Goal: Task Accomplishment & Management: Complete application form

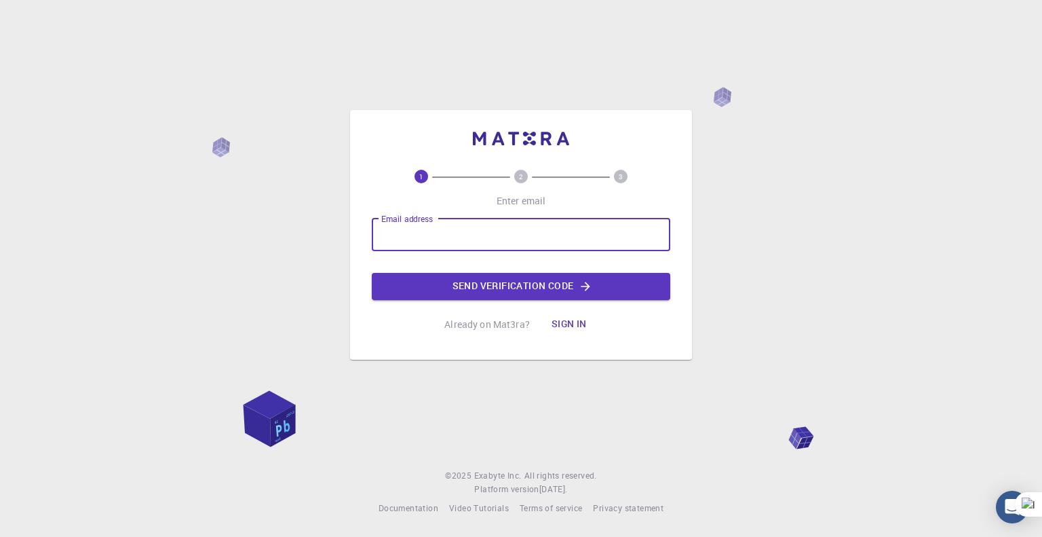
type input "[EMAIL_ADDRESS][PERSON_NAME][DOMAIN_NAME]"
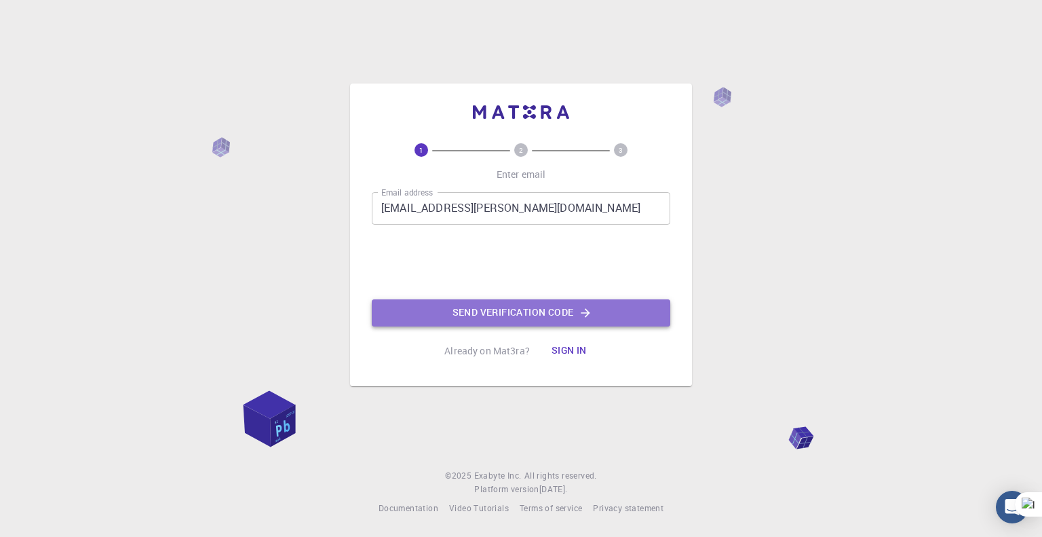
click at [510, 309] on button "Send verification code" at bounding box center [521, 312] width 299 height 27
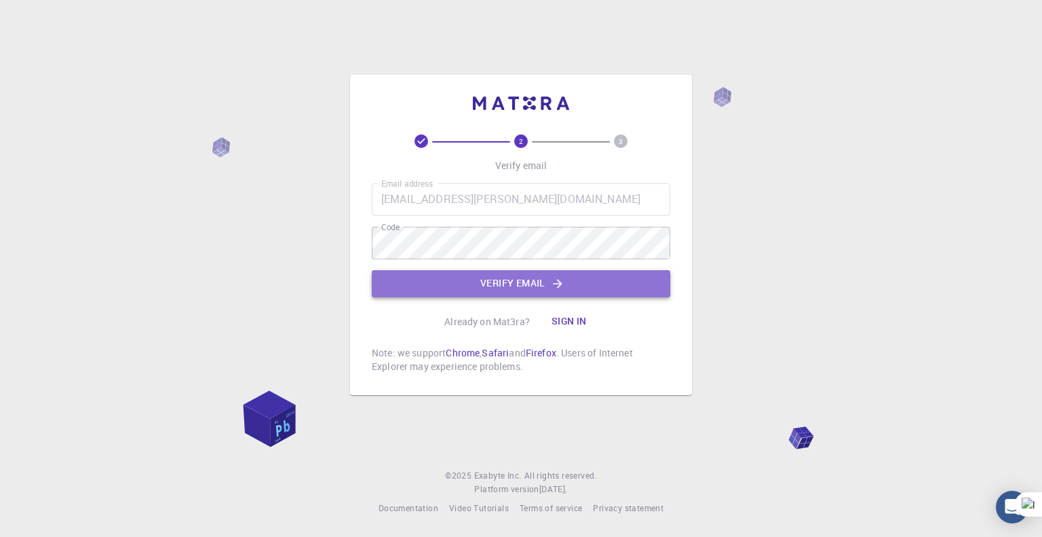
click at [495, 282] on button "Verify email" at bounding box center [521, 283] width 299 height 27
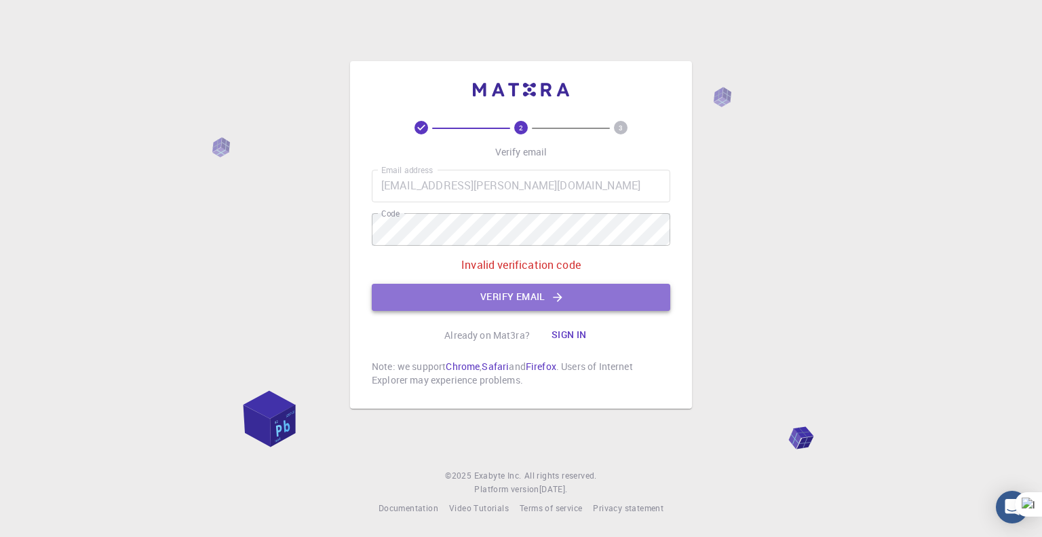
click at [504, 290] on button "Verify email" at bounding box center [521, 297] width 299 height 27
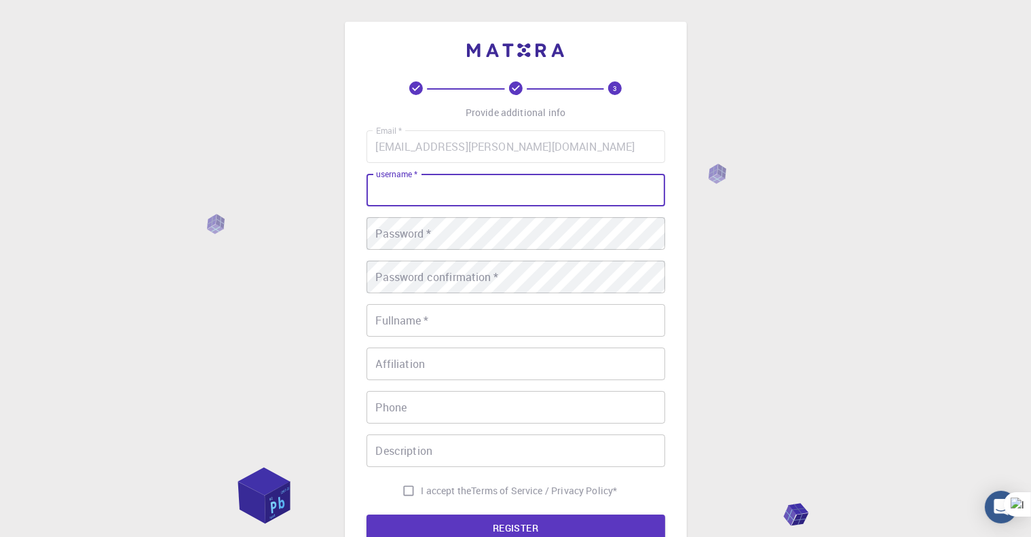
click at [429, 193] on input "username   *" at bounding box center [515, 190] width 299 height 33
type input "bouarranabil"
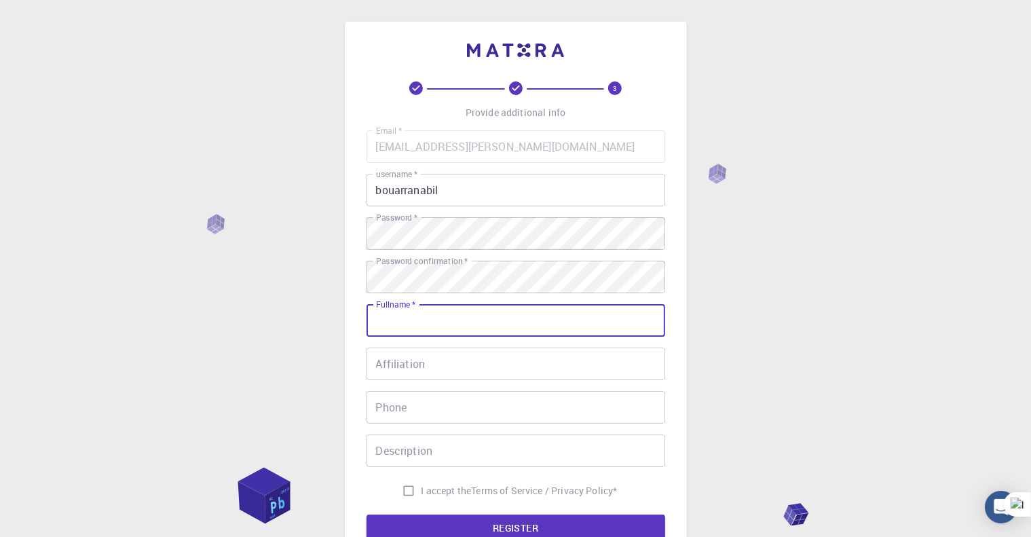
click at [436, 323] on input "Fullname   *" at bounding box center [515, 320] width 299 height 33
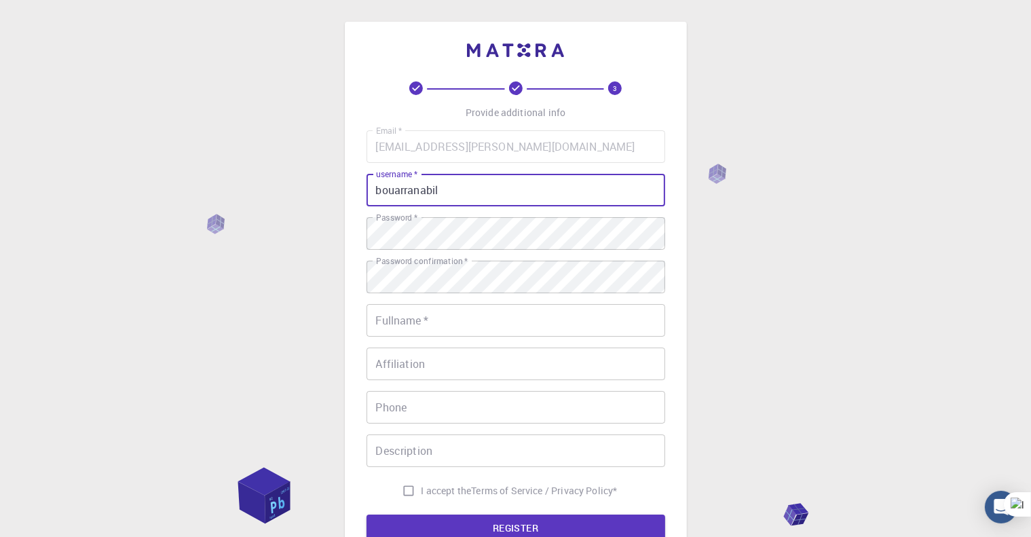
drag, startPoint x: 438, startPoint y: 193, endPoint x: 369, endPoint y: 192, distance: 69.2
click at [369, 192] on input "bouarranabil" at bounding box center [515, 190] width 299 height 33
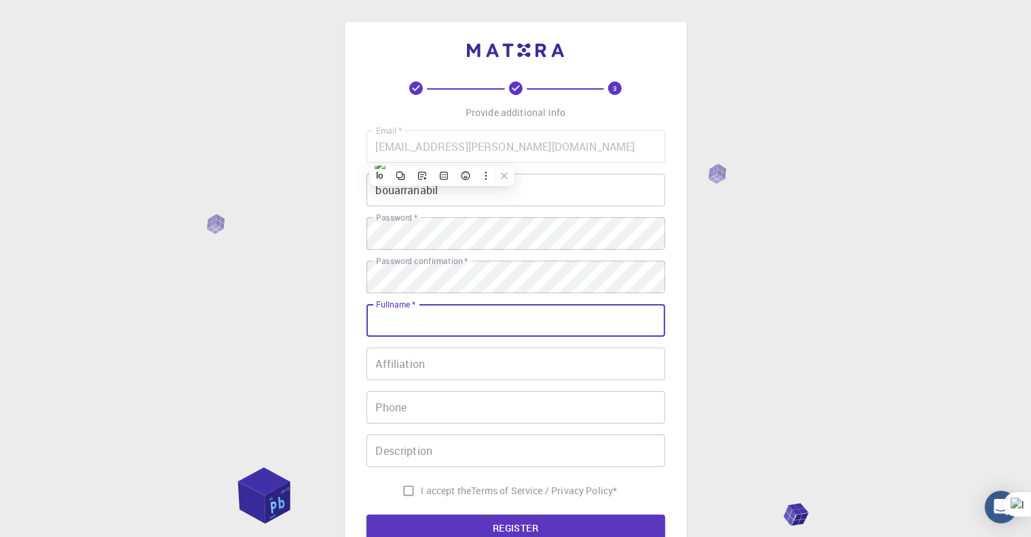
click at [404, 320] on input "Fullname   *" at bounding box center [515, 320] width 299 height 33
paste input "bouarranabil"
click at [415, 318] on input "bouarranabil" at bounding box center [515, 320] width 299 height 33
type input "bouarra [PERSON_NAME]"
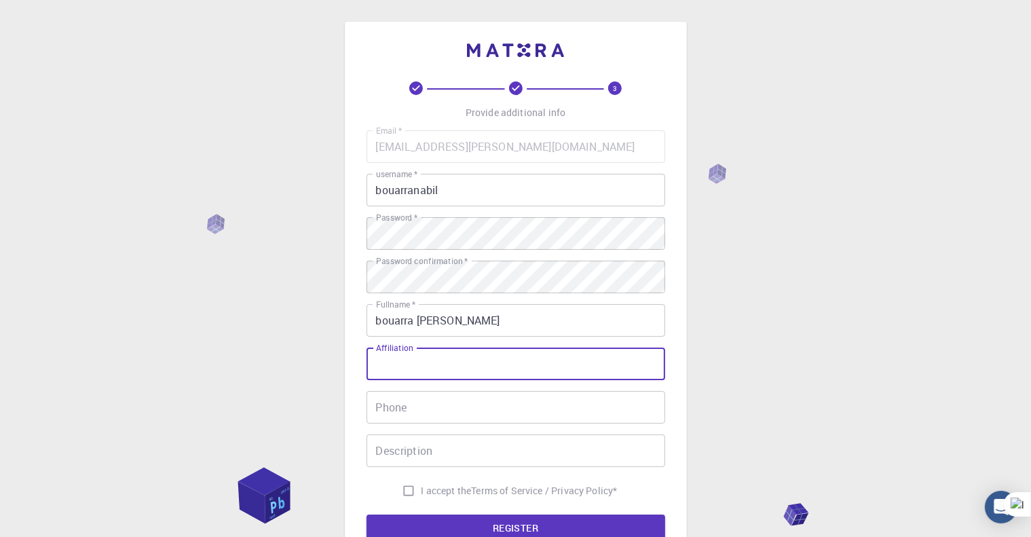
click at [410, 368] on input "Affiliation" at bounding box center [515, 363] width 299 height 33
type input "c"
type input "CRAPC"
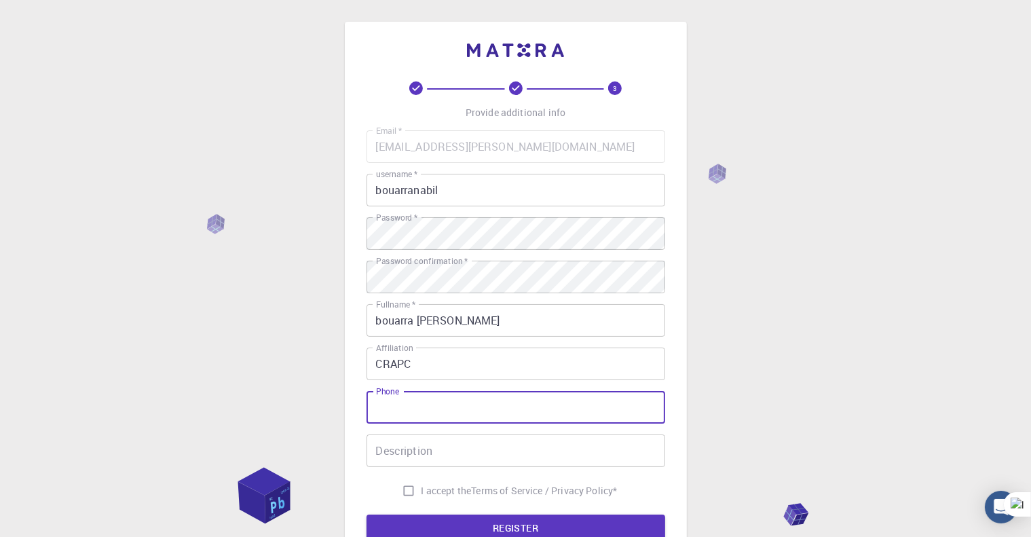
click at [418, 412] on input "Phone" at bounding box center [515, 407] width 299 height 33
click at [701, 446] on div "3 Provide additional info Email   * [EMAIL_ADDRESS][PERSON_NAME][DOMAIN_NAME] E…" at bounding box center [515, 345] width 1031 height 691
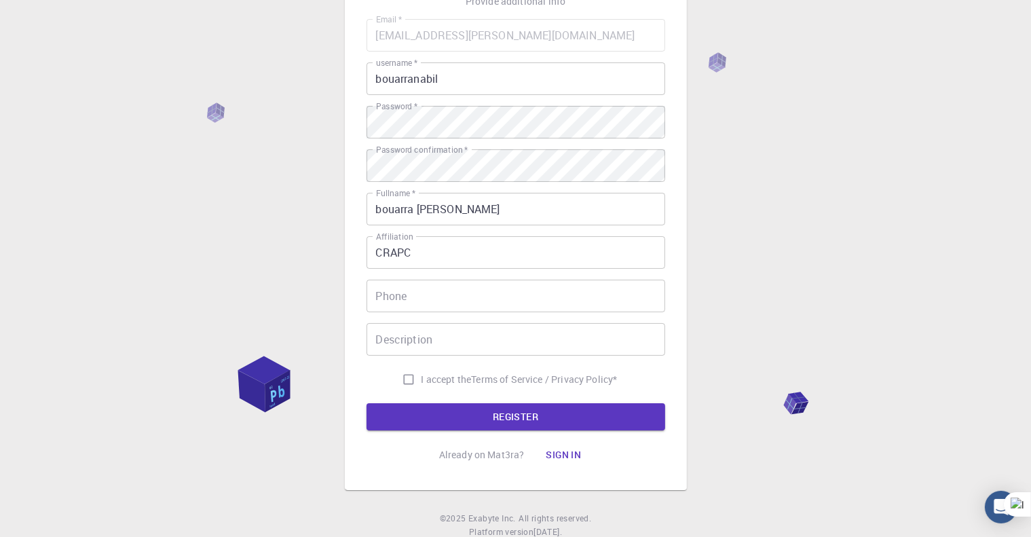
scroll to position [115, 0]
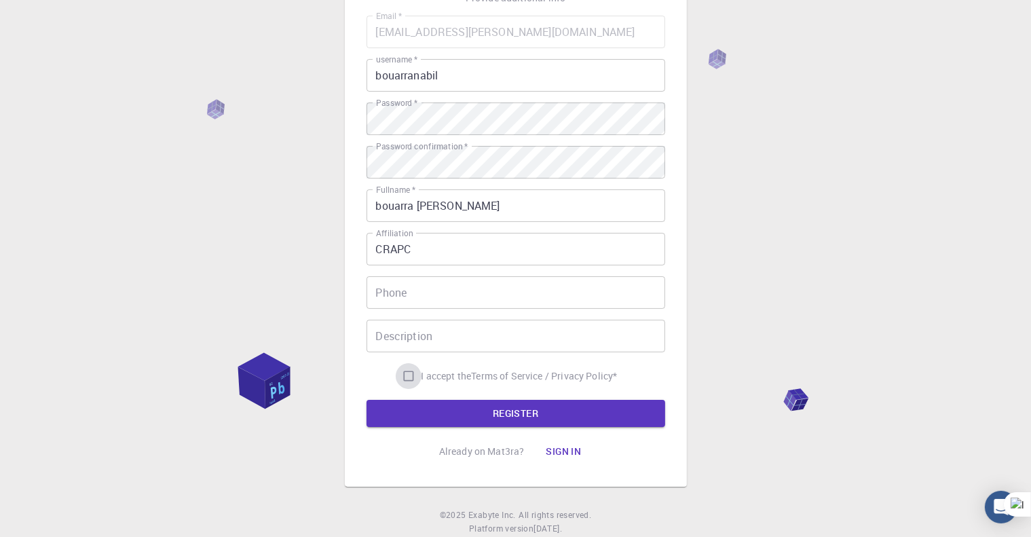
click at [405, 374] on input "I accept the Terms of Service / Privacy Policy *" at bounding box center [409, 376] width 26 height 26
checkbox input "true"
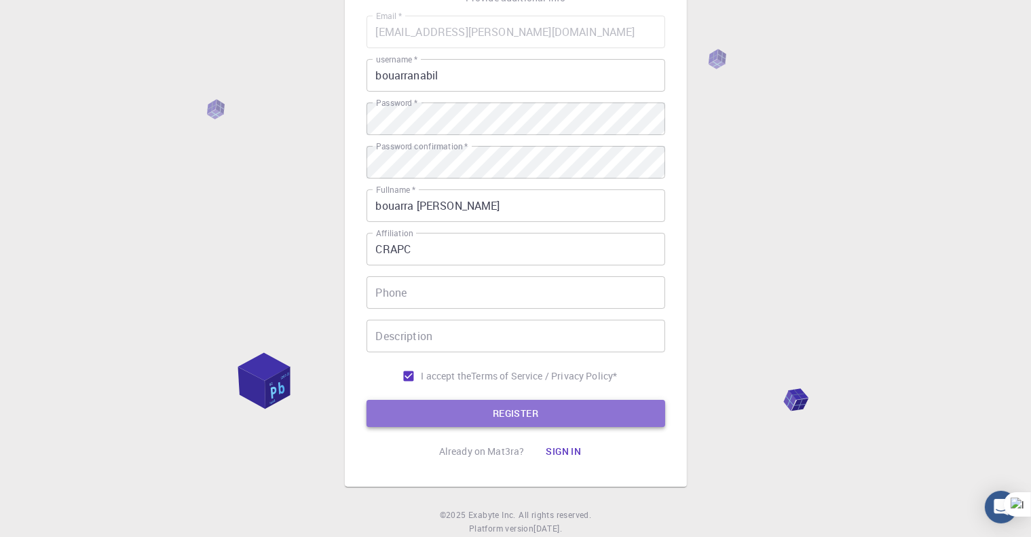
click at [463, 415] on button "REGISTER" at bounding box center [515, 413] width 299 height 27
click at [495, 413] on button "REGISTER" at bounding box center [515, 413] width 299 height 27
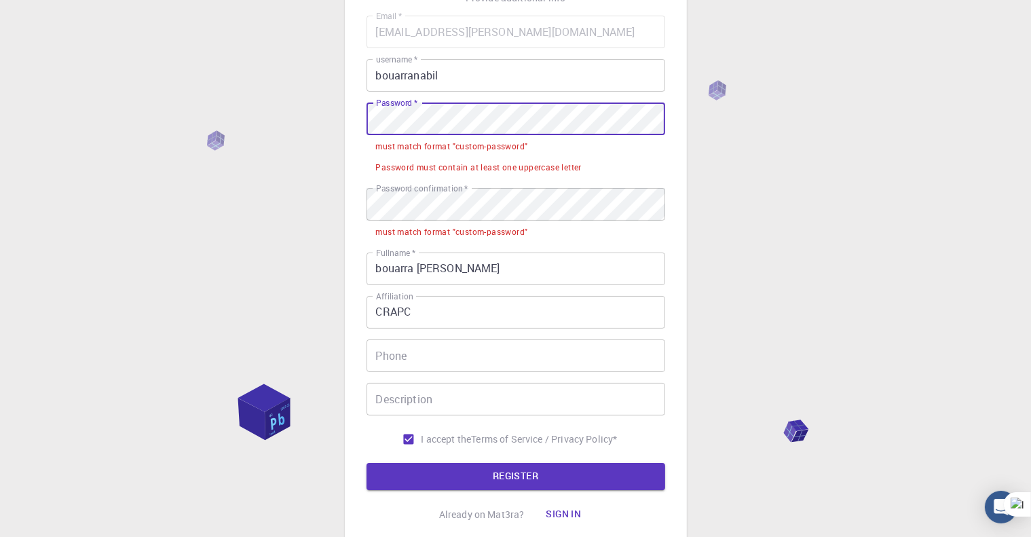
click at [364, 121] on div "3 Provide additional info Email   * [EMAIL_ADDRESS][PERSON_NAME][DOMAIN_NAME] E…" at bounding box center [516, 228] width 342 height 642
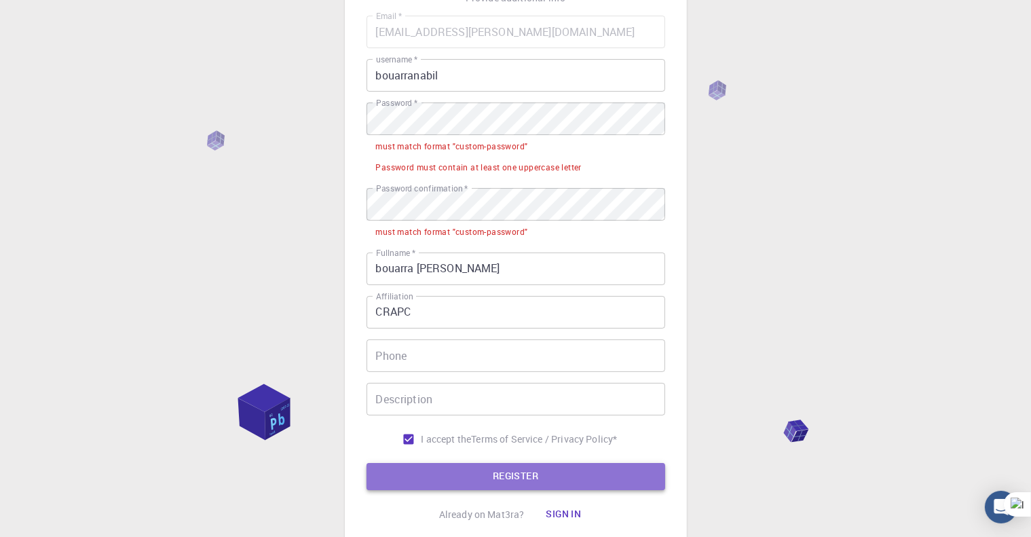
click at [415, 471] on button "REGISTER" at bounding box center [515, 476] width 299 height 27
click at [434, 474] on button "REGISTER" at bounding box center [515, 476] width 299 height 27
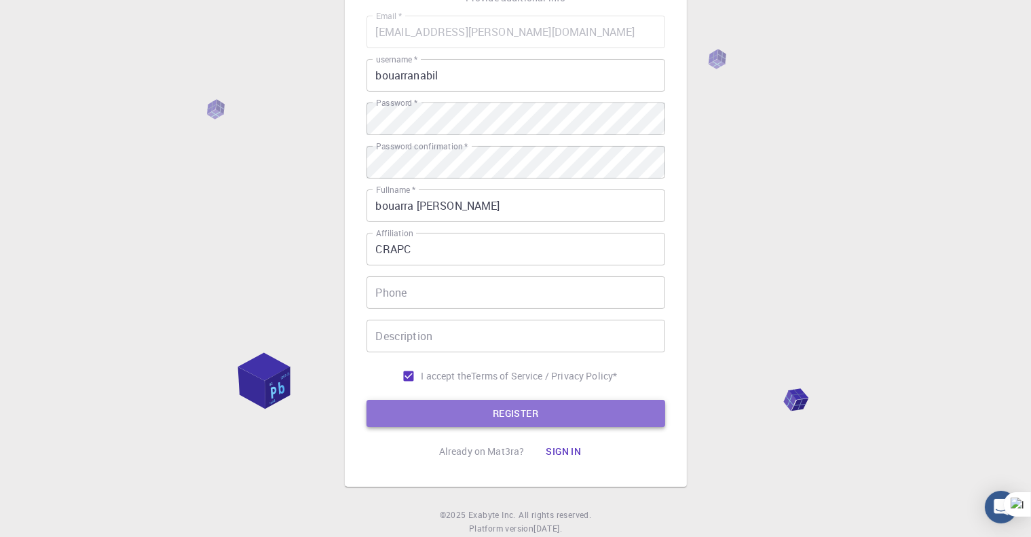
click at [417, 404] on button "REGISTER" at bounding box center [515, 413] width 299 height 27
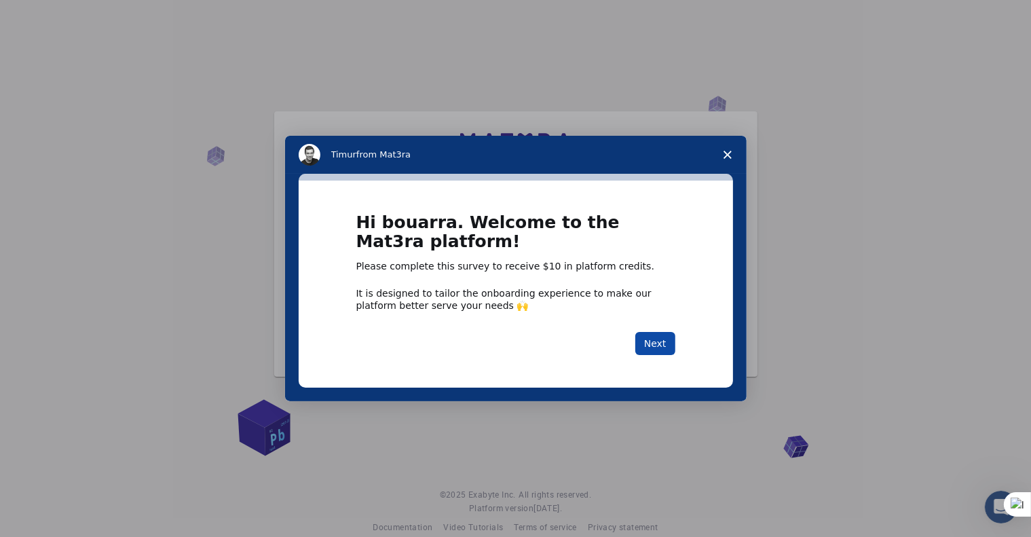
click at [653, 347] on button "Next" at bounding box center [655, 343] width 40 height 23
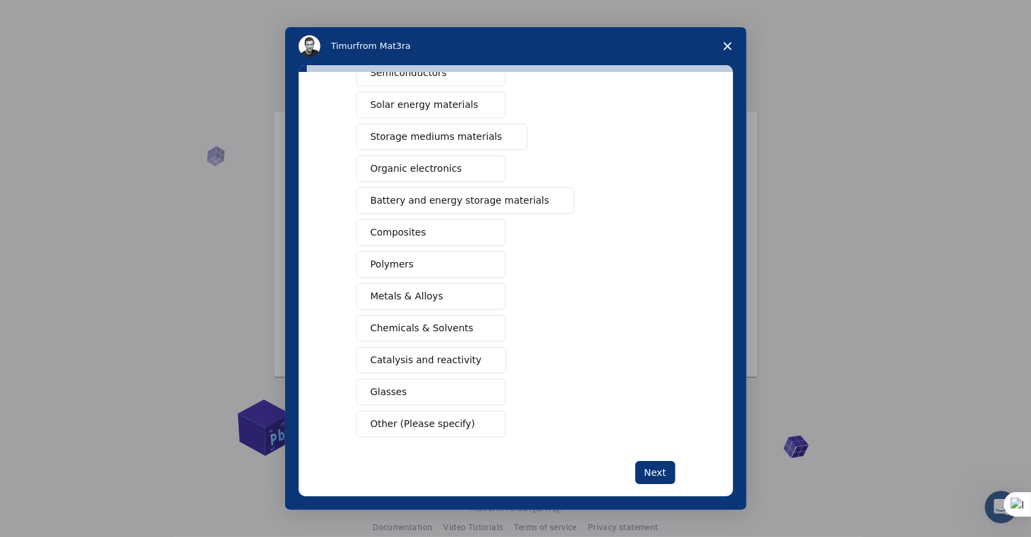
scroll to position [114, 0]
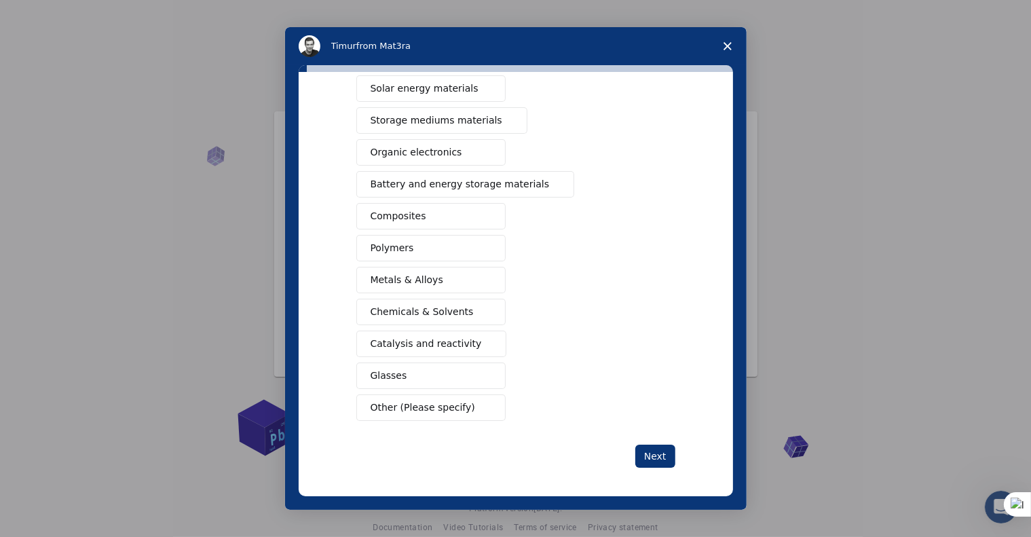
click at [459, 406] on button "Other (Please specify)" at bounding box center [430, 407] width 149 height 26
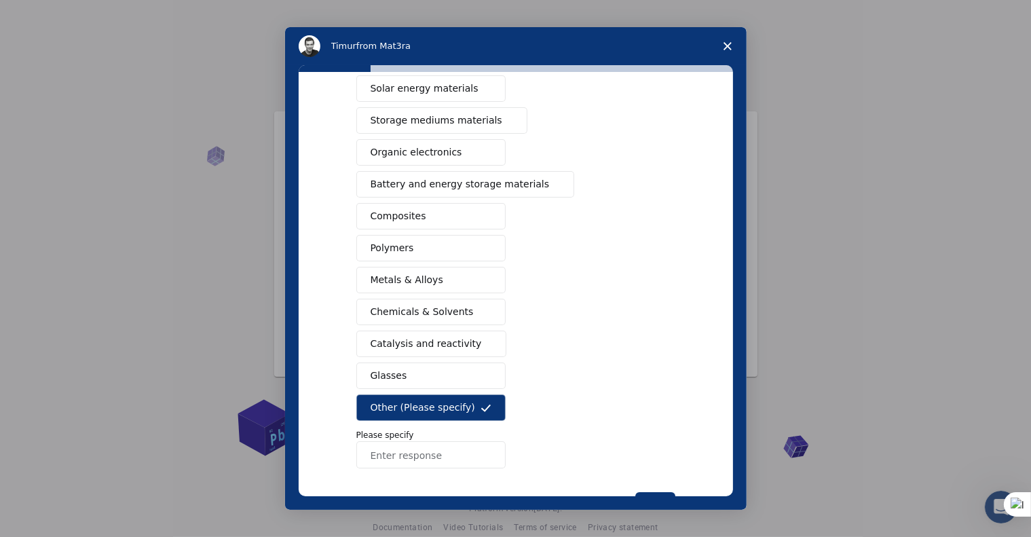
click at [422, 455] on input "Enter response" at bounding box center [430, 454] width 149 height 27
type input "NPs"
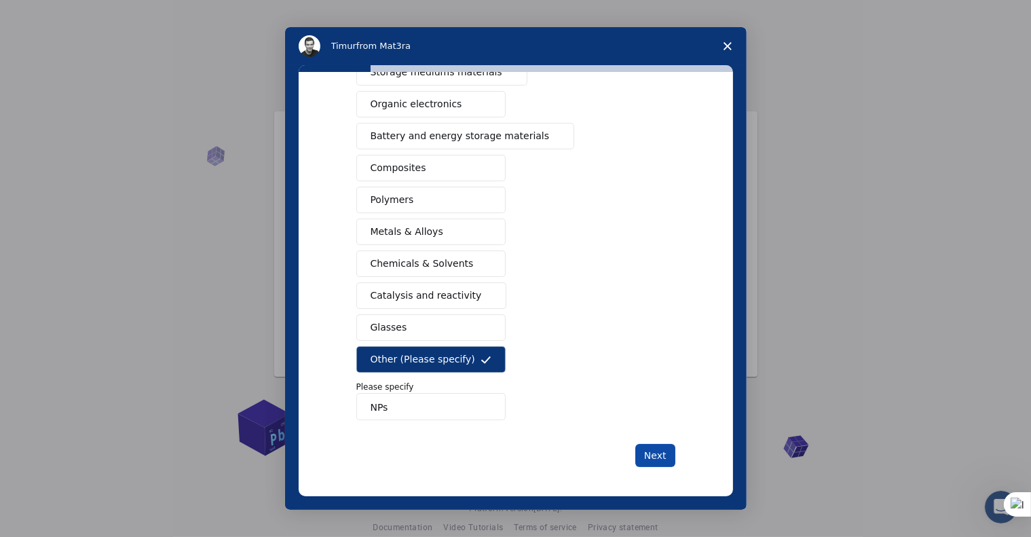
click at [649, 448] on button "Next" at bounding box center [655, 455] width 40 height 23
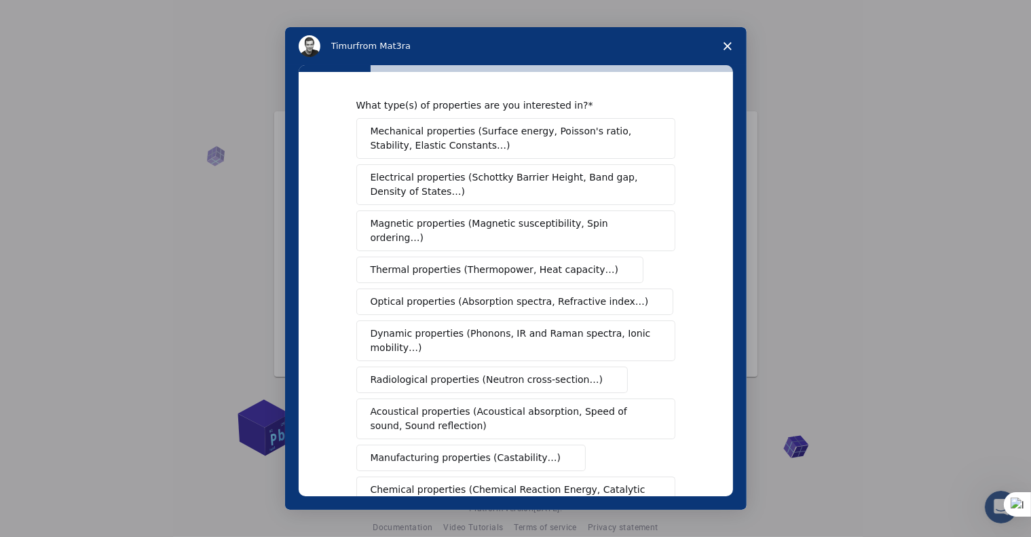
scroll to position [5, 0]
click at [570, 138] on span "Mechanical properties (Surface energy, Poisson's ratio, Stability, Elastic Cons…" at bounding box center [511, 139] width 283 height 28
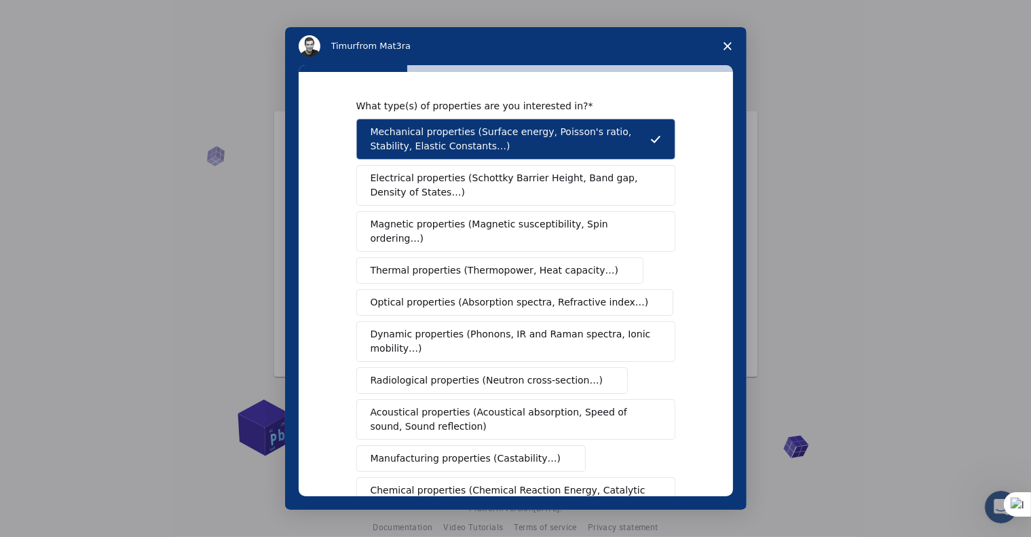
click at [427, 295] on span "Optical properties (Absorption spectra, Refractive index…)" at bounding box center [509, 302] width 278 height 14
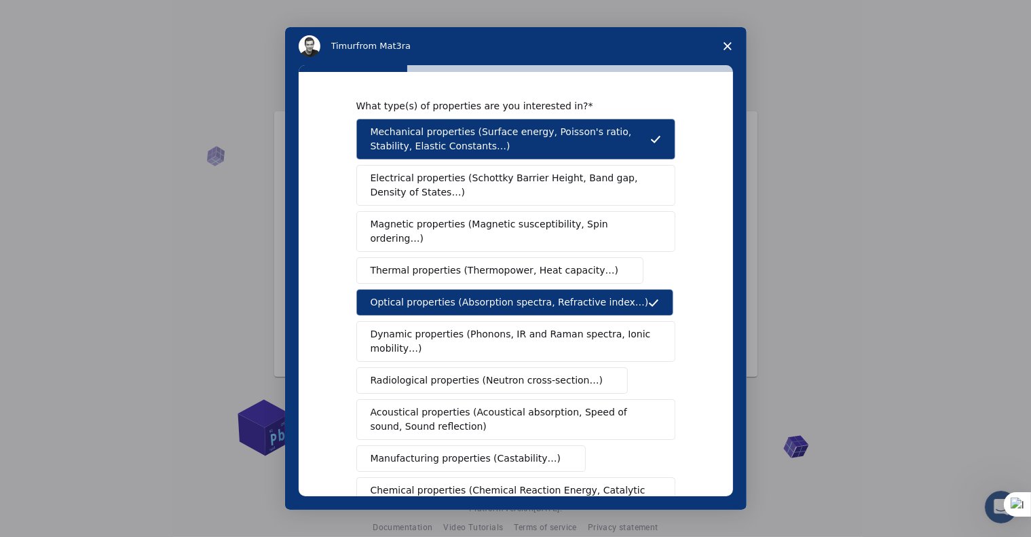
click at [408, 263] on span "Thermal properties (Thermopower, Heat capacity…)" at bounding box center [494, 270] width 248 height 14
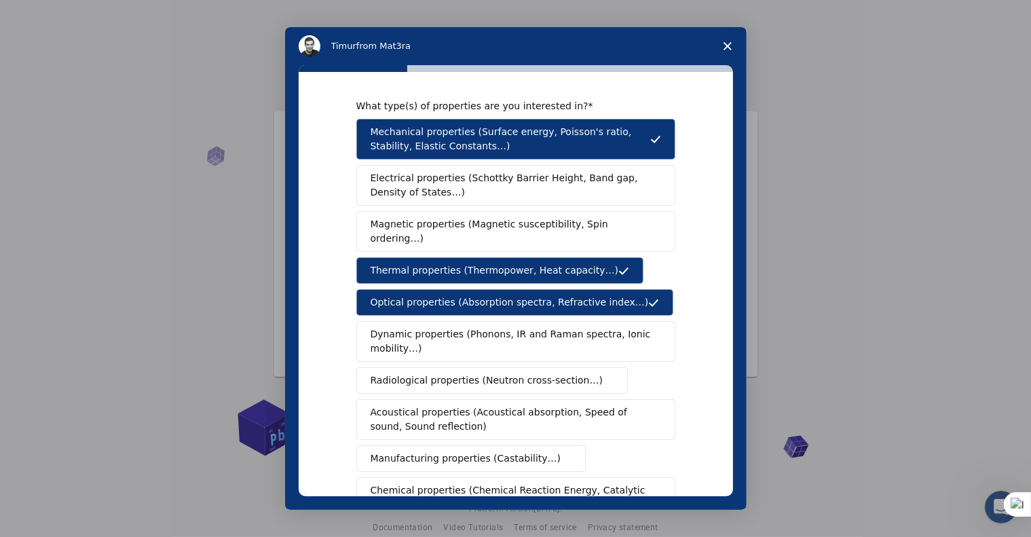
drag, startPoint x: 733, startPoint y: 303, endPoint x: 731, endPoint y: 340, distance: 36.7
click at [731, 340] on div "What type(s) of properties are you interested in? Mechanical properties (Surfac…" at bounding box center [515, 287] width 461 height 444
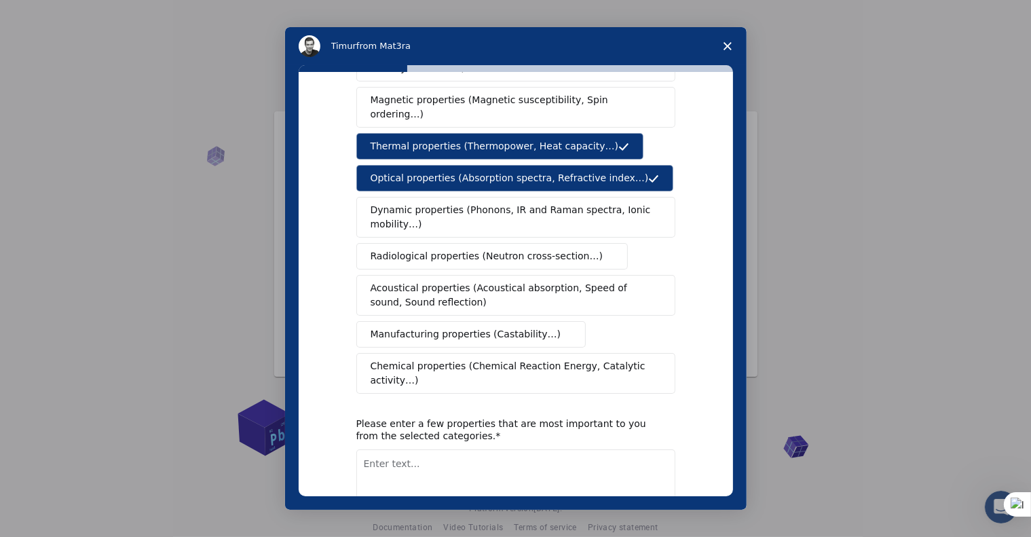
scroll to position [149, 0]
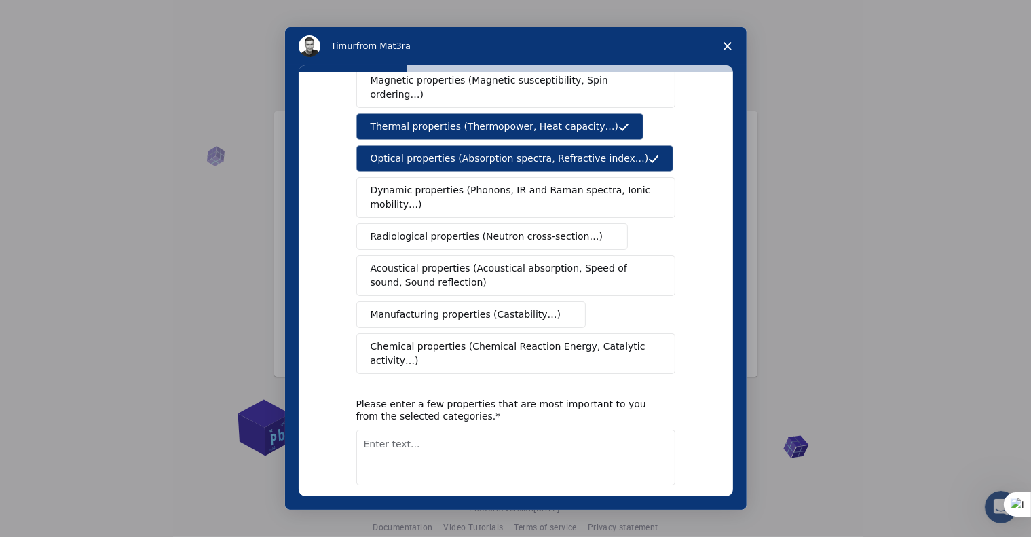
click at [401, 339] on span "Chemical properties (Chemical Reaction Energy, Catalytic activity…)" at bounding box center [510, 353] width 281 height 28
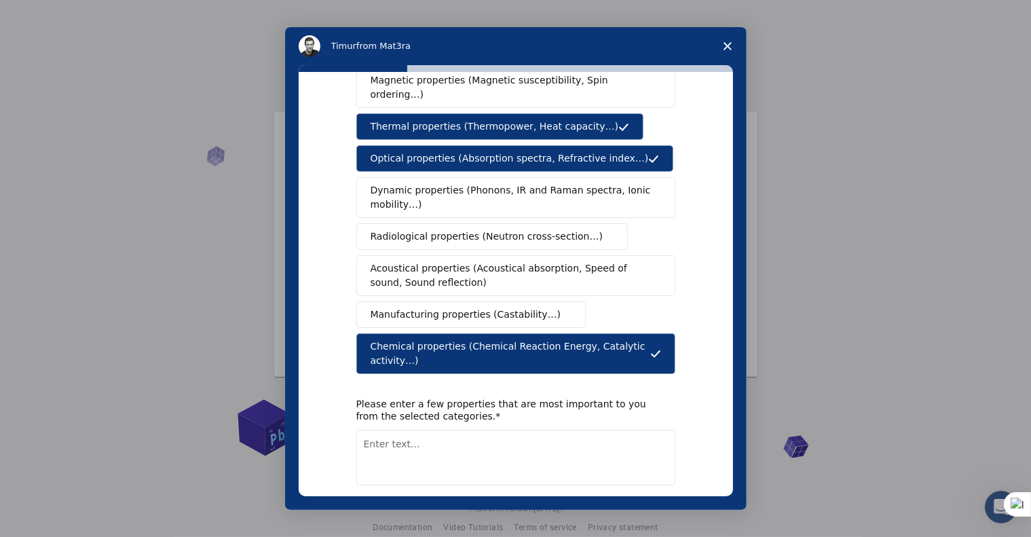
click at [404, 429] on textarea "Enter text..." at bounding box center [515, 457] width 319 height 56
type textarea "physical chemical properties"
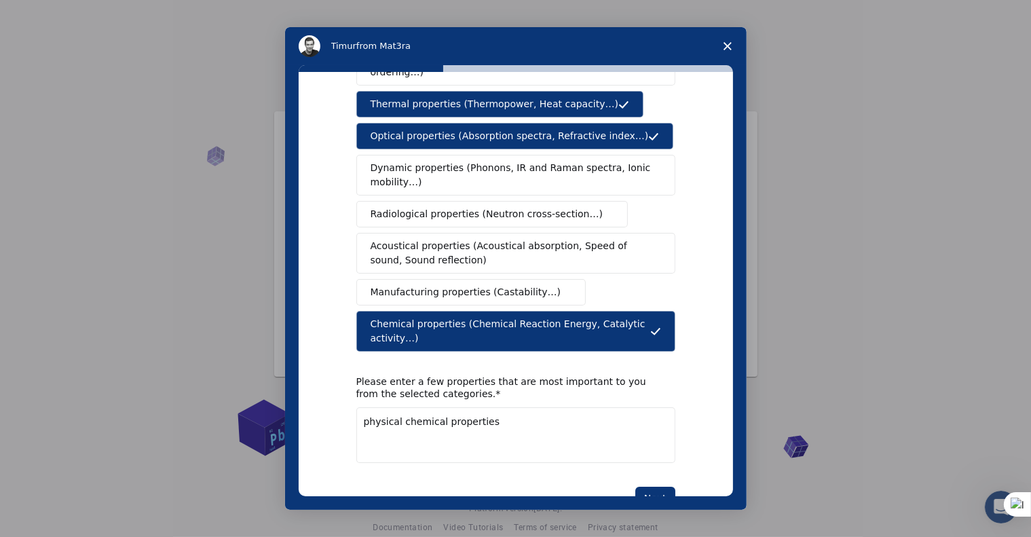
scroll to position [182, 0]
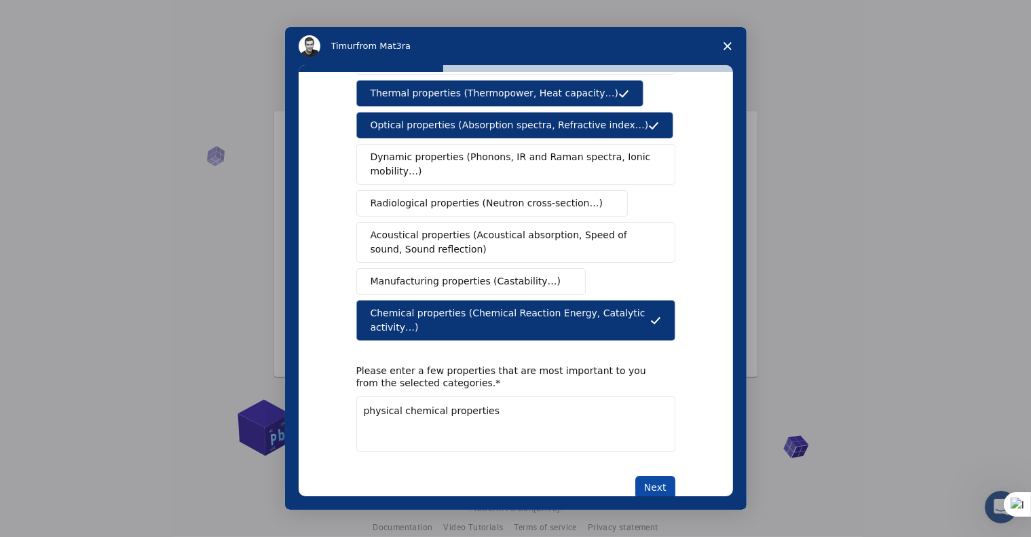
click at [649, 476] on button "Next" at bounding box center [655, 487] width 40 height 23
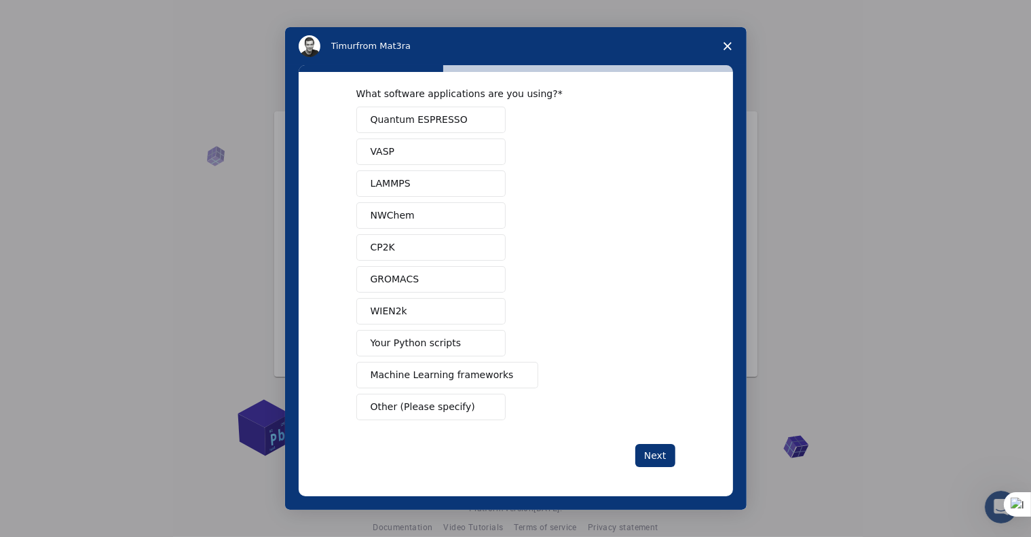
click at [418, 149] on button "VASP" at bounding box center [430, 151] width 149 height 26
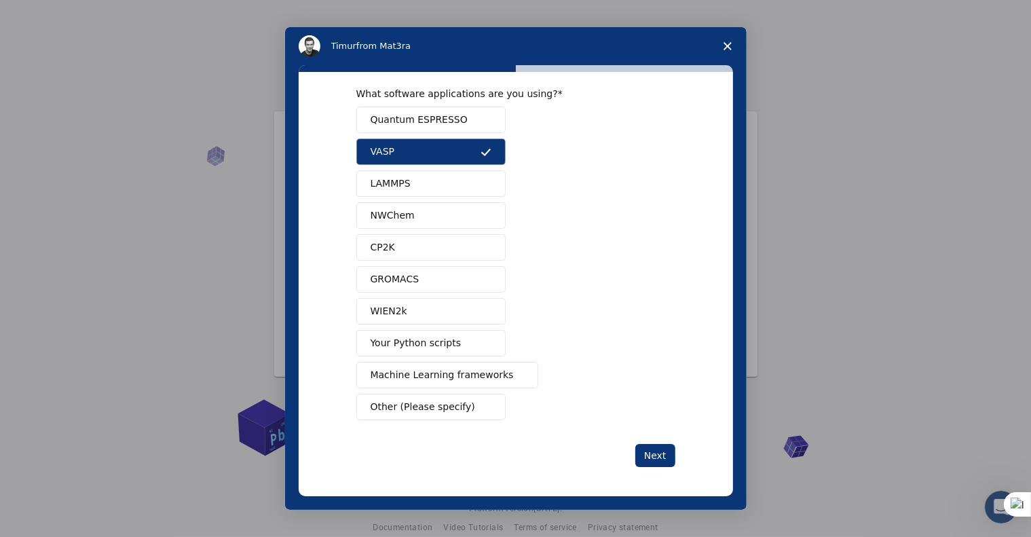
click at [437, 121] on span "Quantum ESPRESSO" at bounding box center [418, 120] width 97 height 14
click at [444, 244] on button "CP2K" at bounding box center [430, 247] width 149 height 26
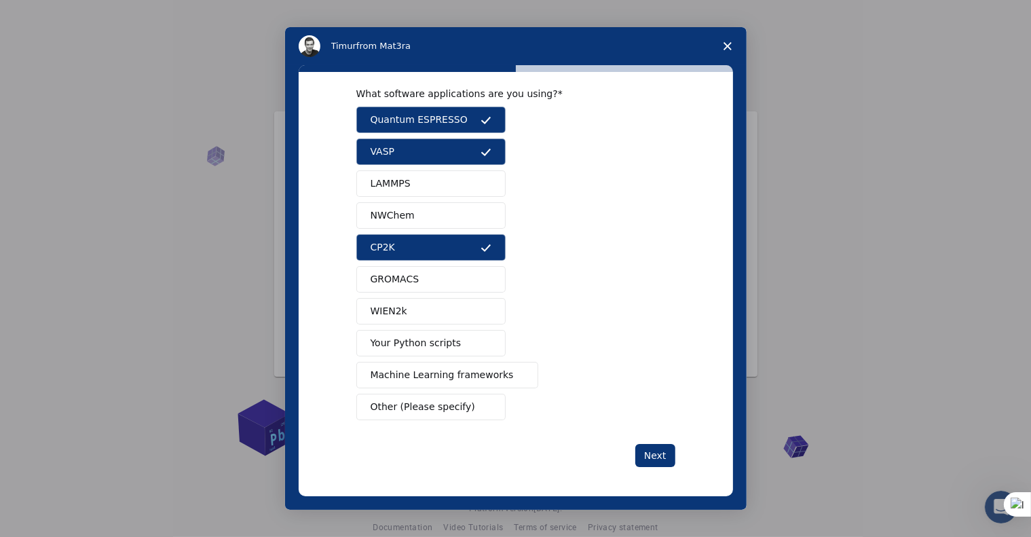
click at [444, 225] on button "NWChem" at bounding box center [430, 215] width 149 height 26
click at [461, 371] on span "Machine Learning frameworks" at bounding box center [441, 375] width 143 height 14
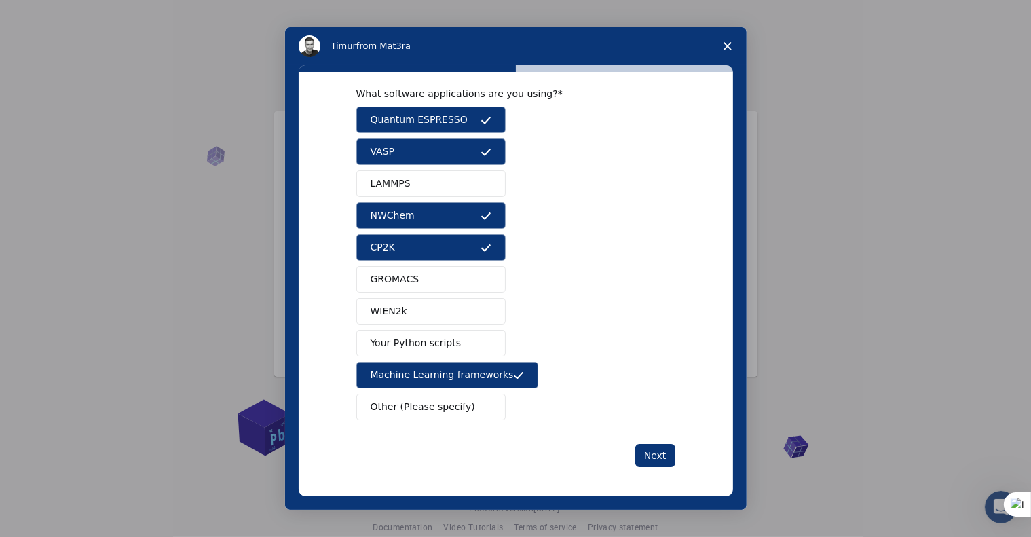
click at [448, 119] on span "Quantum ESPRESSO" at bounding box center [418, 120] width 97 height 14
click at [450, 150] on button "VASP" at bounding box center [430, 151] width 149 height 26
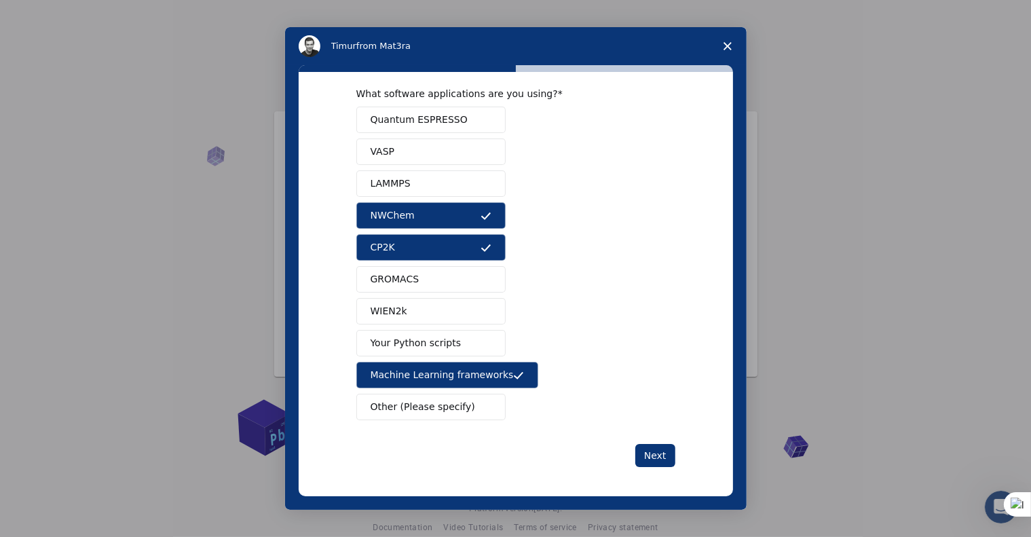
click at [459, 207] on button "NWChem" at bounding box center [430, 215] width 149 height 26
click at [459, 244] on button "CP2K" at bounding box center [430, 247] width 149 height 26
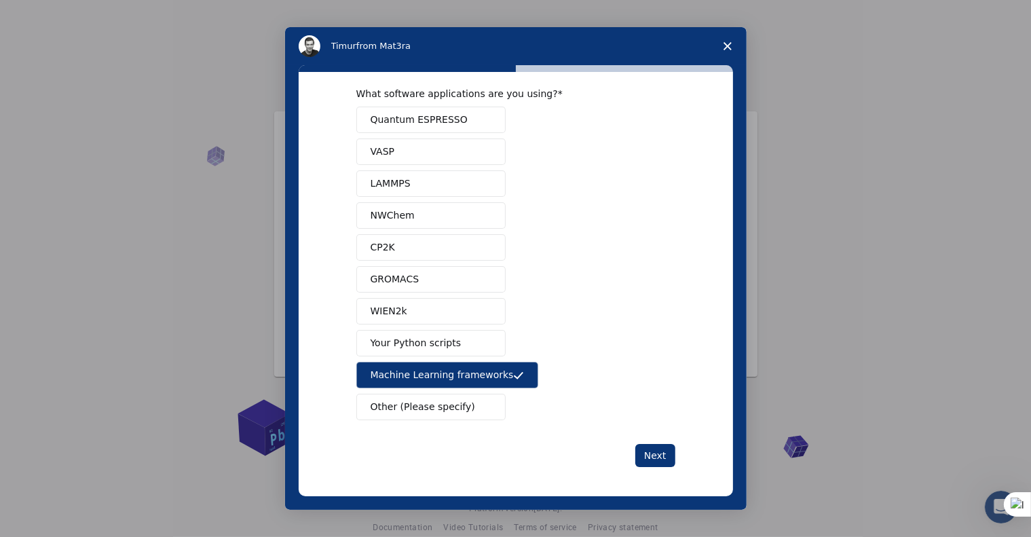
click at [468, 368] on span "Machine Learning frameworks" at bounding box center [441, 375] width 143 height 14
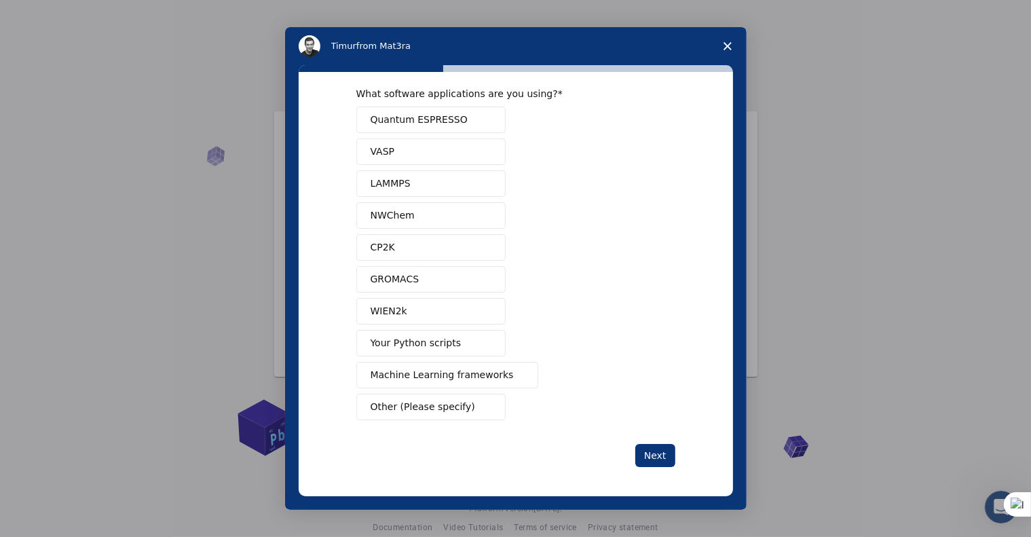
click at [482, 402] on span "Intercom messenger" at bounding box center [485, 407] width 11 height 11
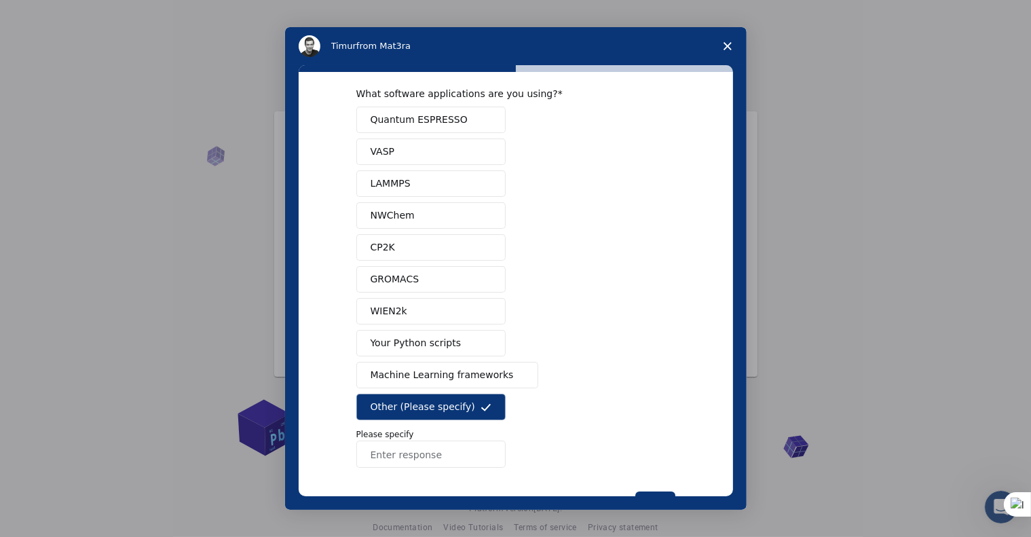
click at [465, 445] on input "Enter response" at bounding box center [430, 453] width 149 height 27
type input "HYPERCHEM, SPARTAN"
click at [728, 432] on div "What software applications are you using? Quantum ESPRESSO VASP LAMMPS NWChem C…" at bounding box center [515, 287] width 461 height 444
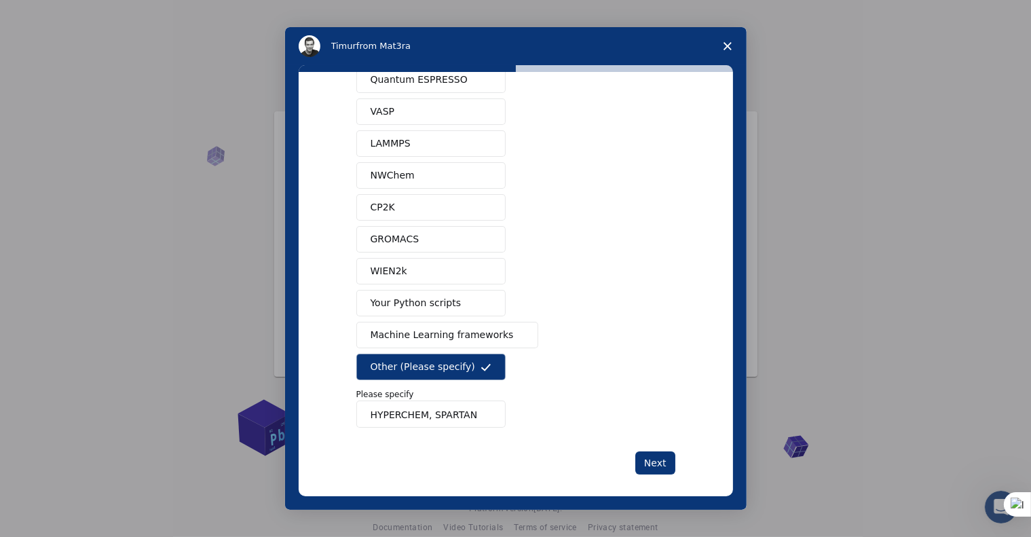
scroll to position [65, 0]
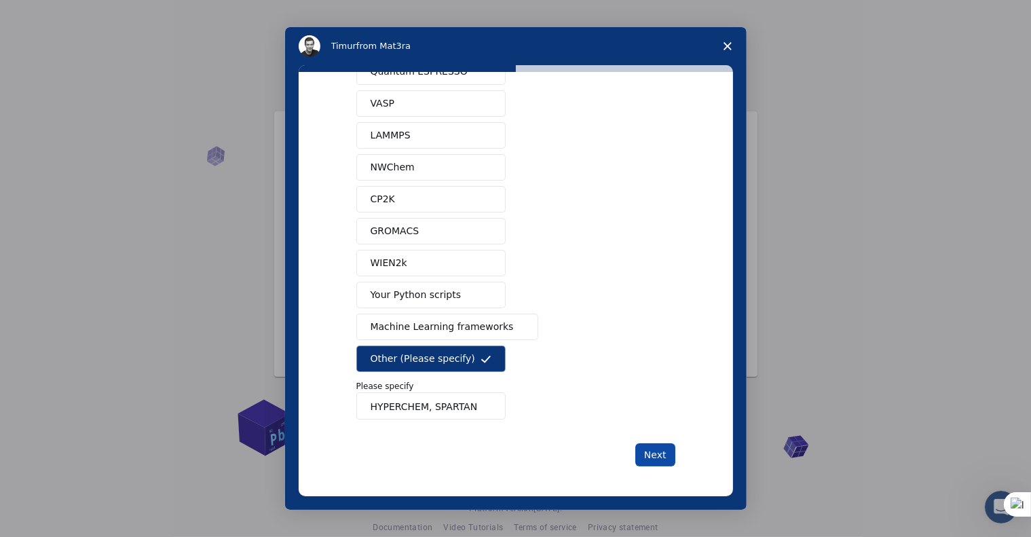
click at [653, 450] on button "Next" at bounding box center [655, 454] width 40 height 23
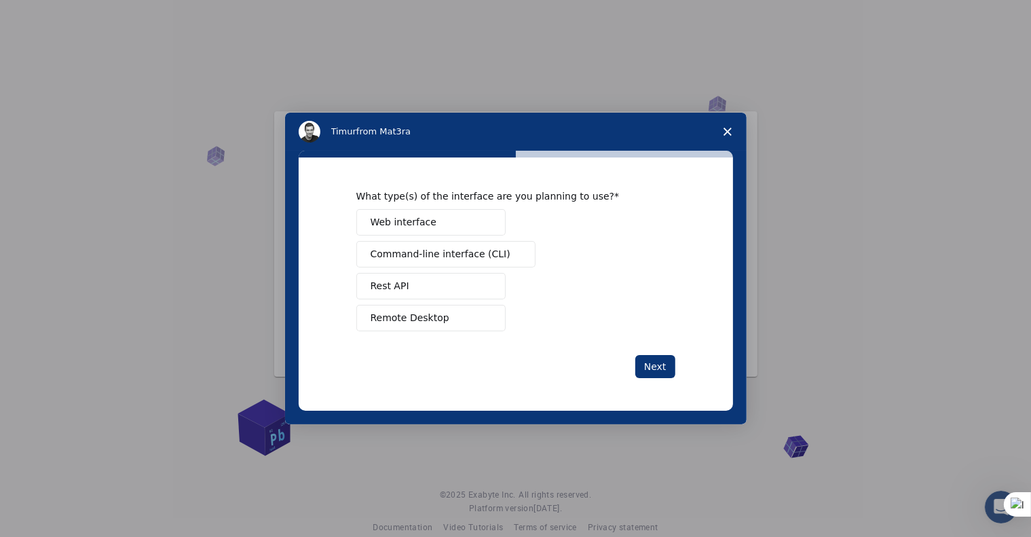
scroll to position [0, 0]
click at [441, 223] on button "Web interface" at bounding box center [430, 222] width 149 height 26
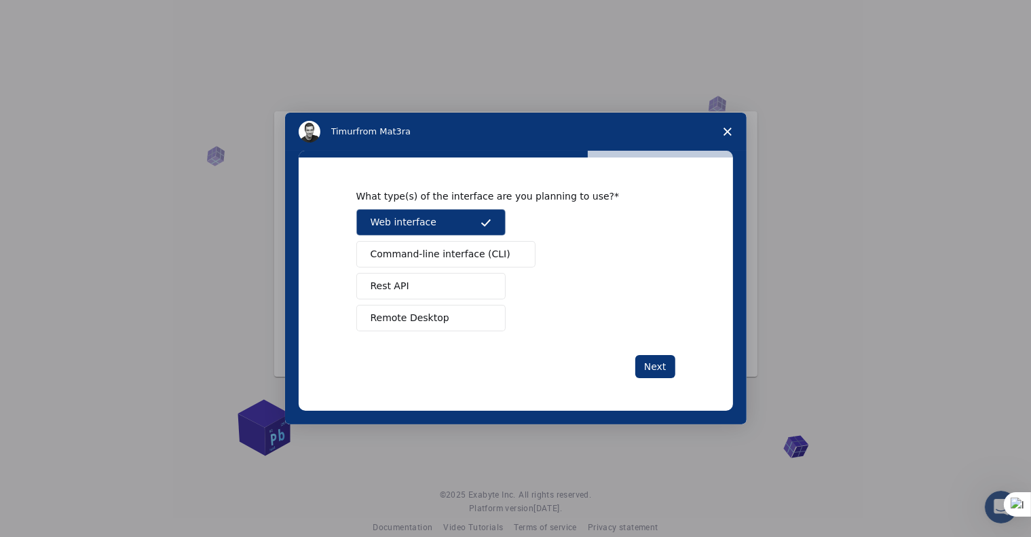
click at [448, 315] on button "Remote Desktop" at bounding box center [430, 318] width 149 height 26
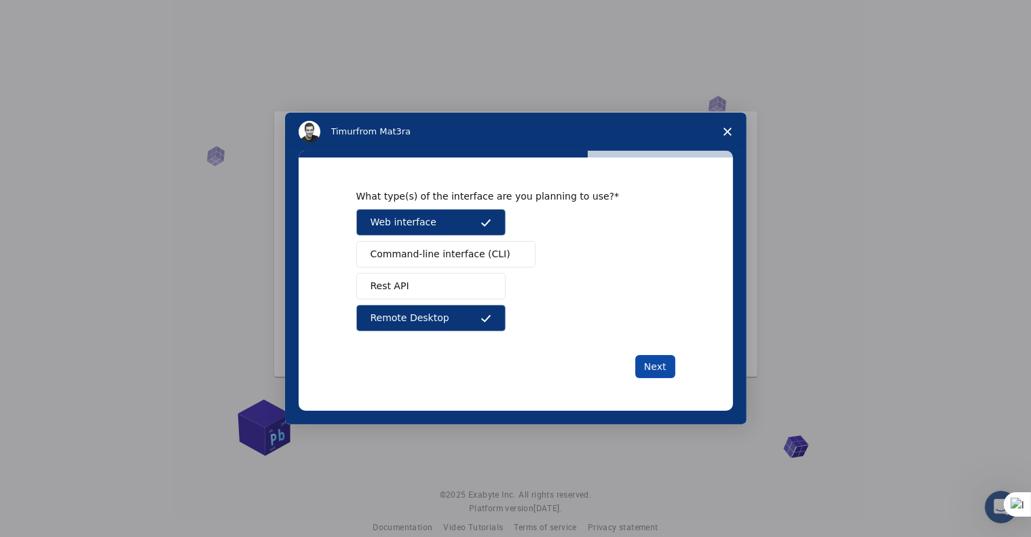
click at [657, 358] on button "Next" at bounding box center [655, 366] width 40 height 23
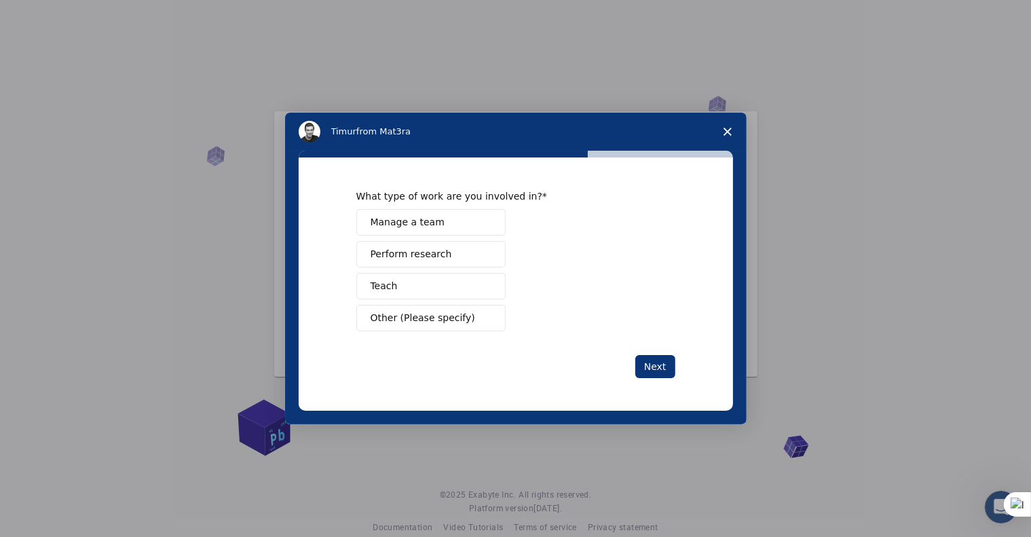
click at [427, 257] on span "Perform research" at bounding box center [410, 254] width 81 height 14
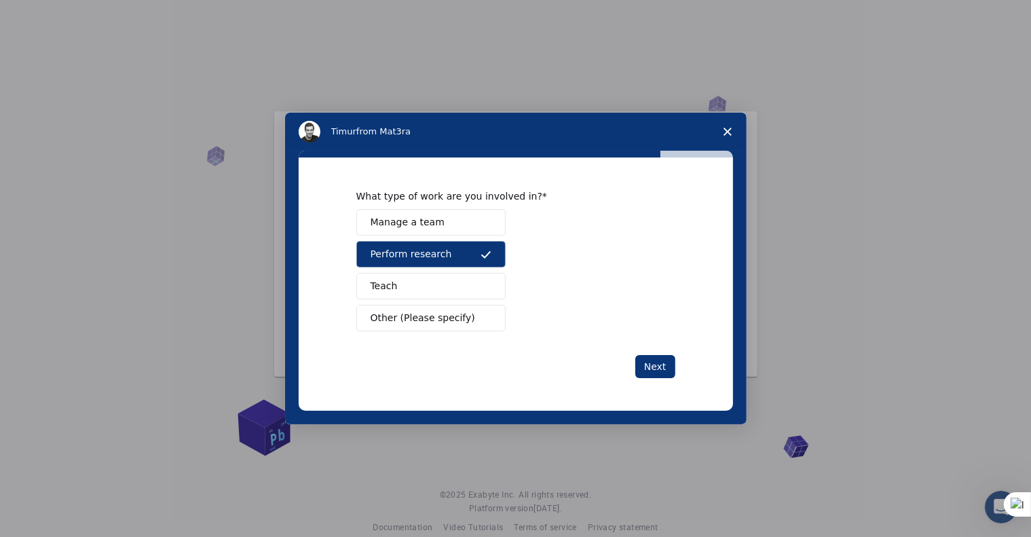
click at [425, 286] on button "Teach" at bounding box center [430, 286] width 149 height 26
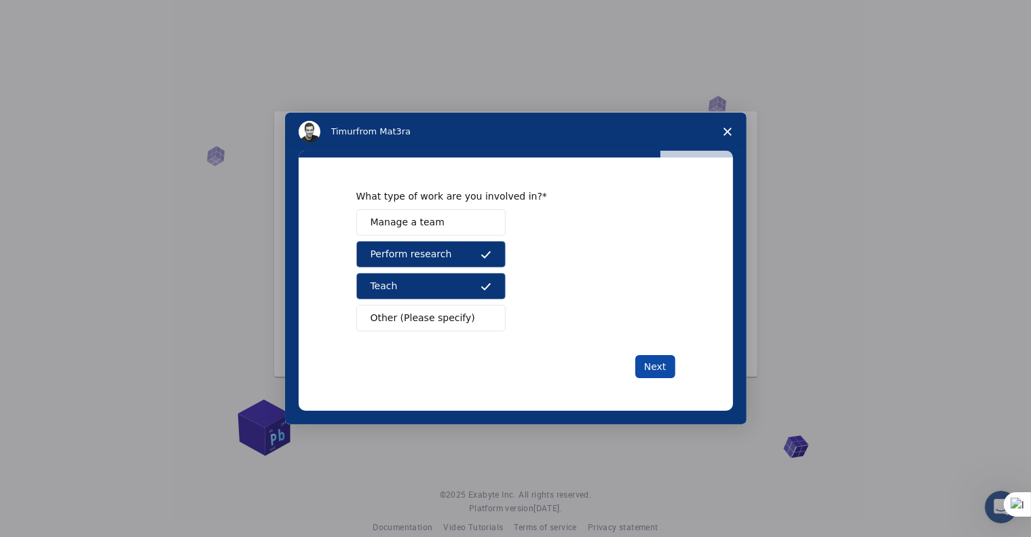
click at [647, 363] on button "Next" at bounding box center [655, 366] width 40 height 23
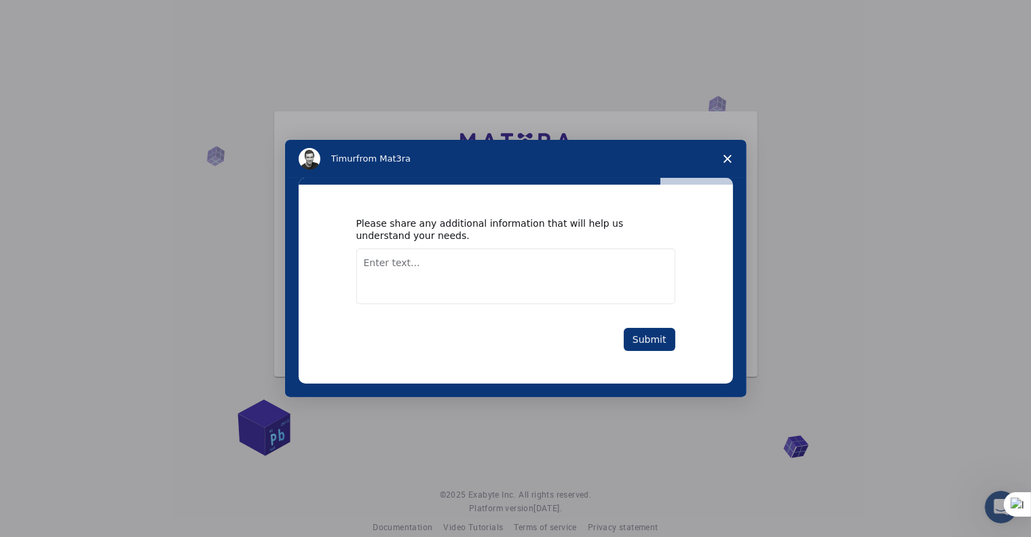
click at [507, 278] on textarea "Enter text..." at bounding box center [515, 276] width 319 height 56
type textarea "sufrfaces and electronical properties, DFT, ...."
click at [634, 339] on button "Submit" at bounding box center [649, 339] width 52 height 23
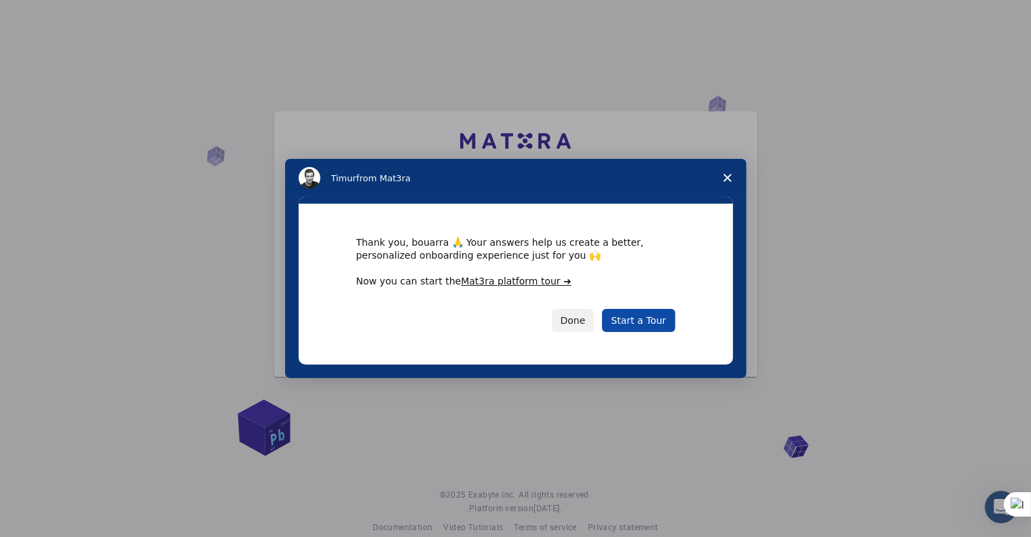
click at [646, 322] on link "Start a Tour" at bounding box center [638, 320] width 73 height 23
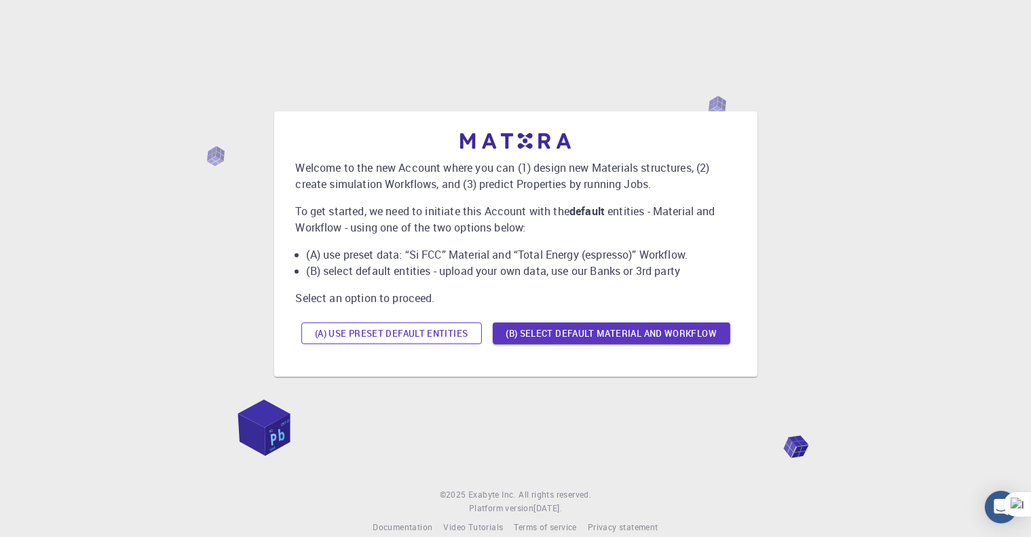
click at [439, 336] on button "(A) Use preset default entities" at bounding box center [391, 333] width 180 height 22
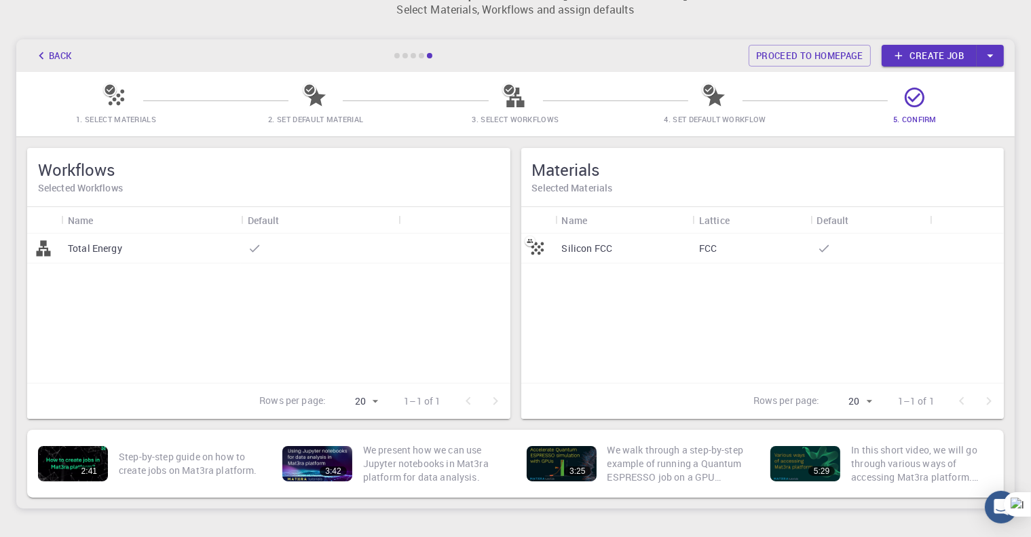
scroll to position [19, 0]
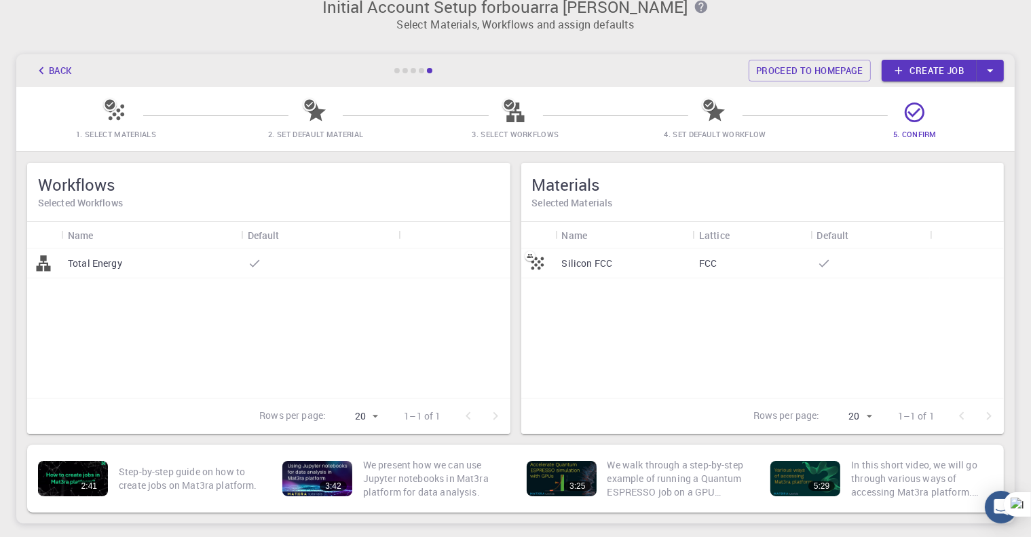
click at [255, 263] on icon at bounding box center [255, 263] width 14 height 14
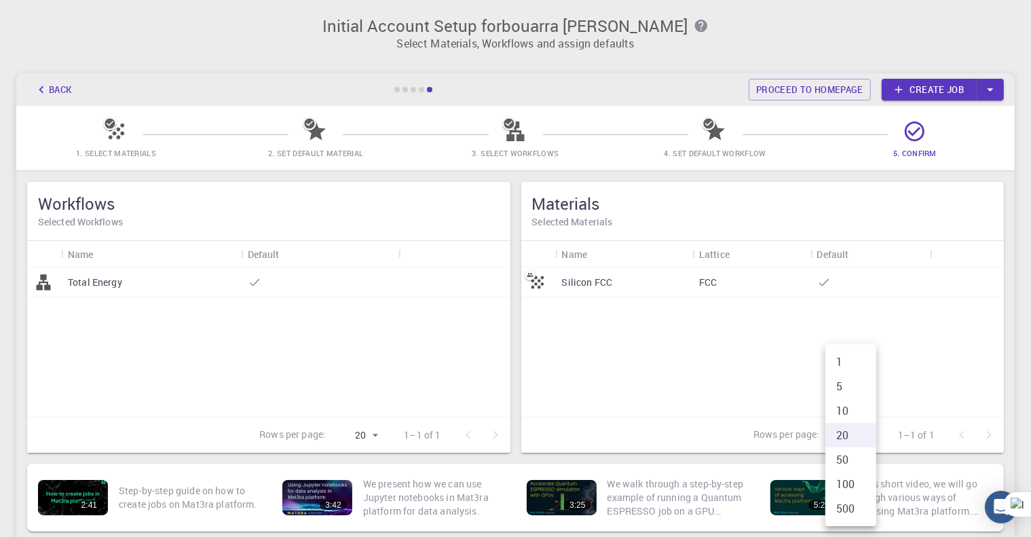
click at [868, 435] on body "Initial Account Setup for bouarra [PERSON_NAME] Select Materials, Workflows and…" at bounding box center [515, 324] width 1031 height 648
click at [697, 368] on div at bounding box center [515, 268] width 1031 height 537
click at [982, 83] on icon "button" at bounding box center [989, 89] width 15 height 15
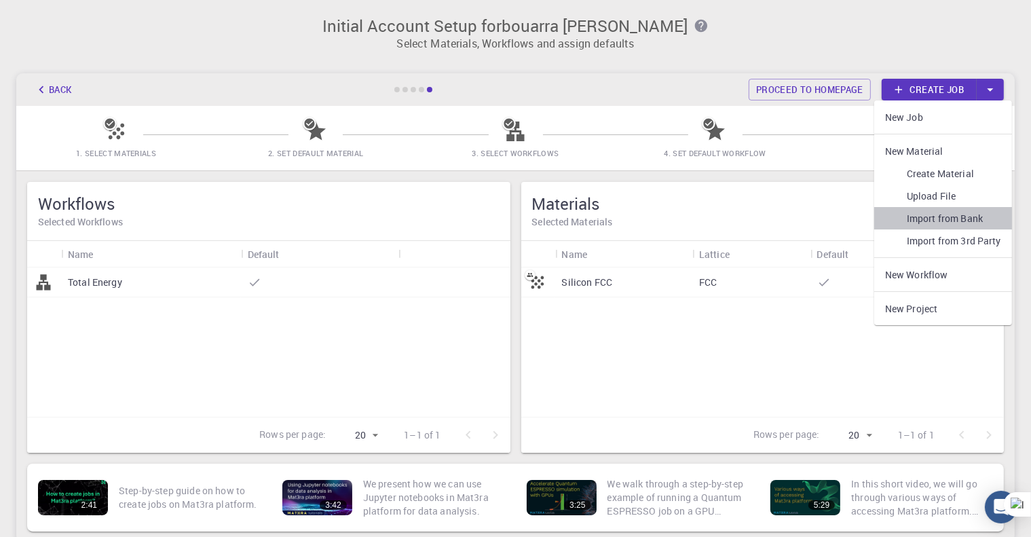
click at [931, 218] on link "Import from Bank" at bounding box center [943, 218] width 138 height 22
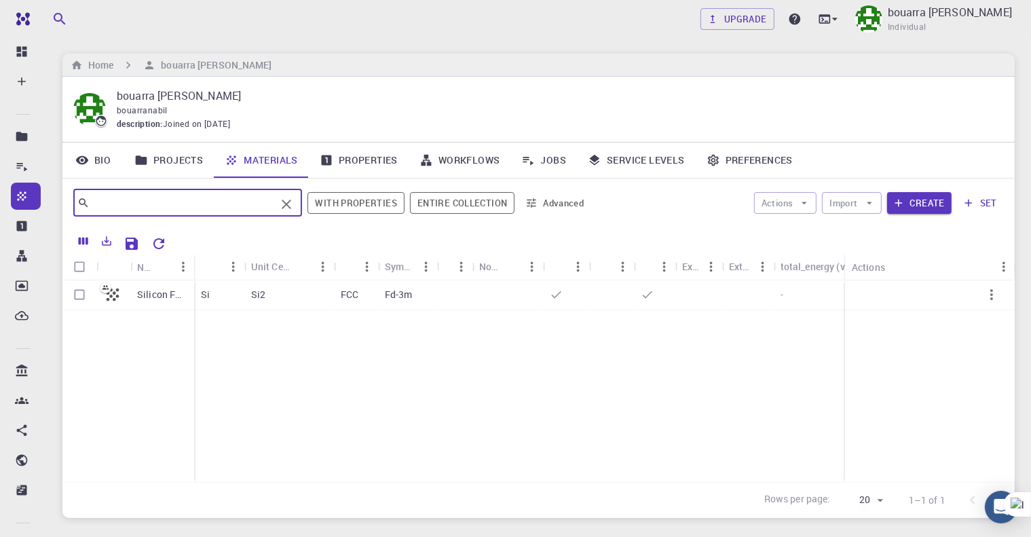
click at [250, 198] on input "text" at bounding box center [183, 202] width 186 height 19
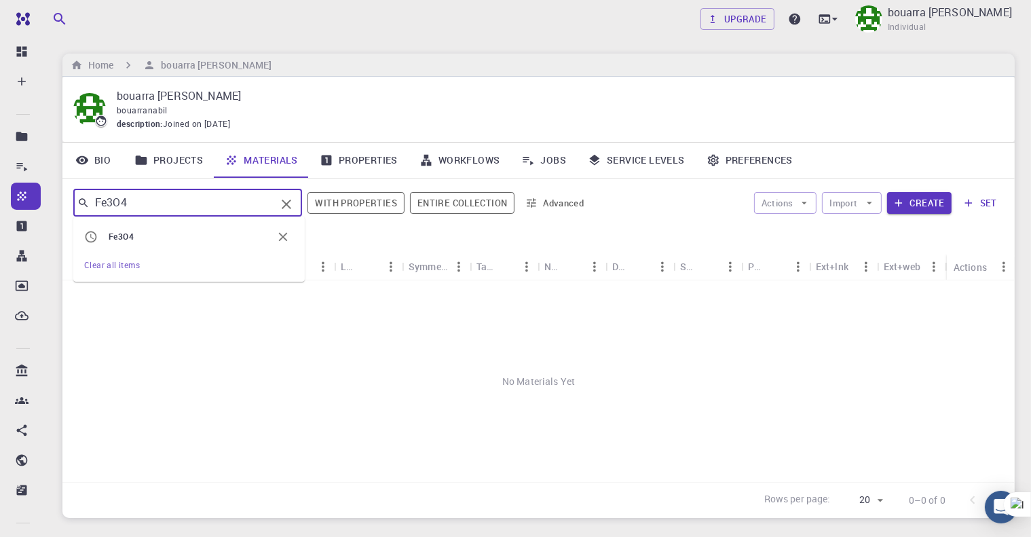
click at [150, 199] on input "Fe3O4" at bounding box center [183, 202] width 186 height 19
paste input "Magnetite"
type input "Magnetite"
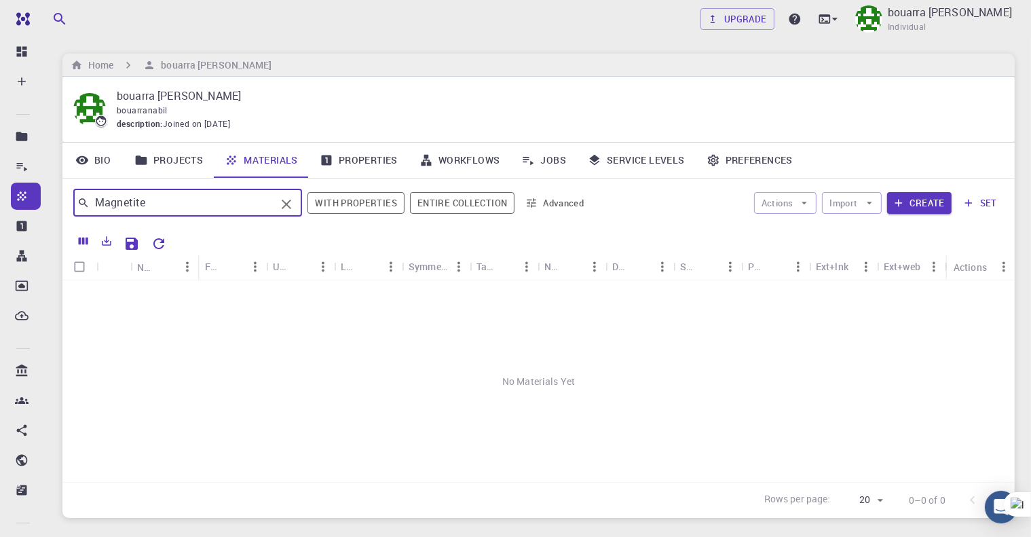
click at [178, 202] on input "Magnetite" at bounding box center [183, 202] width 186 height 19
type input "Fe"
click at [369, 384] on div "No Materials Yet" at bounding box center [538, 380] width 952 height 201
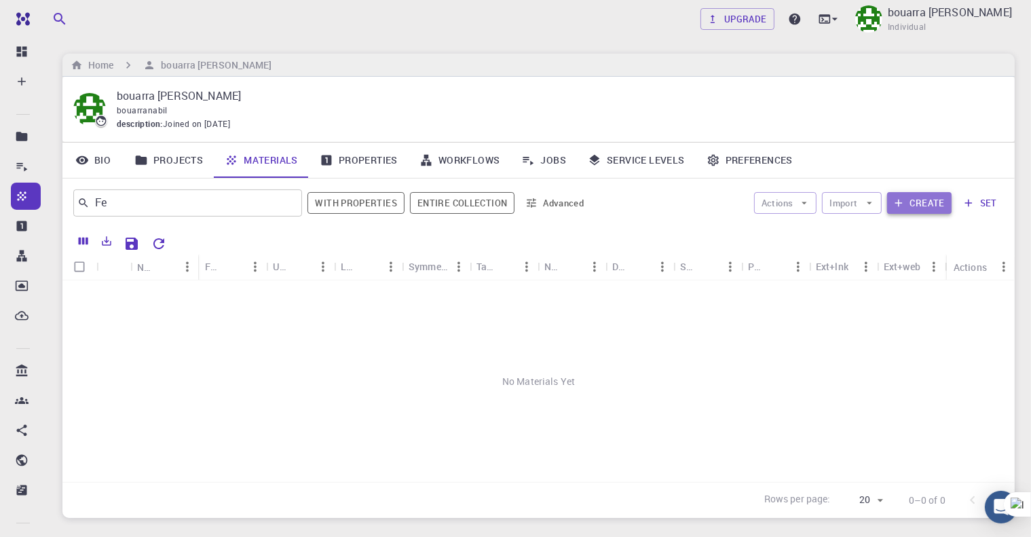
click at [903, 205] on icon "button" at bounding box center [898, 203] width 12 height 12
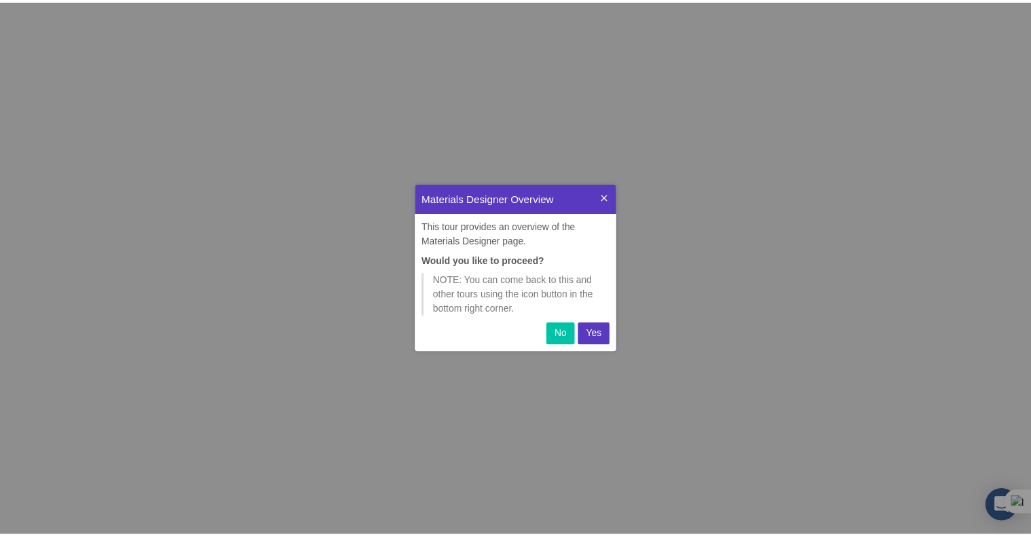
scroll to position [157, 192]
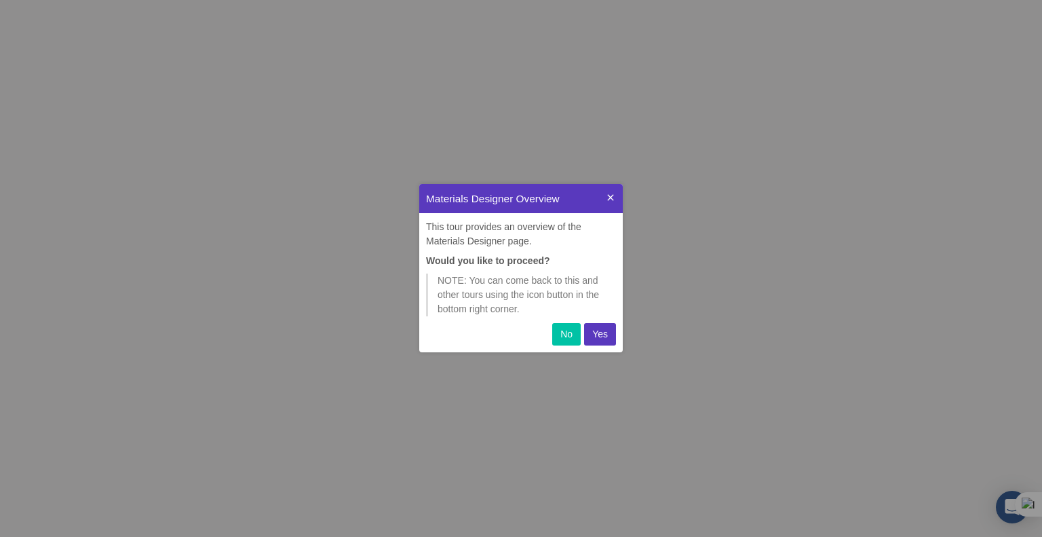
click at [596, 327] on p "Yes" at bounding box center [600, 334] width 16 height 14
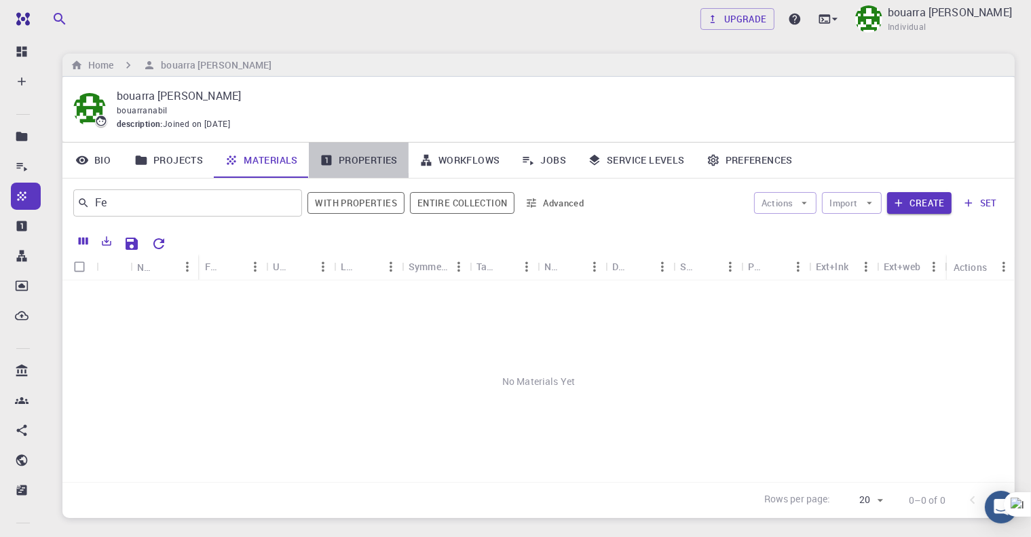
click at [344, 158] on link "Properties" at bounding box center [359, 159] width 100 height 35
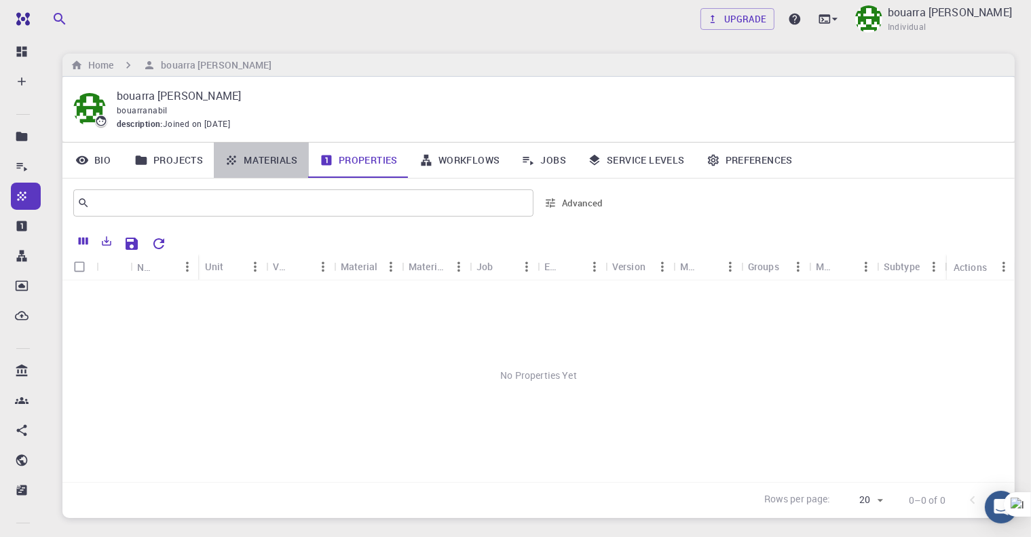
click at [277, 159] on link "Materials" at bounding box center [261, 159] width 95 height 35
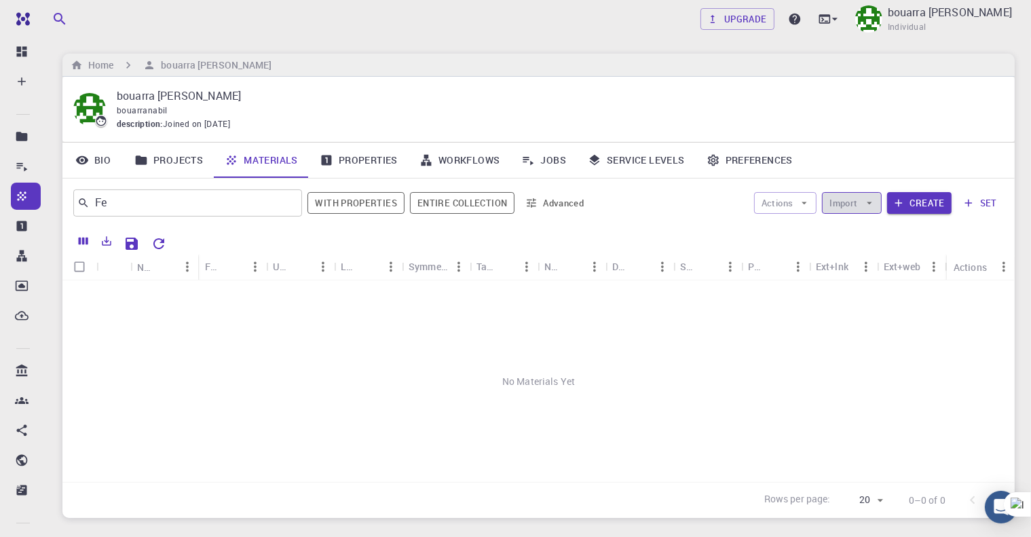
click at [874, 200] on icon "button" at bounding box center [869, 203] width 12 height 12
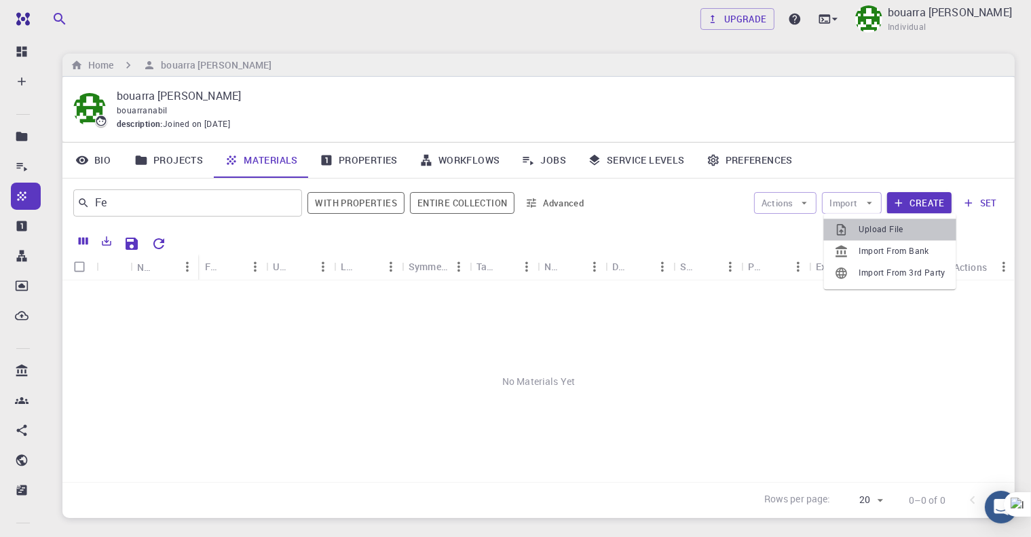
click at [874, 229] on span "Upload File" at bounding box center [902, 230] width 86 height 14
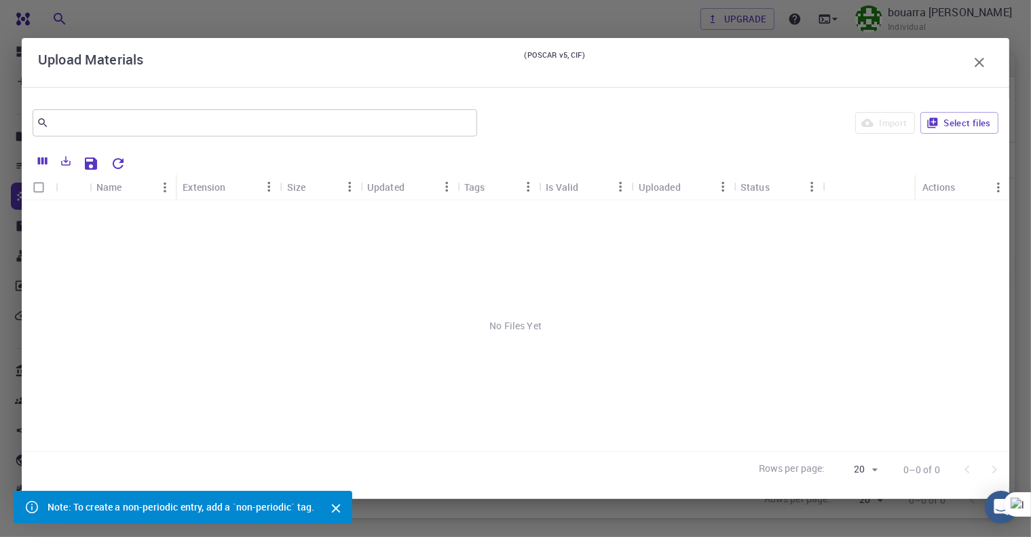
scroll to position [86, 0]
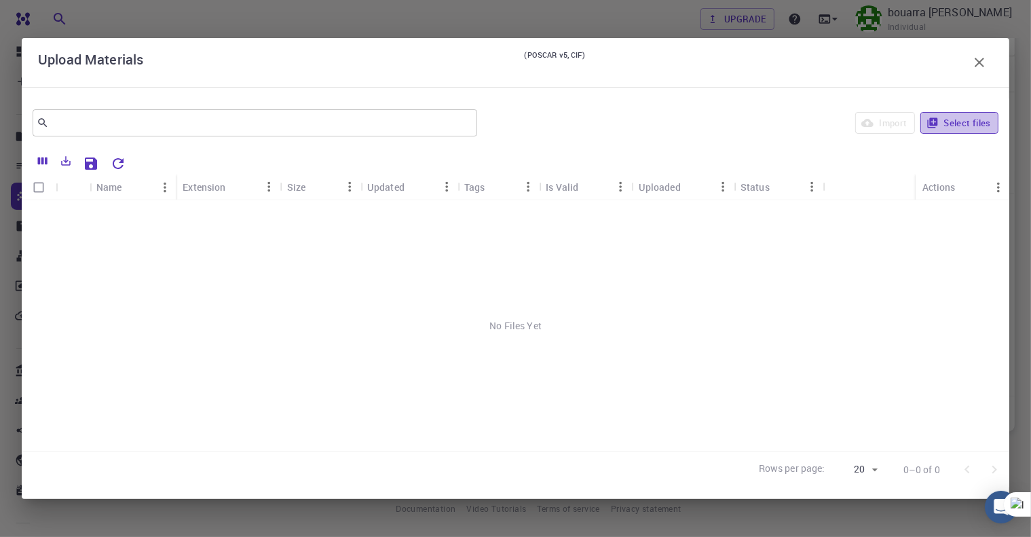
click at [943, 122] on button "Select files" at bounding box center [959, 123] width 78 height 22
click at [947, 121] on button "Select files" at bounding box center [959, 123] width 78 height 22
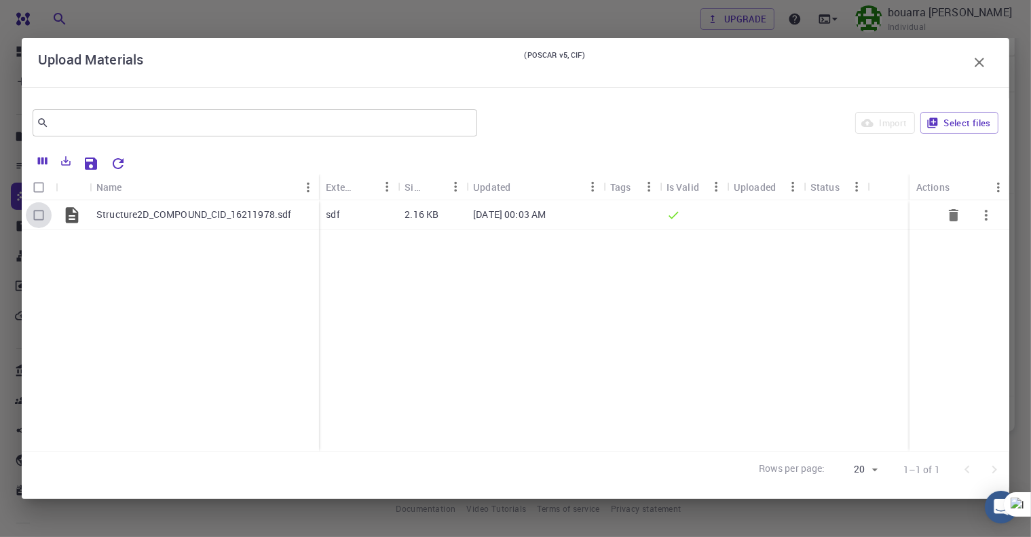
click at [38, 212] on input "Select row" at bounding box center [39, 215] width 26 height 26
checkbox input "true"
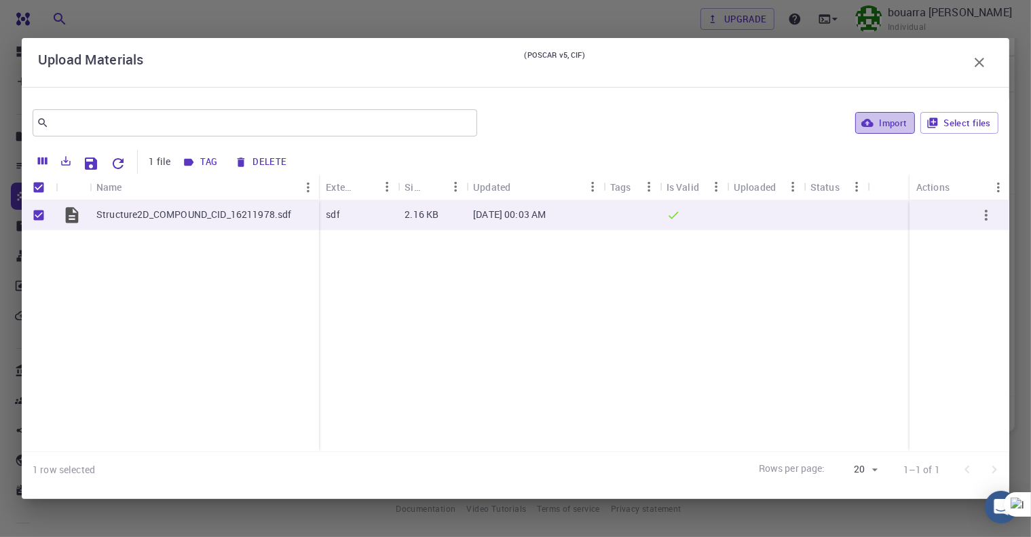
click at [879, 120] on button "Import" at bounding box center [884, 123] width 59 height 22
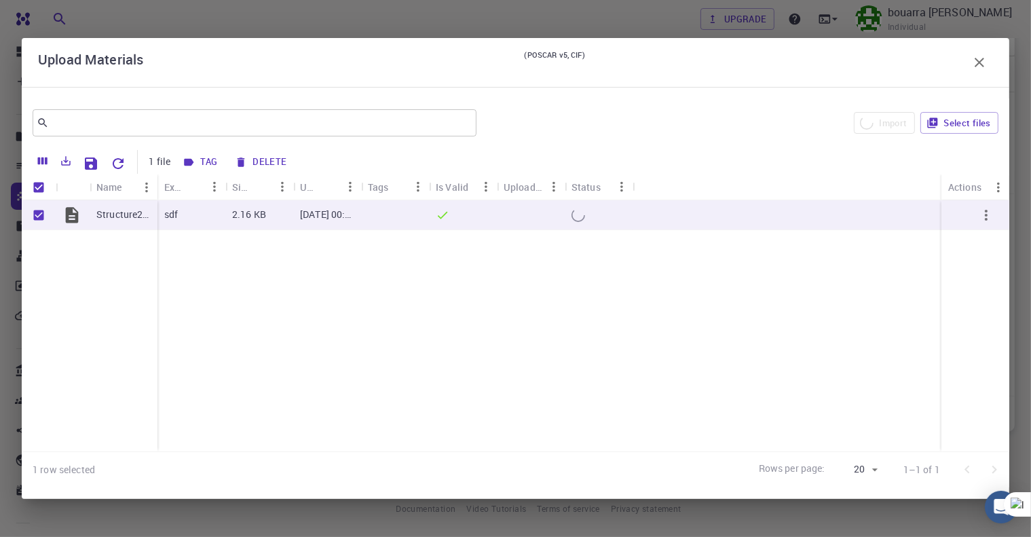
checkbox input "false"
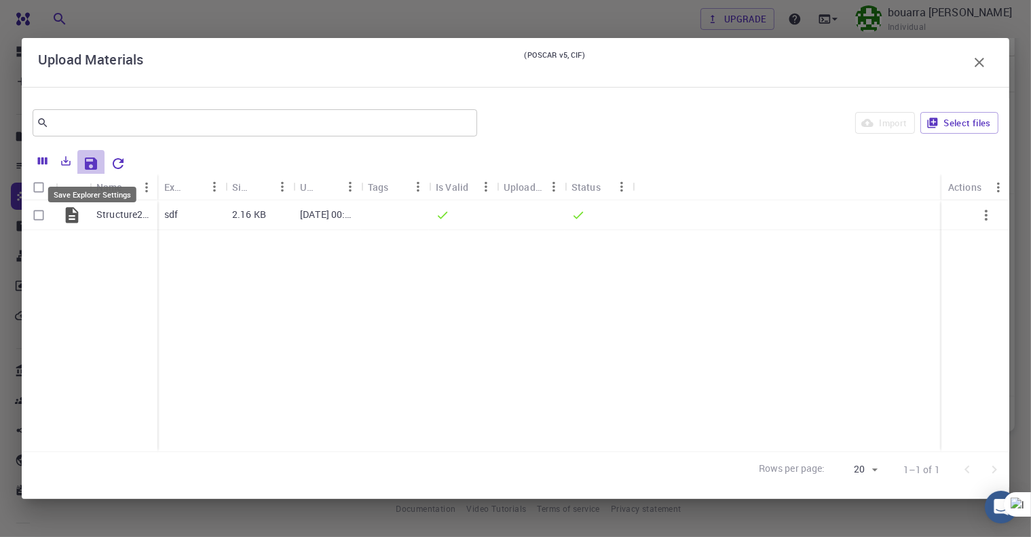
click at [90, 163] on icon "Save Explorer Settings" at bounding box center [91, 163] width 12 height 12
click at [948, 123] on button "Select files" at bounding box center [959, 123] width 78 height 22
click at [944, 116] on button "Select files" at bounding box center [959, 123] width 78 height 22
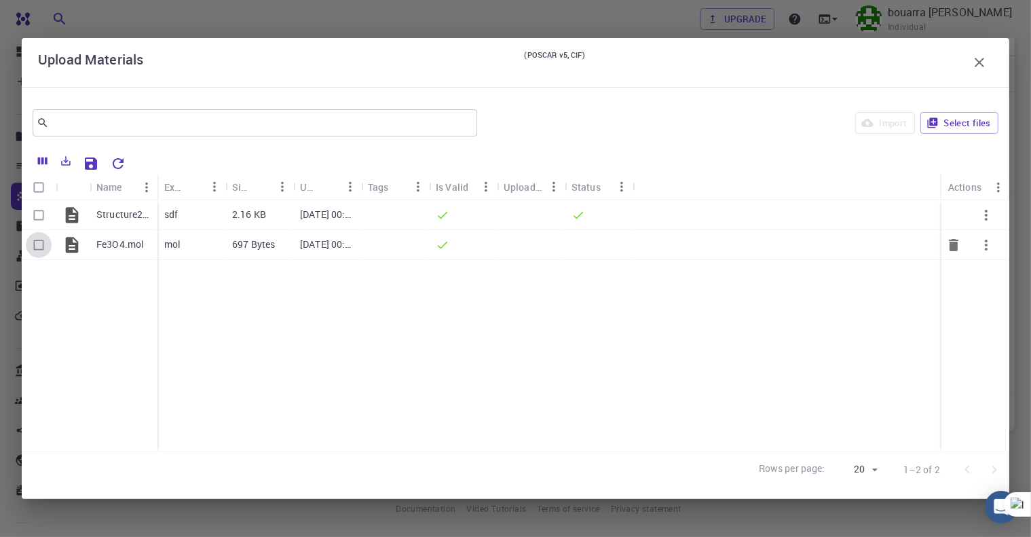
click at [38, 246] on input "Select row" at bounding box center [39, 245] width 26 height 26
checkbox input "true"
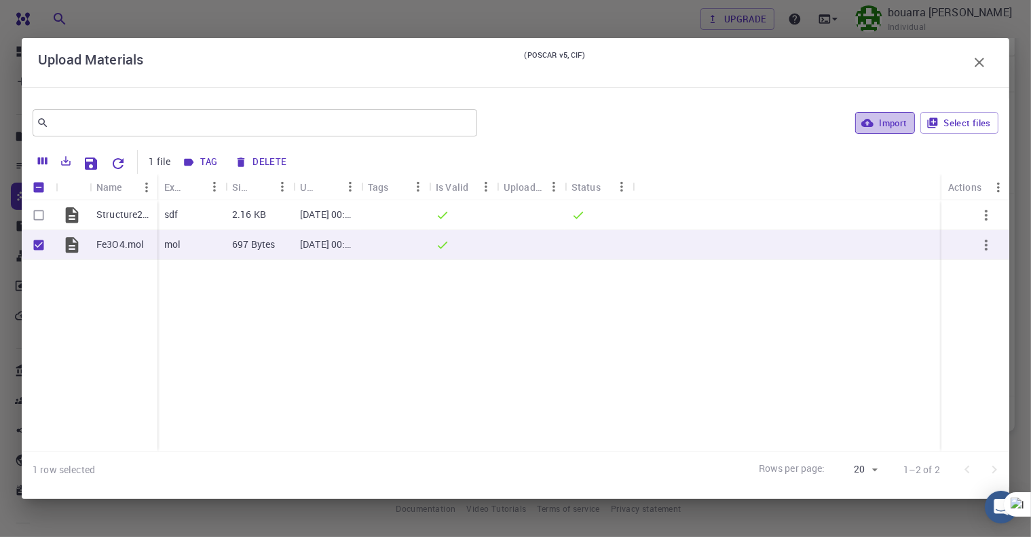
click at [876, 129] on button "Import" at bounding box center [884, 123] width 59 height 22
checkbox input "false"
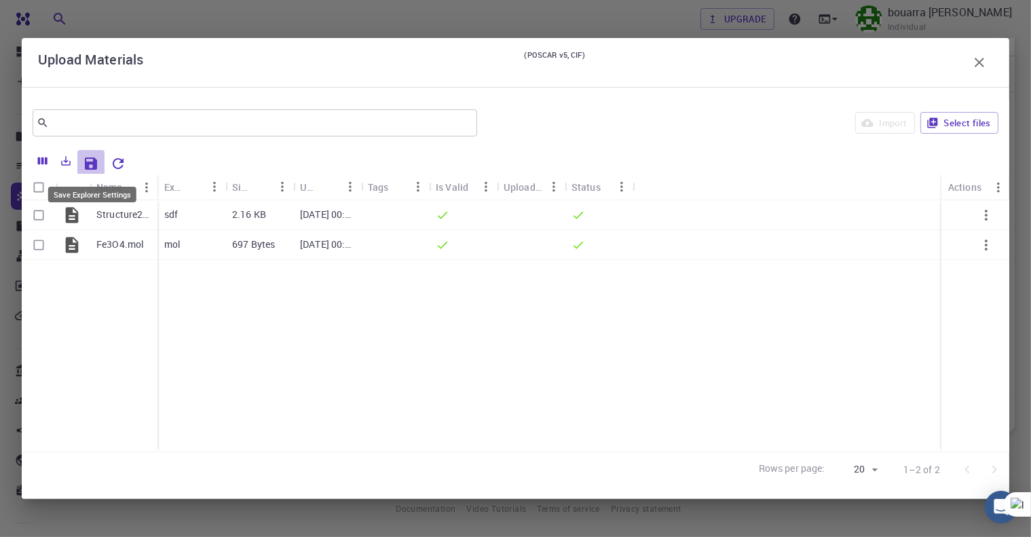
click at [95, 160] on icon "Save Explorer Settings" at bounding box center [91, 163] width 12 height 12
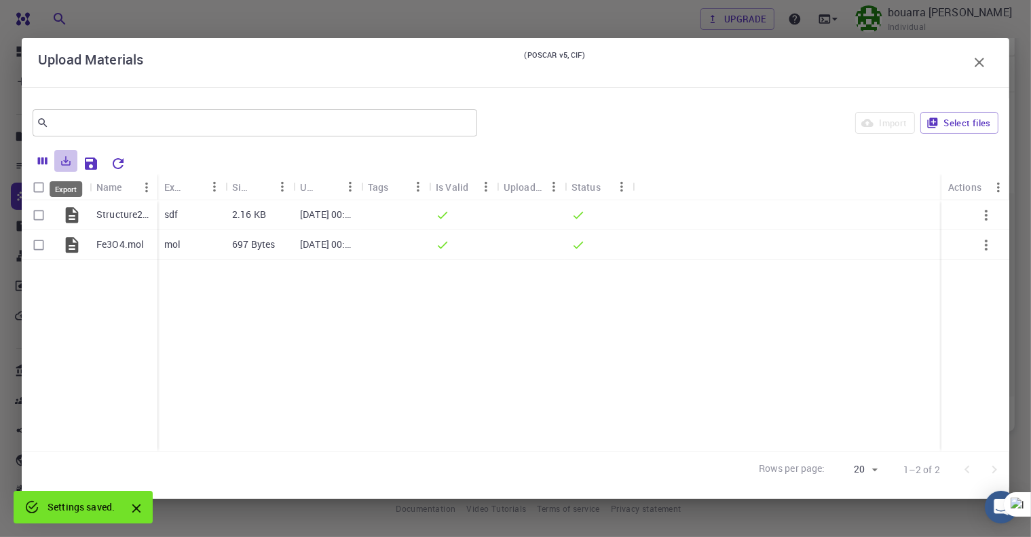
click at [66, 161] on icon "Export" at bounding box center [66, 160] width 9 height 9
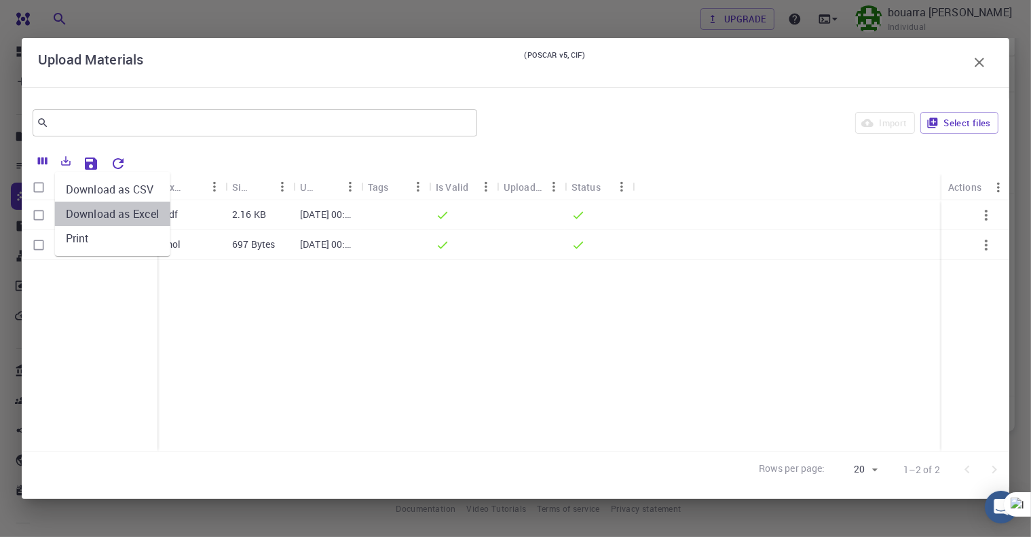
click at [111, 207] on li "Download as Excel" at bounding box center [112, 213] width 115 height 24
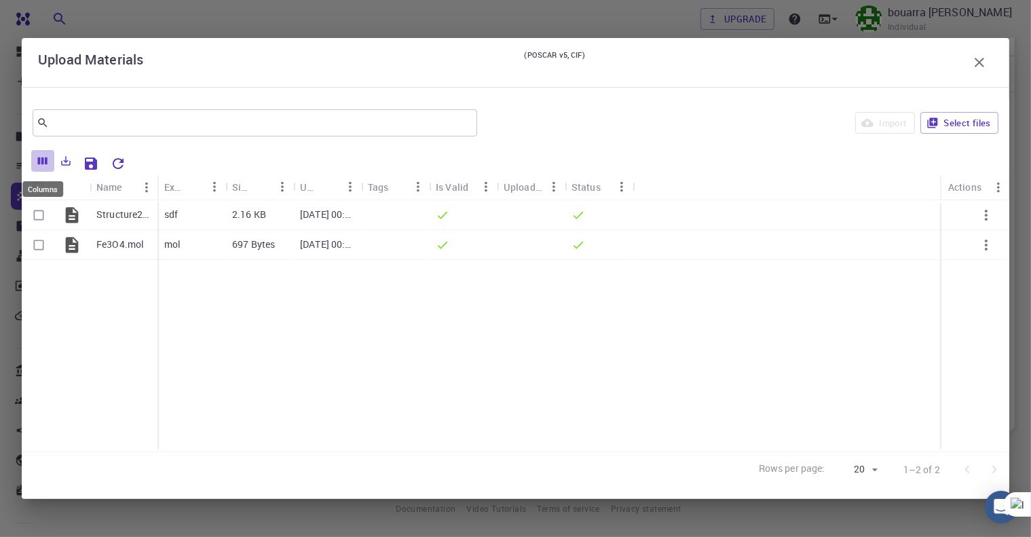
click at [39, 154] on button "Columns" at bounding box center [42, 161] width 23 height 22
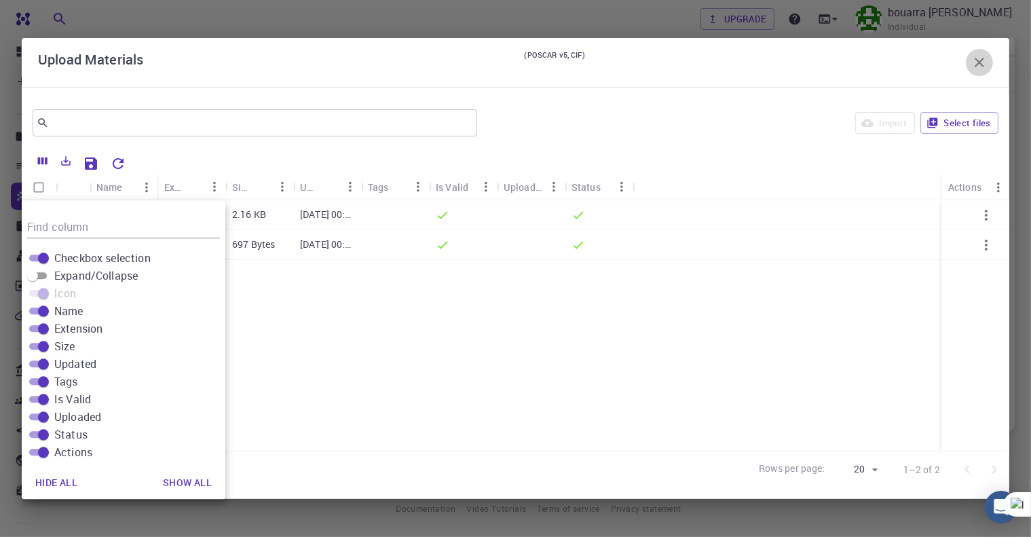
click at [975, 62] on icon "button" at bounding box center [979, 62] width 16 height 16
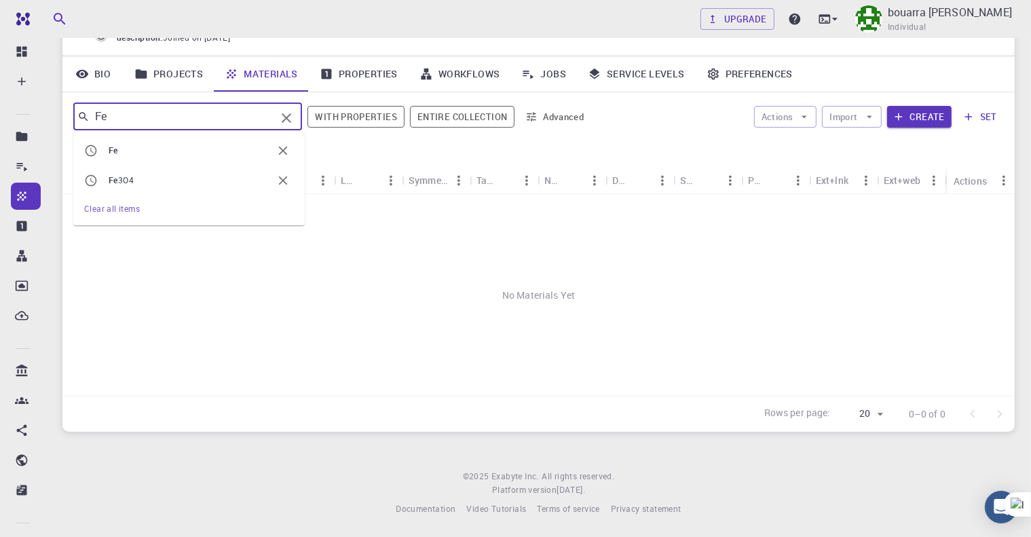
click at [216, 116] on input "Fe" at bounding box center [183, 116] width 186 height 19
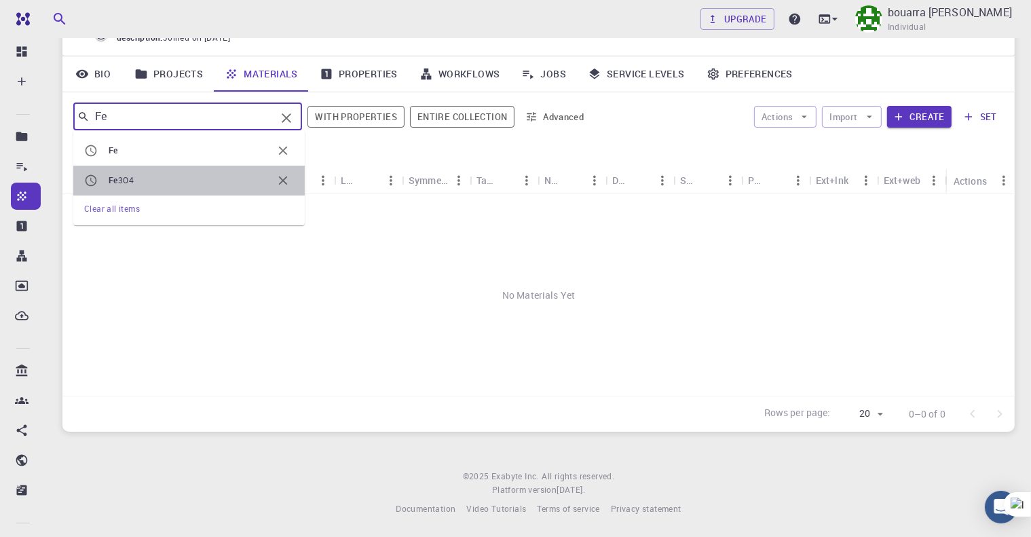
click at [174, 169] on li "Fe 3O4" at bounding box center [188, 181] width 231 height 30
type input "Fe3O4"
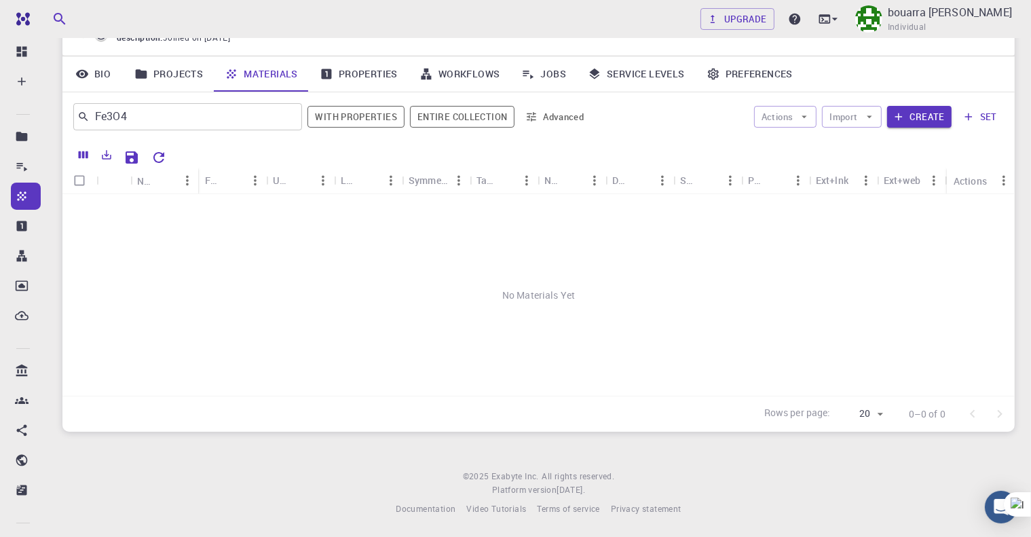
click at [289, 208] on div "No Materials Yet" at bounding box center [538, 294] width 952 height 201
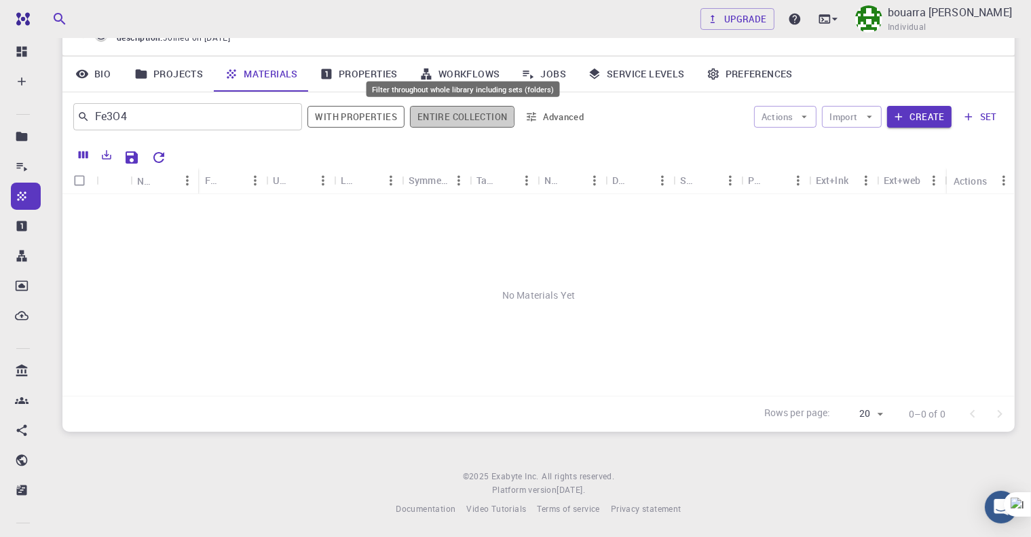
click at [431, 116] on button "Entire collection" at bounding box center [462, 117] width 104 height 22
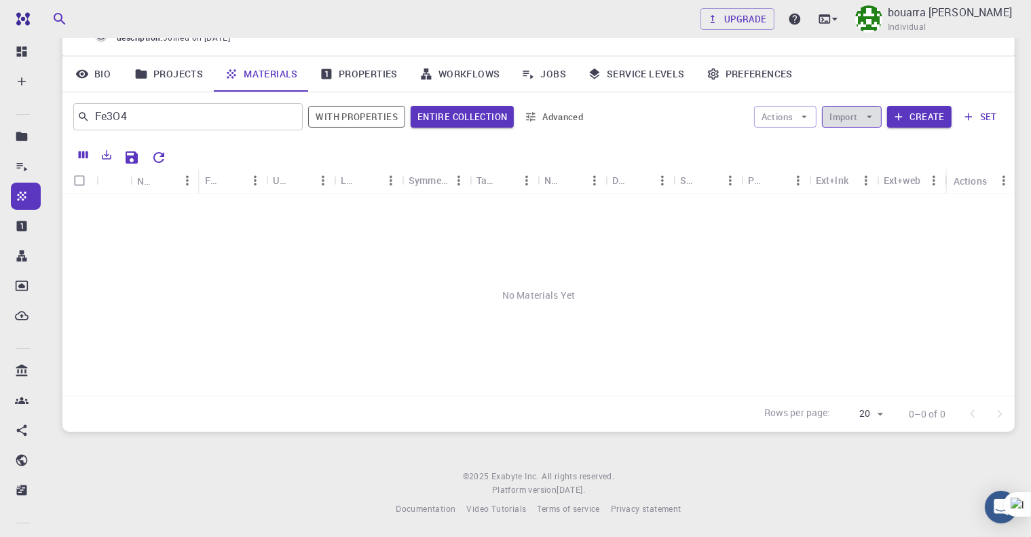
click at [878, 117] on button "Import" at bounding box center [851, 117] width 59 height 22
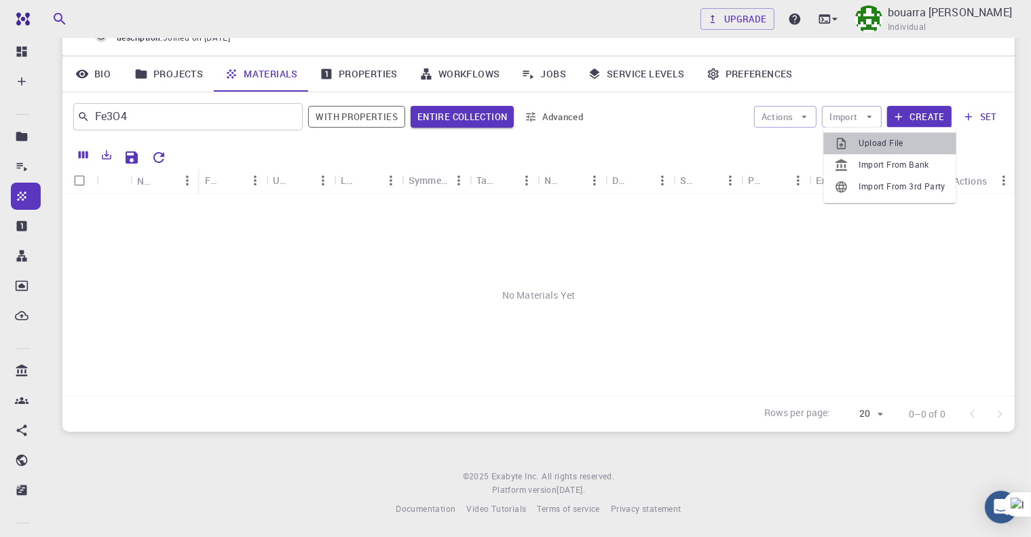
click at [874, 143] on span "Upload File" at bounding box center [902, 143] width 86 height 14
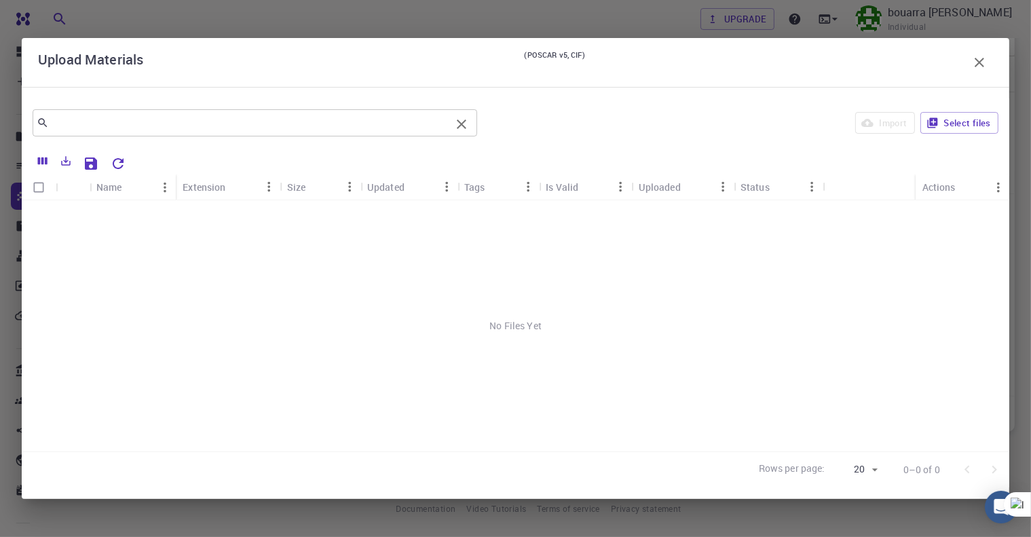
click at [175, 132] on div "​" at bounding box center [255, 122] width 444 height 27
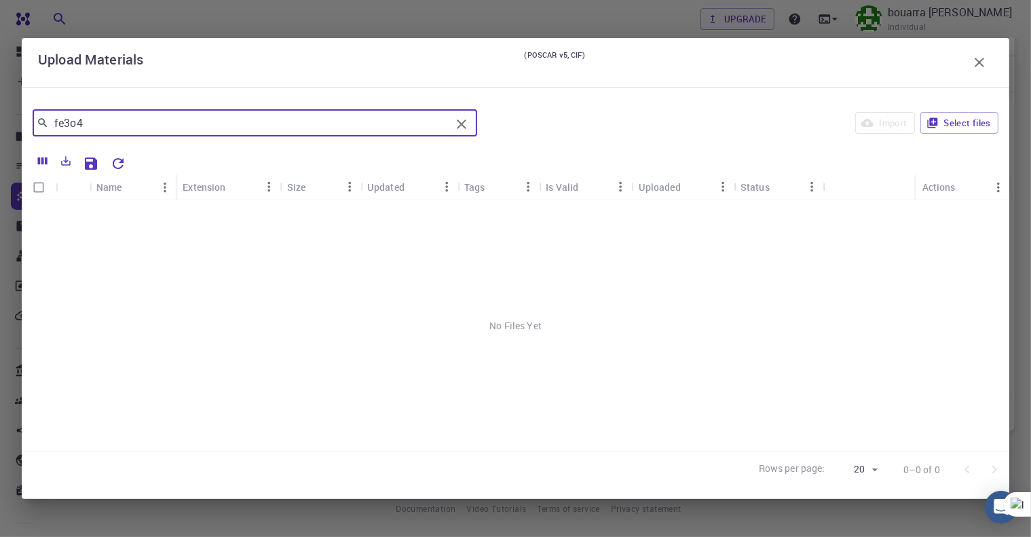
click at [161, 125] on input "fe3o4" at bounding box center [250, 122] width 402 height 19
type input "fe3o4"
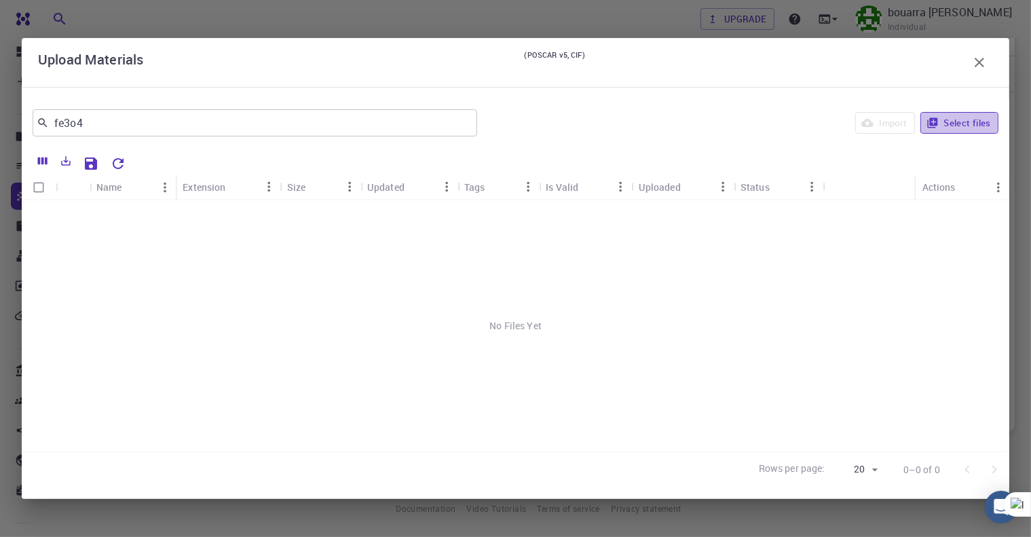
click at [940, 121] on button "Select files" at bounding box center [959, 123] width 78 height 22
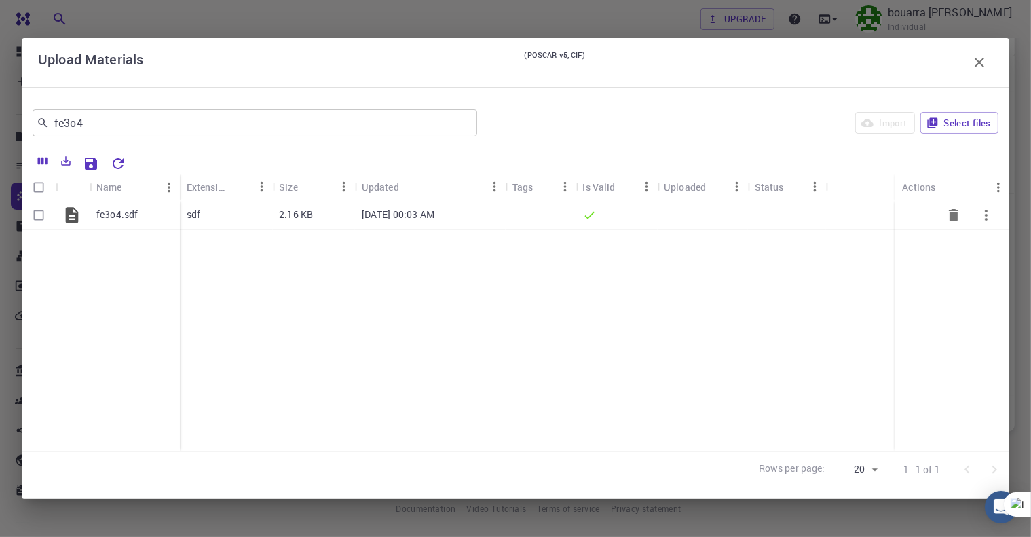
click at [38, 216] on input "Select row" at bounding box center [39, 215] width 26 height 26
checkbox input "true"
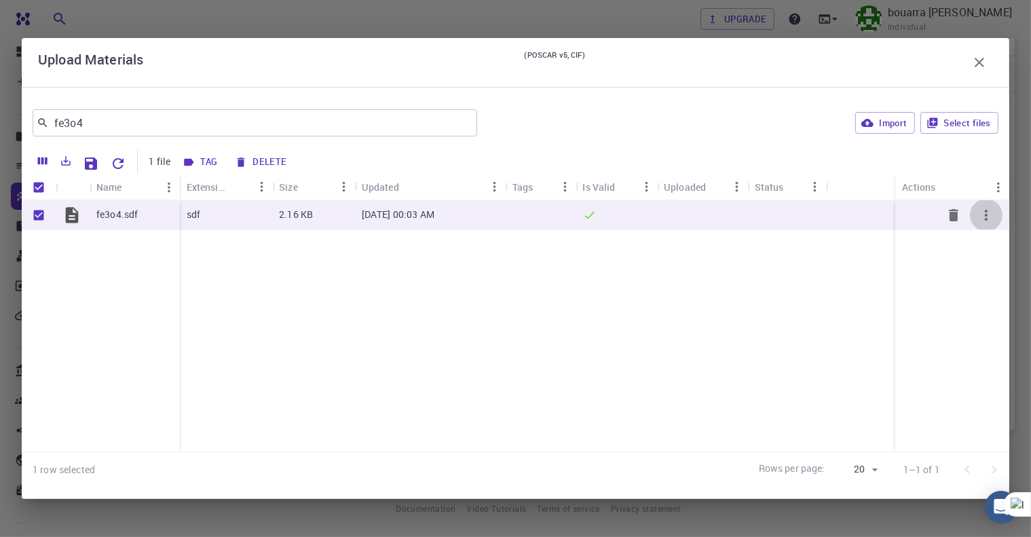
click at [988, 217] on icon "button" at bounding box center [986, 215] width 16 height 16
click at [991, 269] on span "Collapse" at bounding box center [1003, 274] width 34 height 14
click at [87, 164] on icon "Save Explorer Settings" at bounding box center [91, 163] width 12 height 12
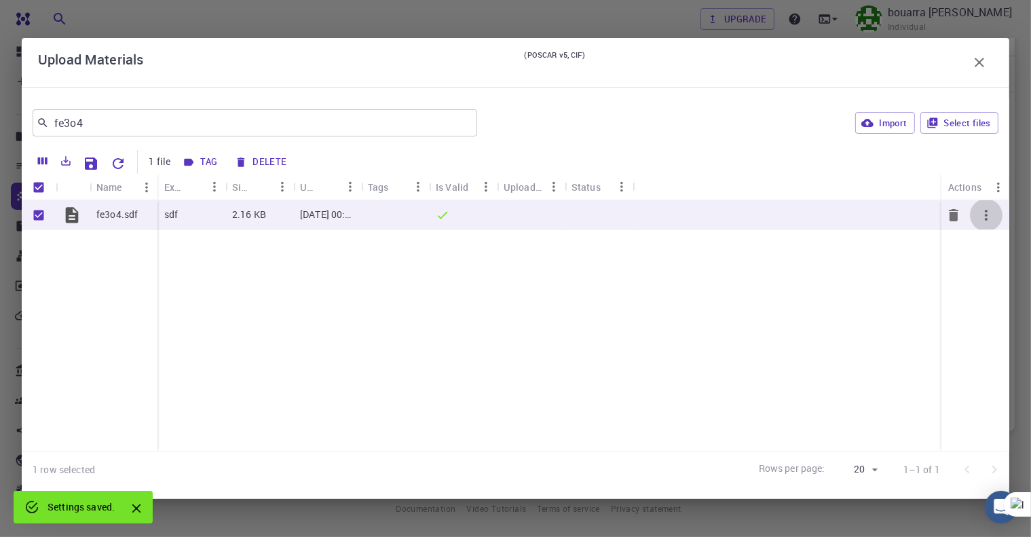
click at [992, 220] on icon "button" at bounding box center [986, 215] width 16 height 16
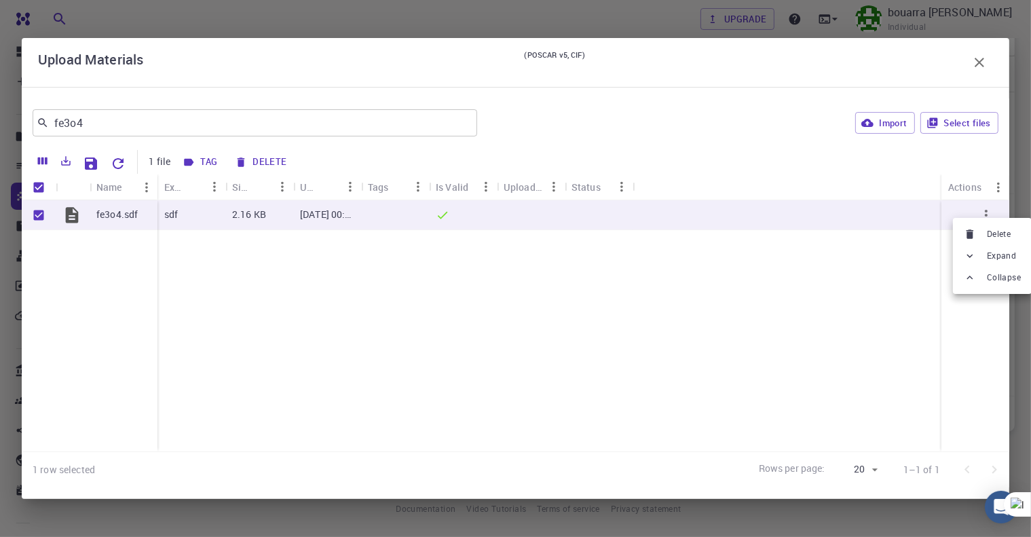
click at [400, 271] on div at bounding box center [515, 268] width 1031 height 537
click at [43, 159] on icon "Columns" at bounding box center [42, 160] width 9 height 7
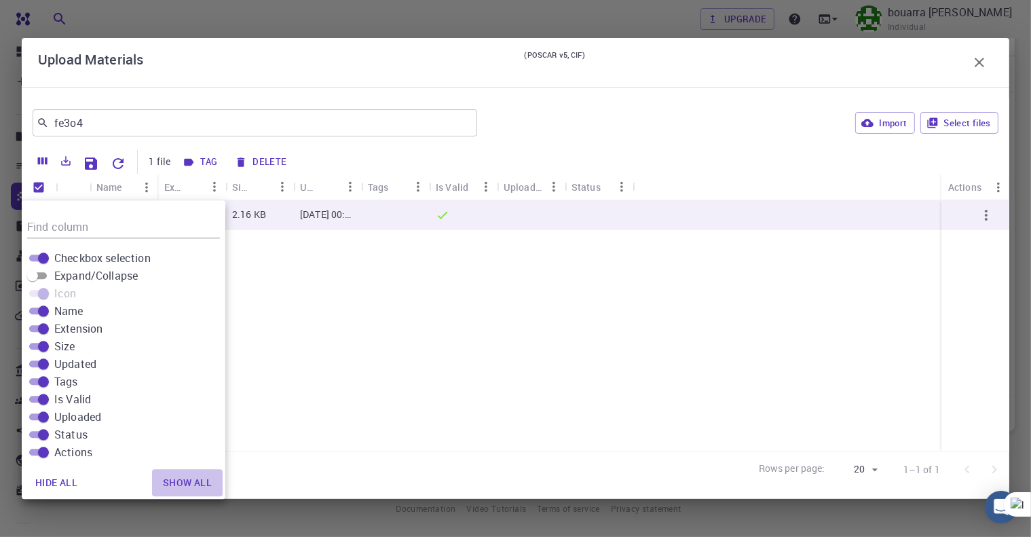
click at [176, 482] on button "Show all" at bounding box center [187, 482] width 71 height 27
checkbox input "true"
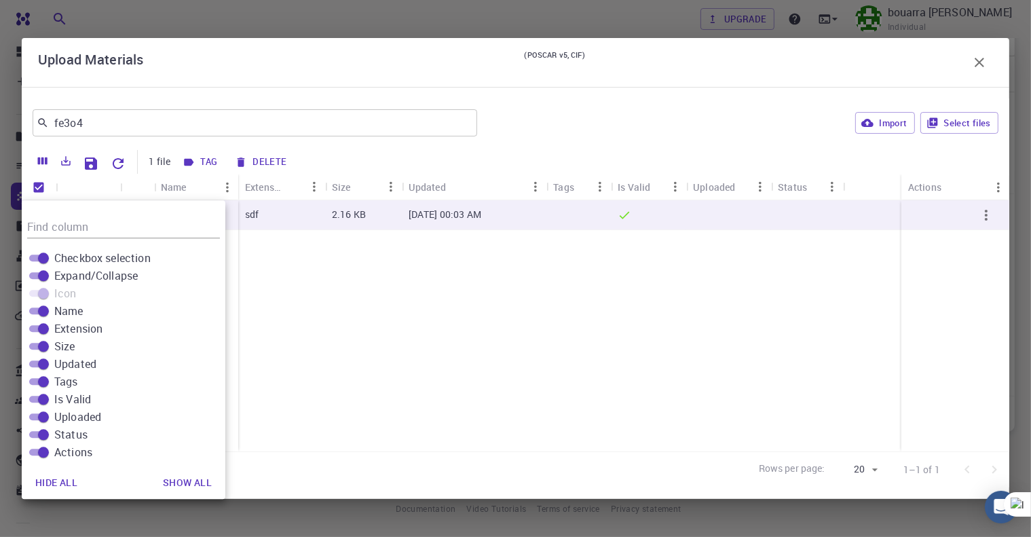
click at [34, 295] on span at bounding box center [38, 293] width 18 height 7
click at [286, 311] on div "fe3o4.sdf sdf 2.16 KB Sep 30, 2025, 00:03 AM" at bounding box center [515, 325] width 987 height 251
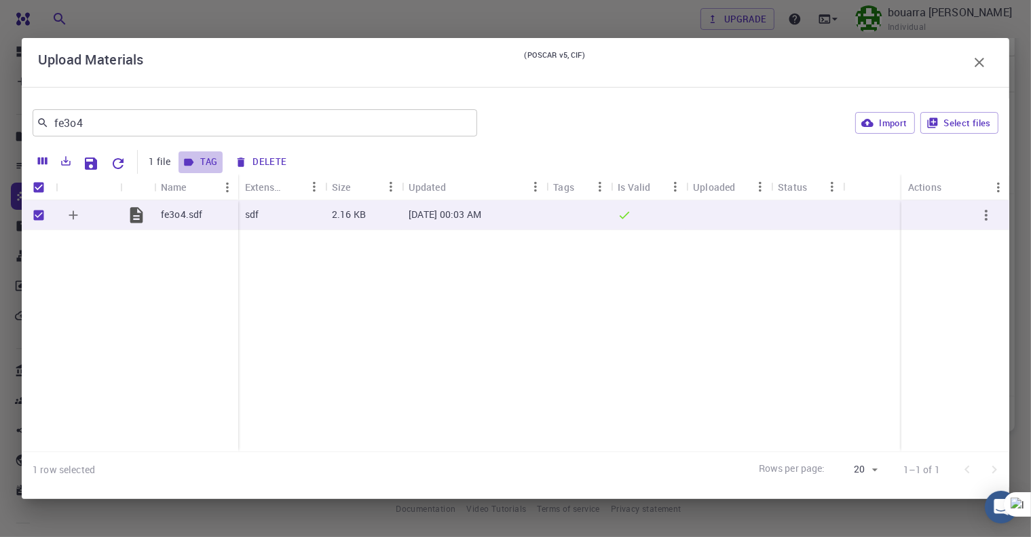
click at [203, 163] on button "Tag" at bounding box center [200, 162] width 44 height 22
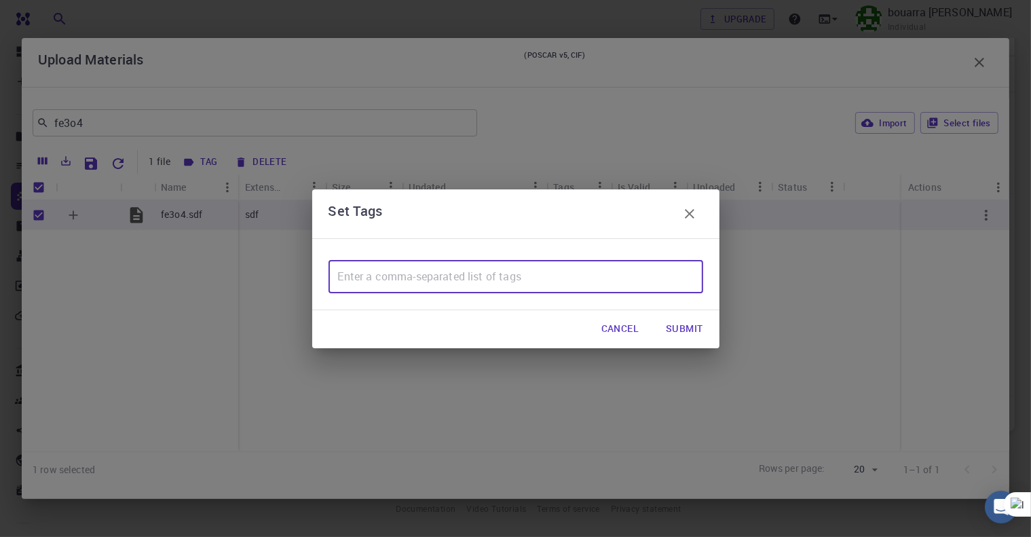
click at [361, 273] on input "text" at bounding box center [515, 277] width 374 height 33
type input "-"
paste input "Magnetite"
type input "Magnetite, Fe3O4"
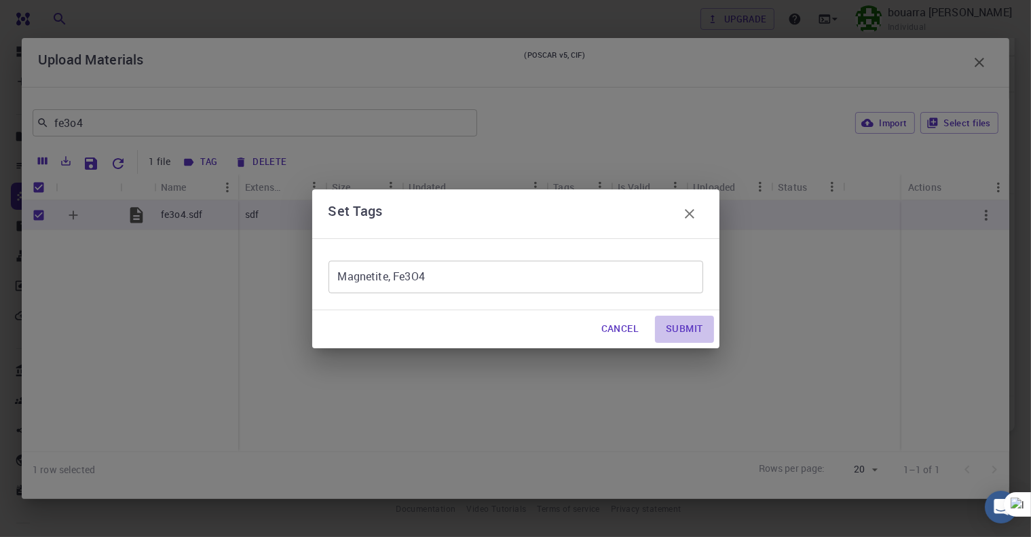
click at [692, 331] on button "Submit" at bounding box center [684, 328] width 58 height 27
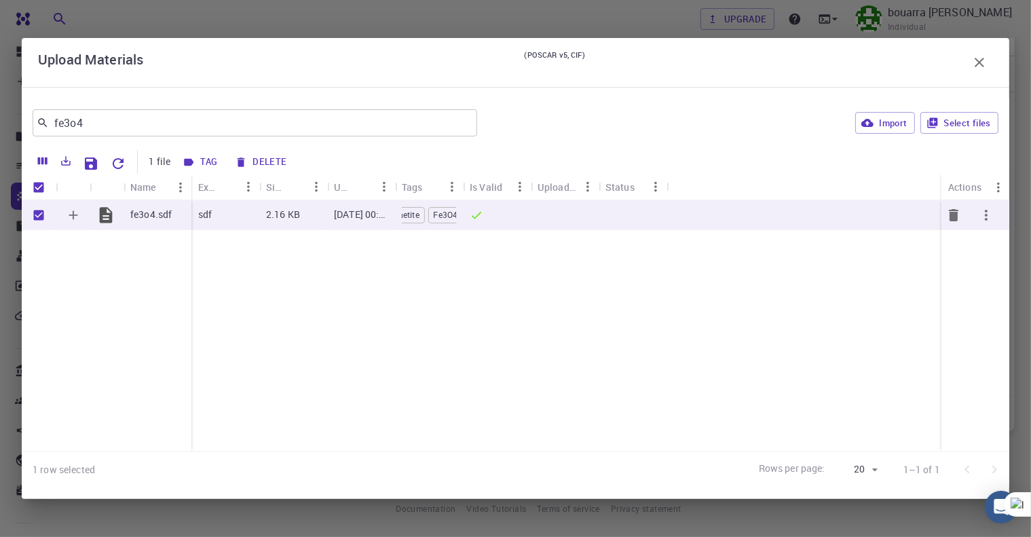
scroll to position [0, 35]
click at [872, 122] on icon "button" at bounding box center [867, 123] width 12 height 8
checkbox input "false"
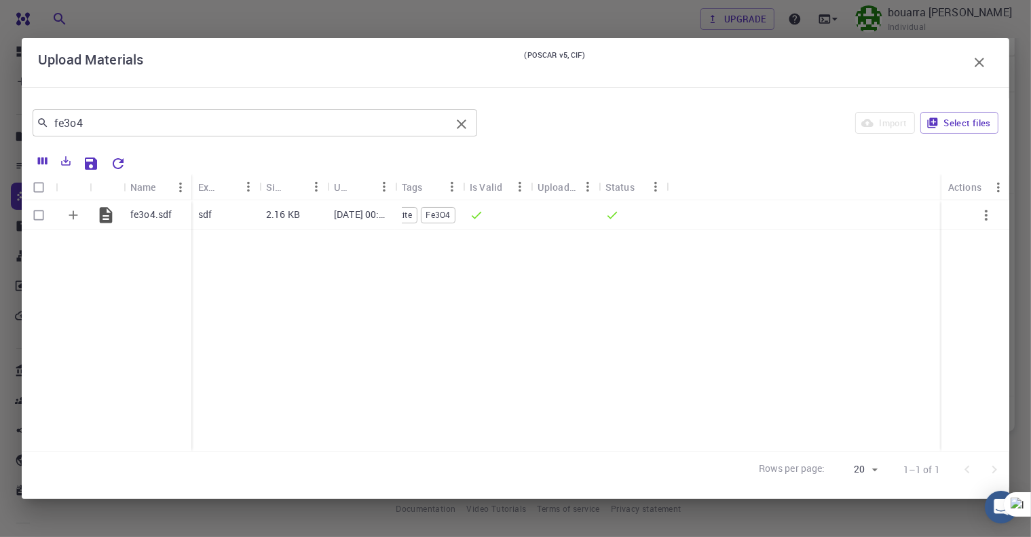
click at [43, 122] on icon at bounding box center [43, 123] width 12 height 12
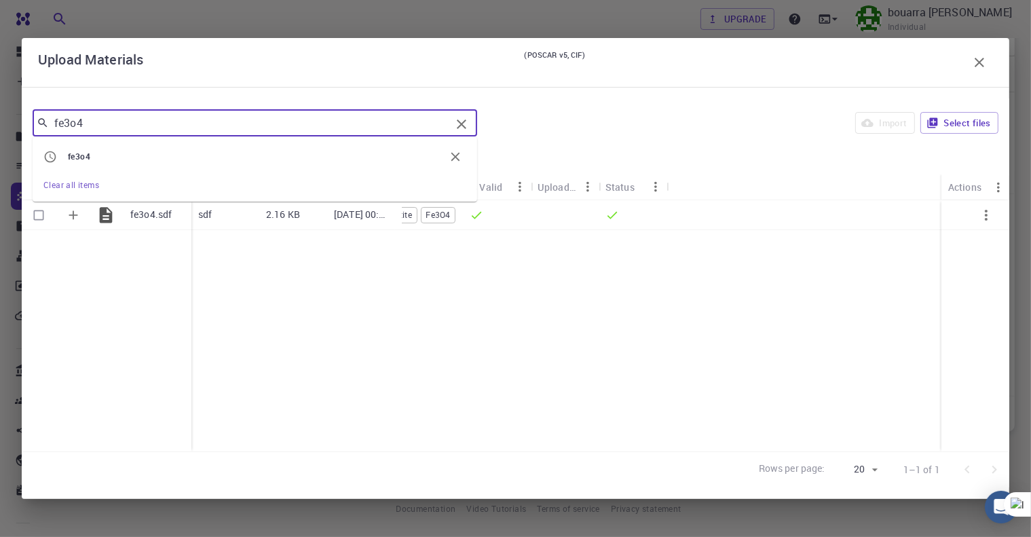
click at [147, 125] on input "fe3o4" at bounding box center [250, 122] width 402 height 19
paste input "Magnetite"
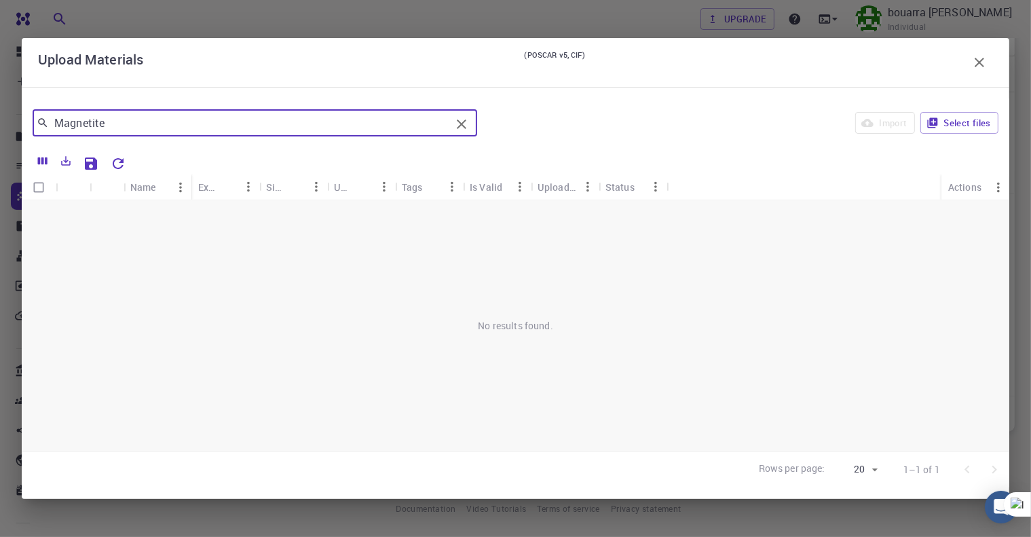
click at [46, 122] on icon at bounding box center [43, 123] width 12 height 12
type input "Magnetite"
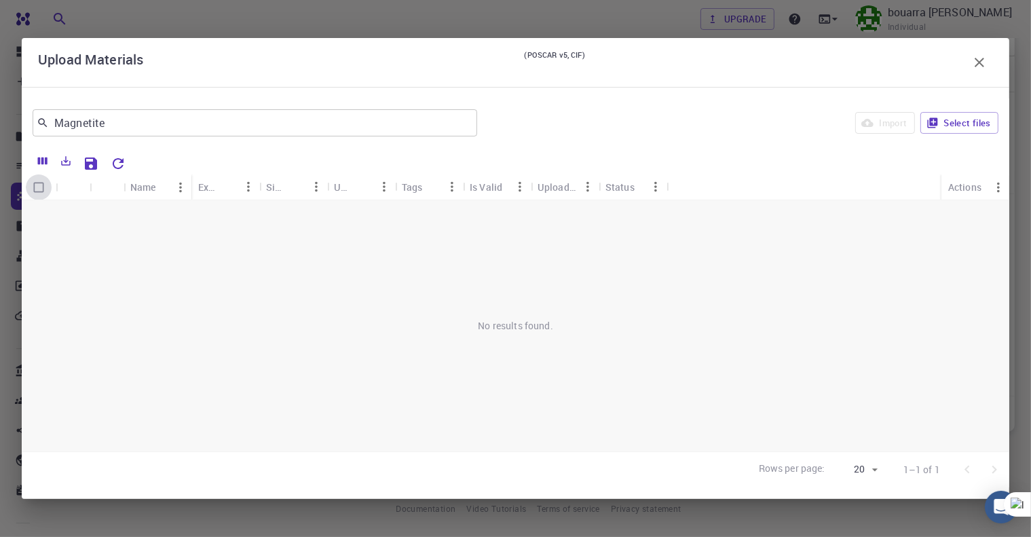
click at [43, 184] on input "Select all rows" at bounding box center [39, 187] width 26 height 26
checkbox input "false"
click at [103, 124] on input "Magnetite" at bounding box center [250, 122] width 402 height 19
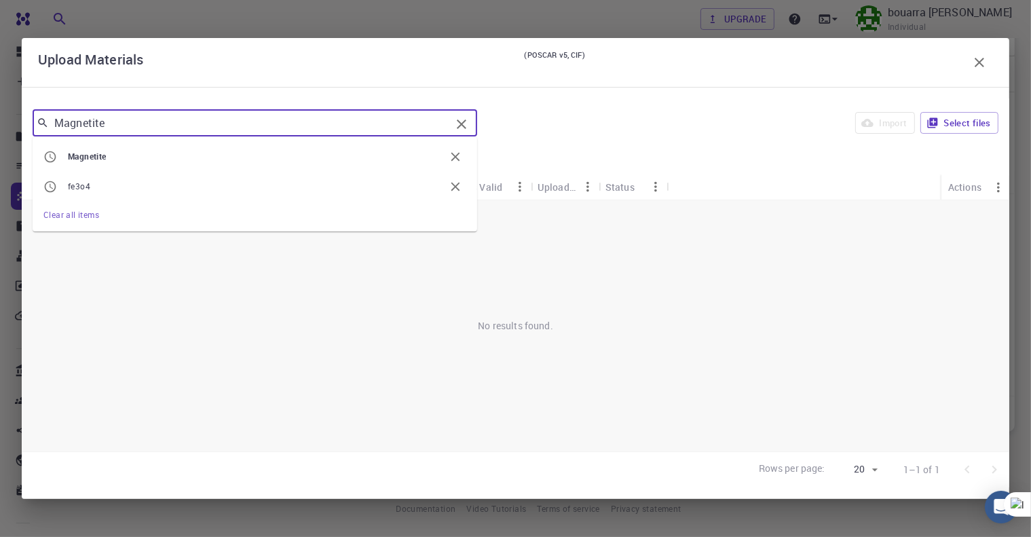
click at [103, 124] on input "Magnetite" at bounding box center [250, 122] width 402 height 19
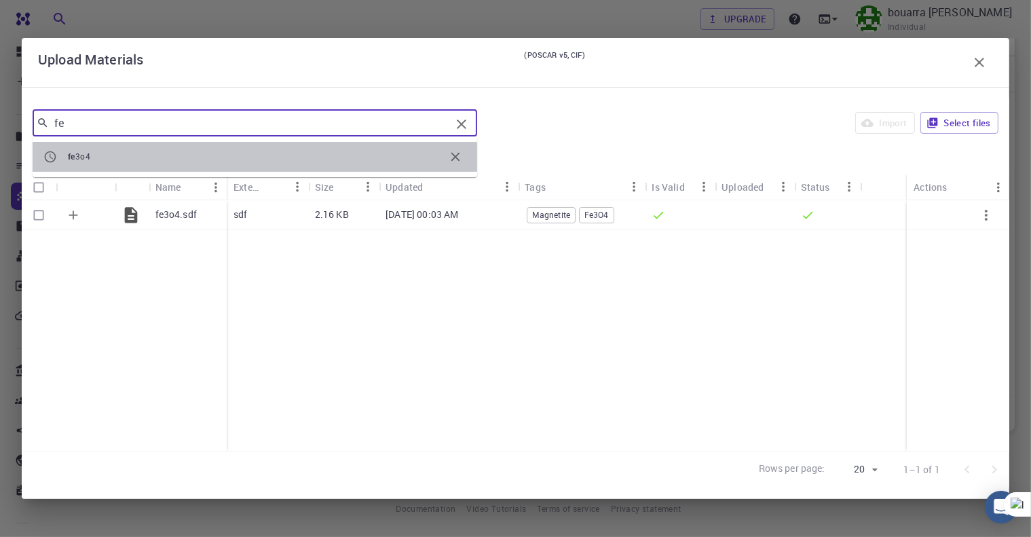
click at [94, 153] on span "fe 3o4" at bounding box center [256, 157] width 377 height 14
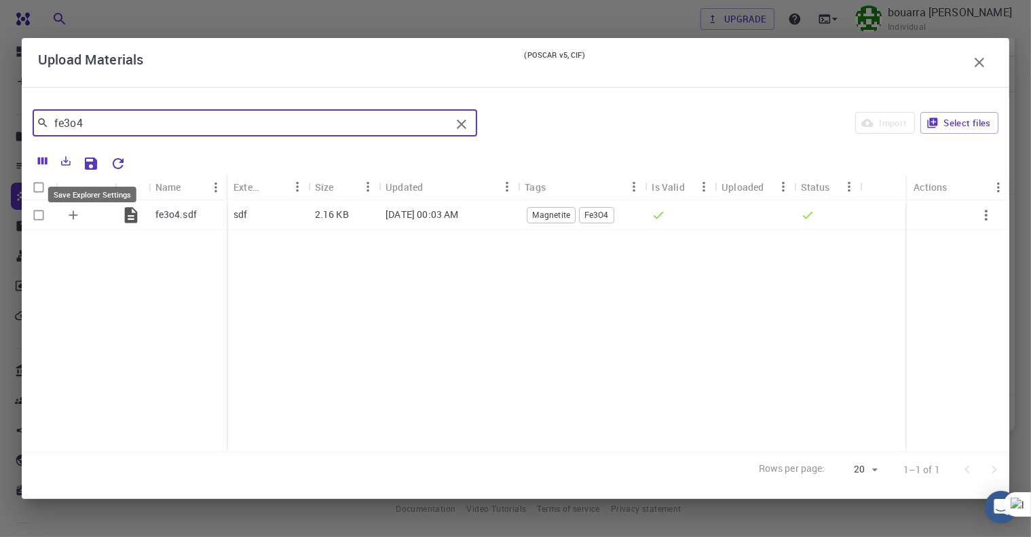
type input "fe3o4"
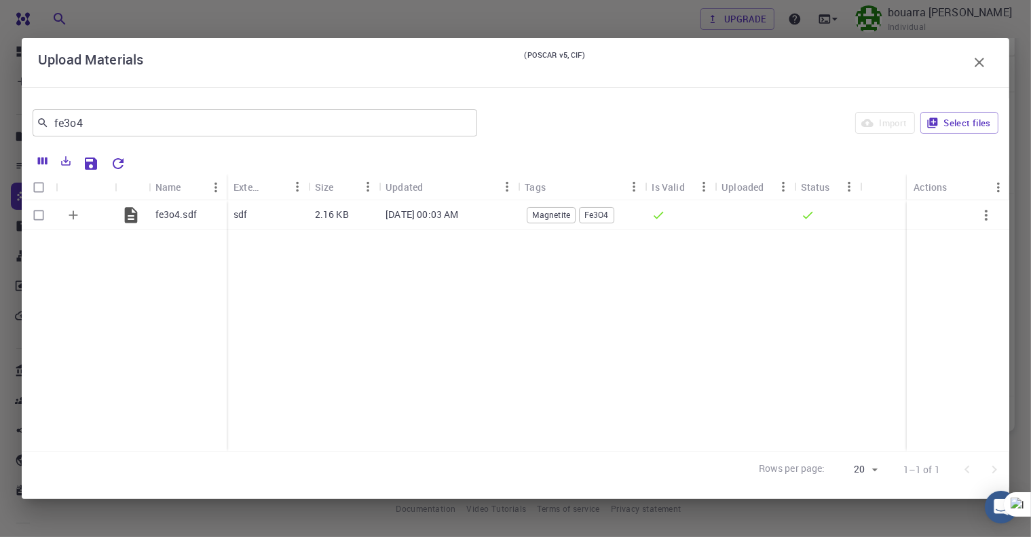
drag, startPoint x: 94, startPoint y: 153, endPoint x: 839, endPoint y: 113, distance: 746.0
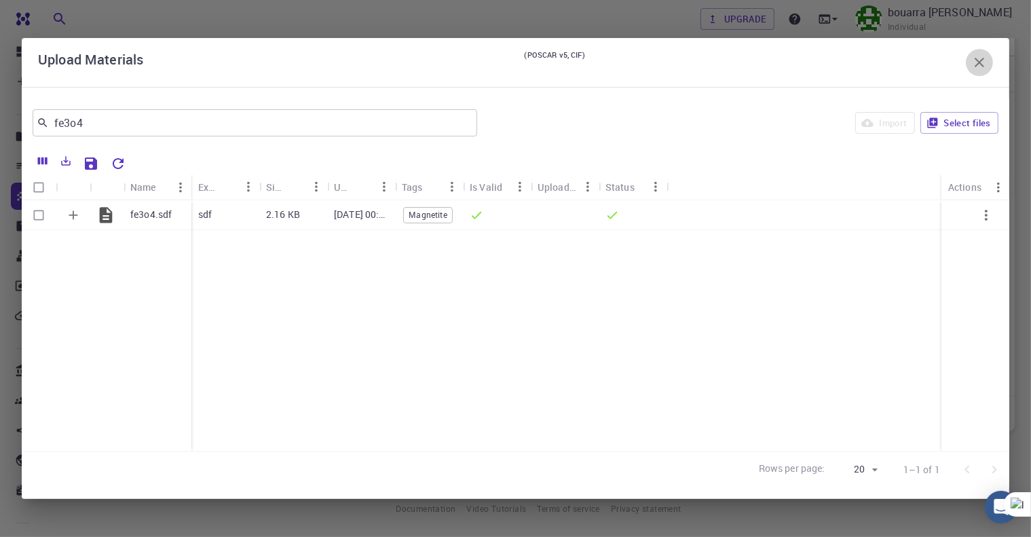
click at [978, 66] on icon "button" at bounding box center [979, 62] width 16 height 16
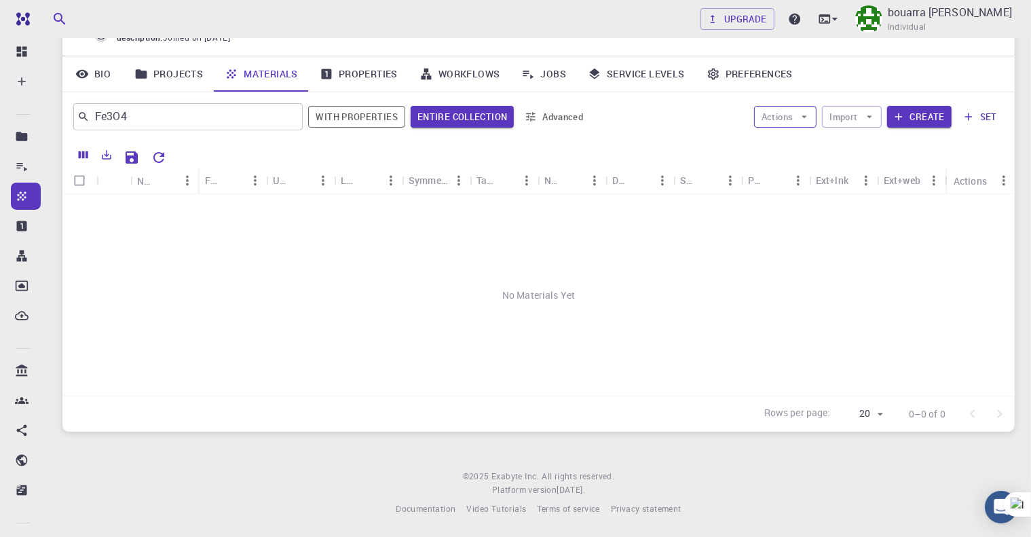
click at [806, 113] on icon "button" at bounding box center [804, 117] width 12 height 12
click at [713, 128] on div "Actions Import Create set" at bounding box center [799, 116] width 408 height 33
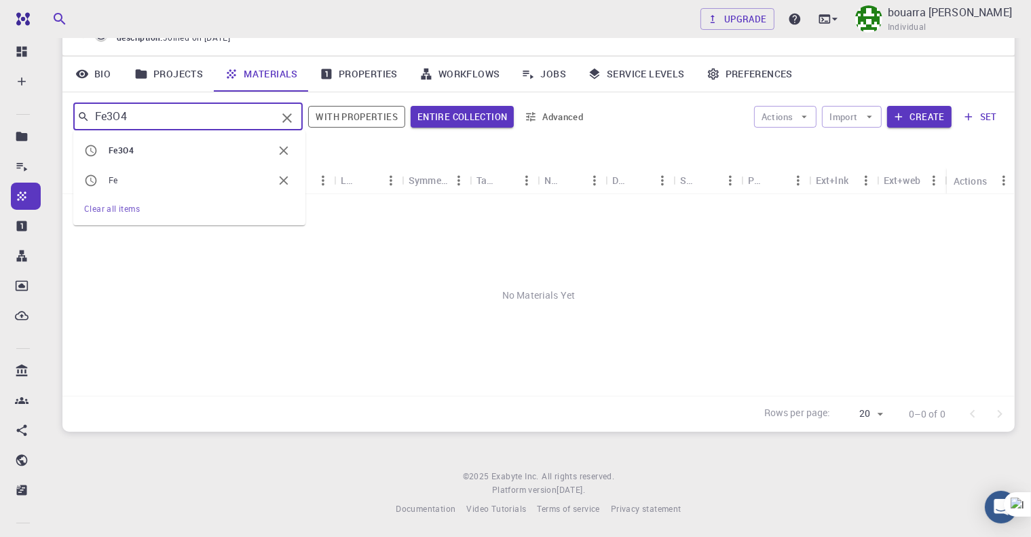
click at [242, 117] on input "Fe3O4" at bounding box center [183, 116] width 187 height 19
type input "fe3o4"
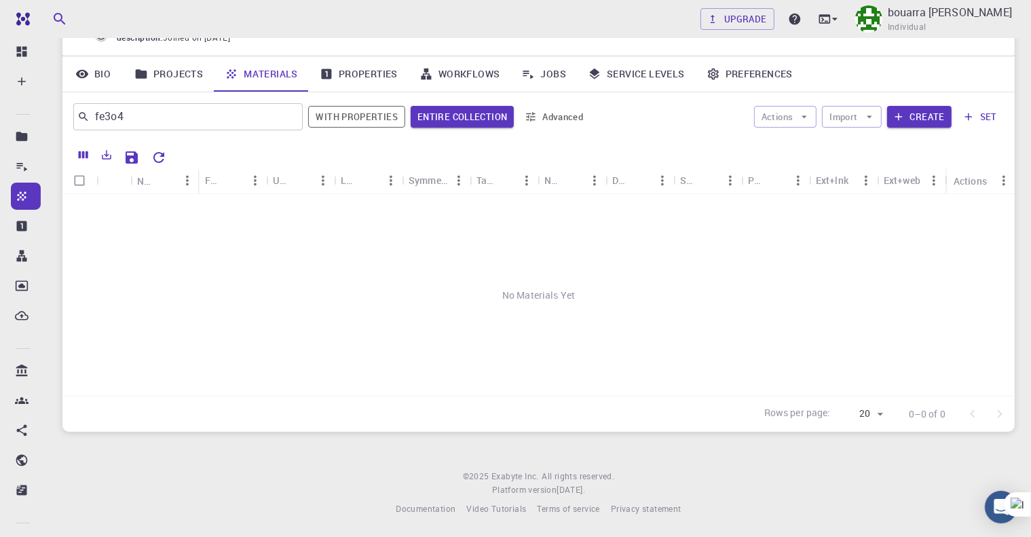
click at [355, 139] on div "fe3o4 ​ With properties Entire collection Advanced Actions Import Create set" at bounding box center [538, 116] width 952 height 49
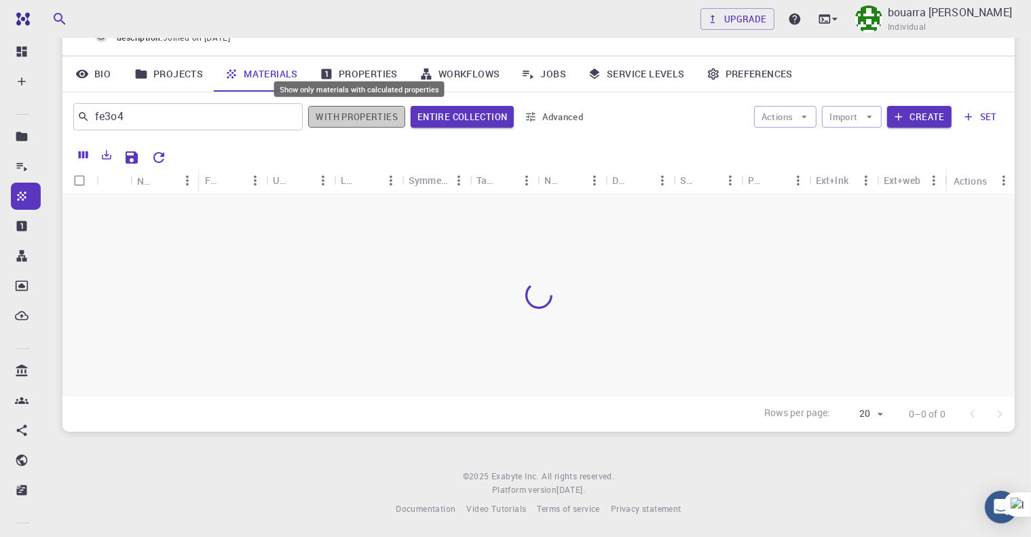
click at [353, 117] on button "With properties" at bounding box center [356, 117] width 97 height 22
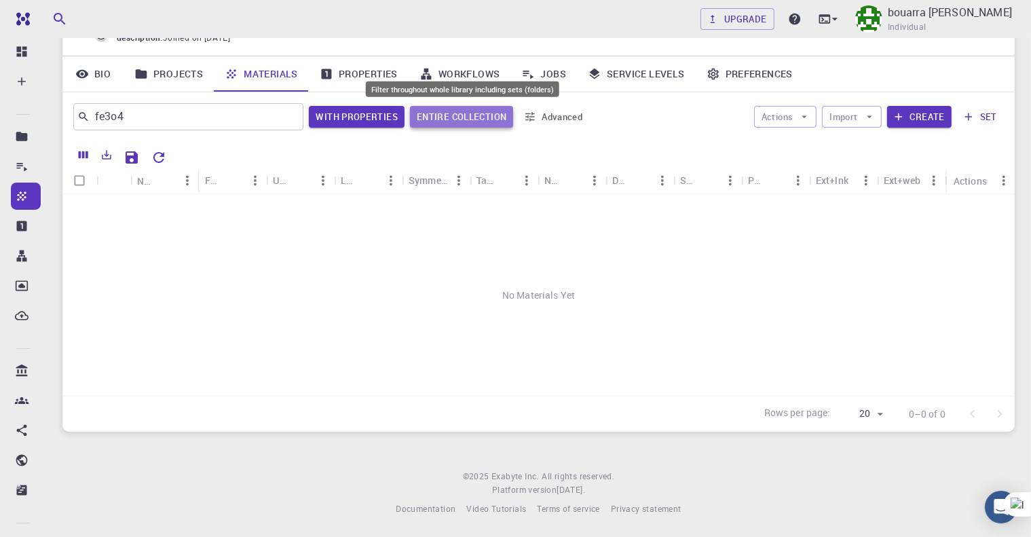
click at [448, 113] on button "Entire collection" at bounding box center [461, 117] width 103 height 22
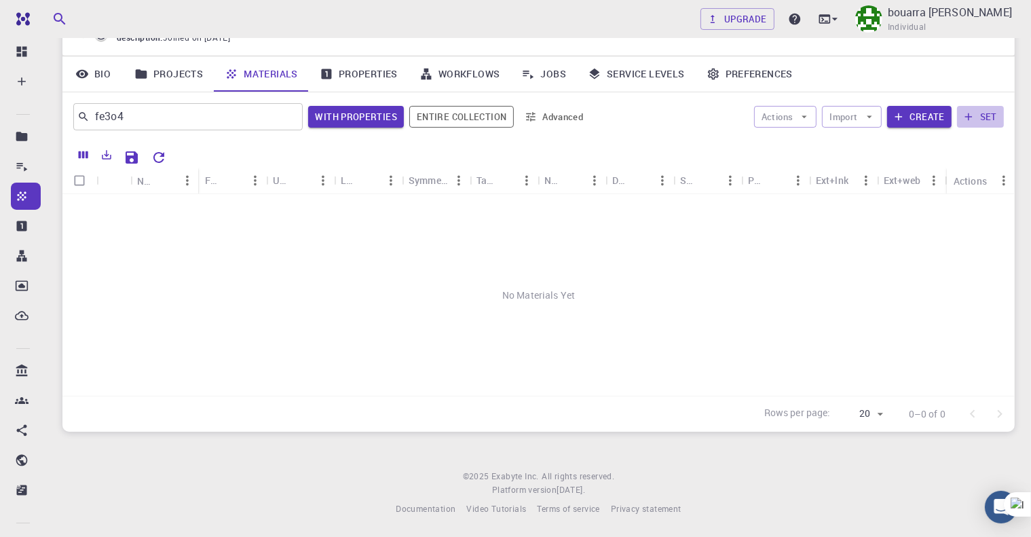
click at [974, 113] on icon "button" at bounding box center [968, 117] width 12 height 12
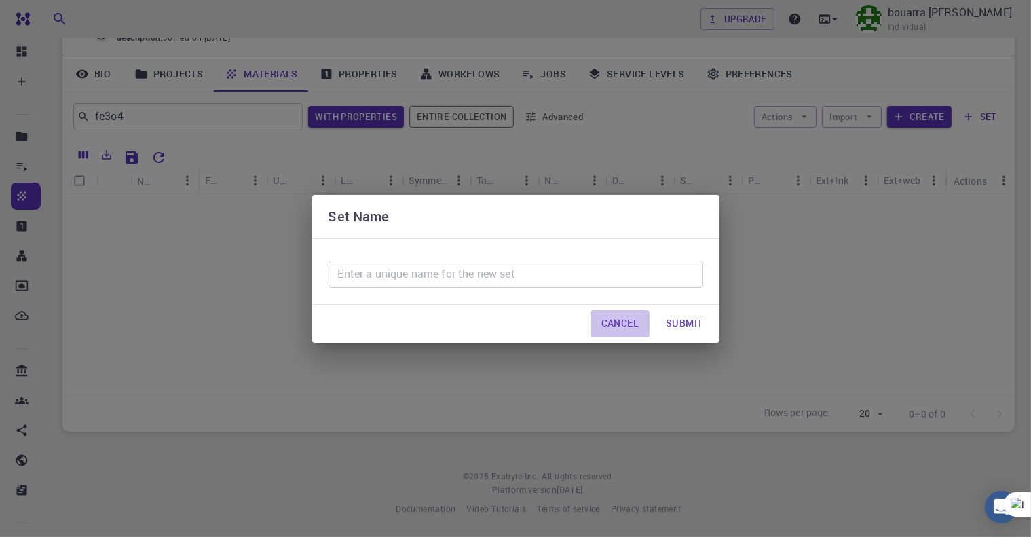
click at [627, 324] on button "Cancel" at bounding box center [619, 323] width 59 height 27
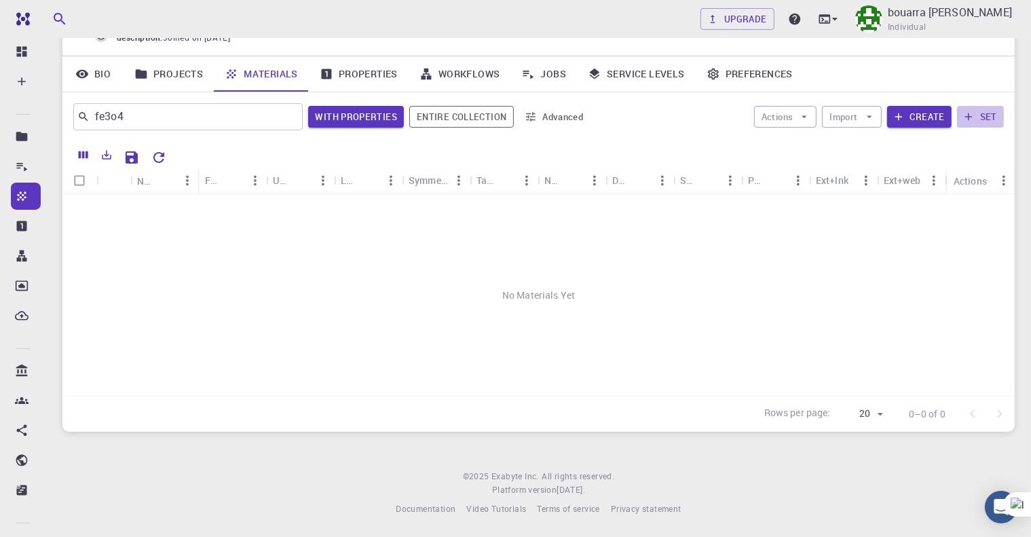
click at [980, 115] on button "set" at bounding box center [980, 117] width 47 height 22
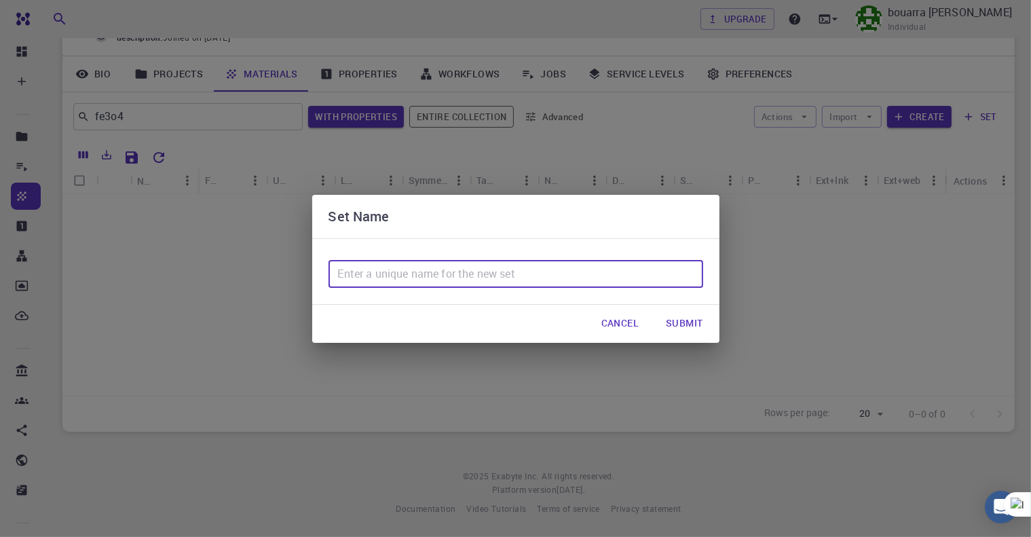
click at [469, 273] on input "text" at bounding box center [515, 274] width 374 height 27
paste input "Magnetite"
type input "Magnetite"
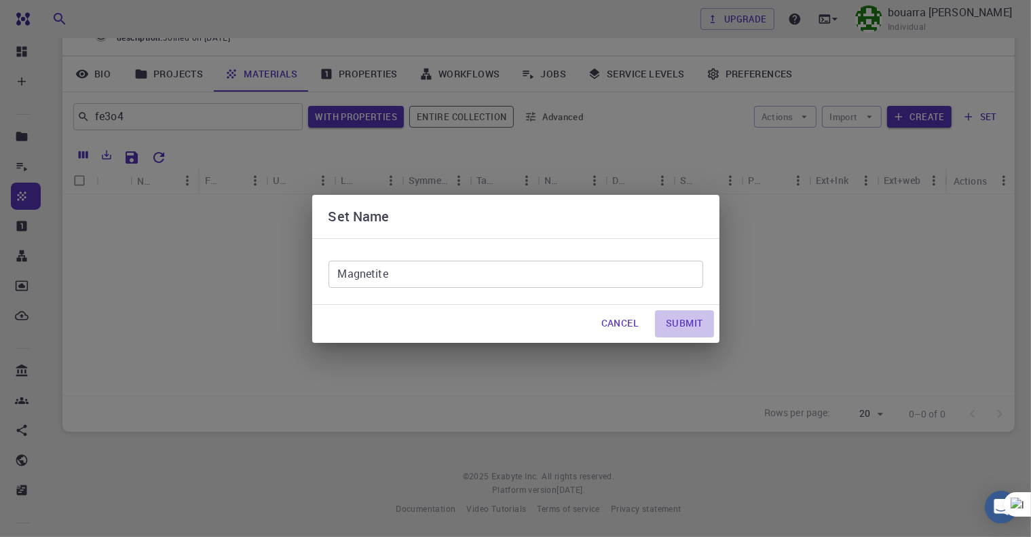
click at [672, 317] on button "Submit" at bounding box center [684, 323] width 58 height 27
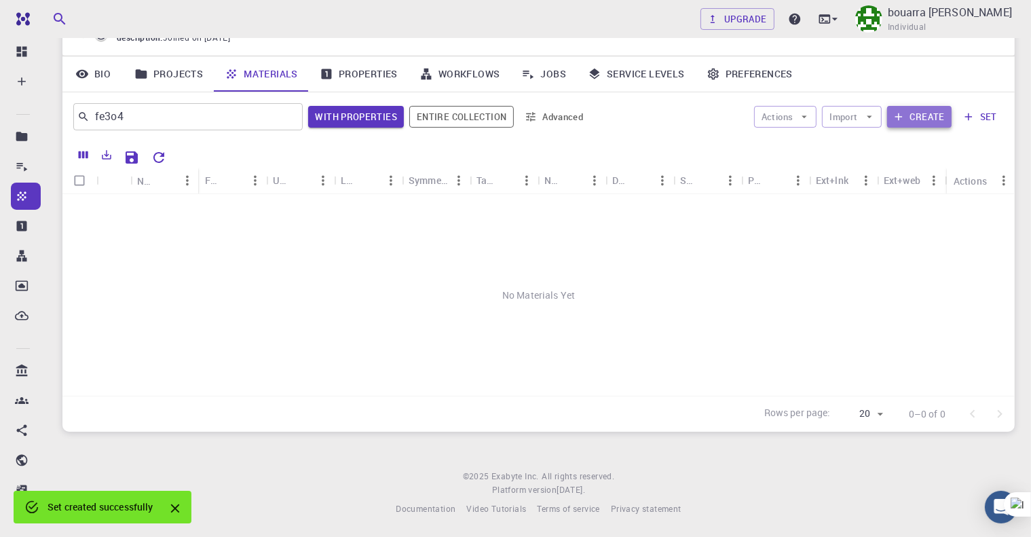
click at [912, 111] on button "Create" at bounding box center [919, 117] width 64 height 22
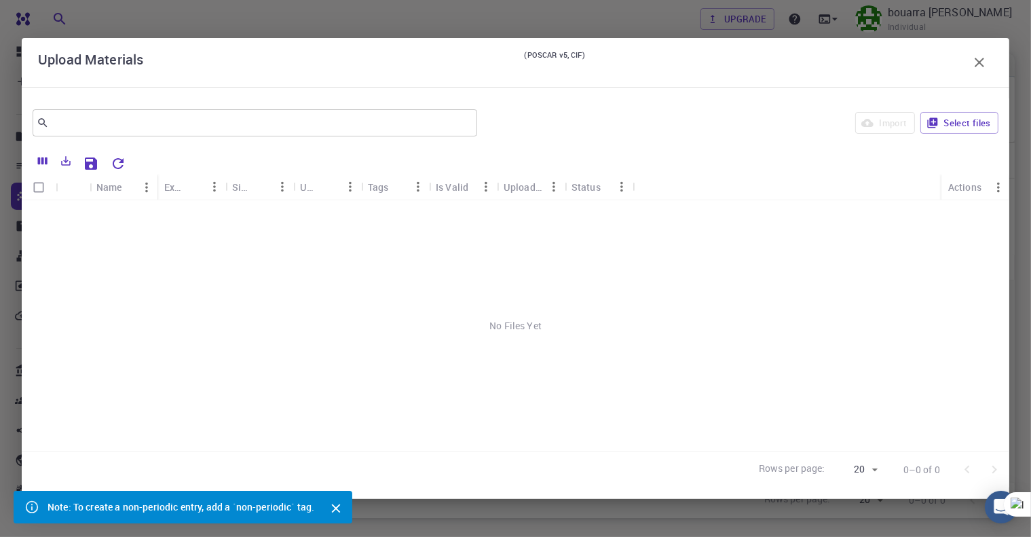
scroll to position [86, 0]
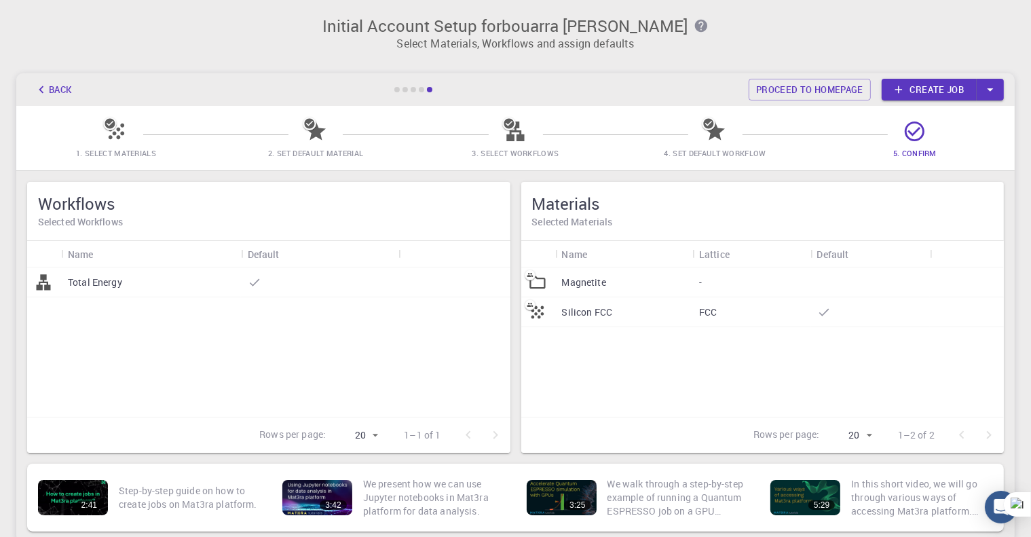
click at [577, 282] on p "Magnetite" at bounding box center [584, 282] width 44 height 14
click at [544, 281] on icon at bounding box center [537, 281] width 16 height 13
click at [573, 317] on p "Silicon FCC" at bounding box center [587, 312] width 51 height 14
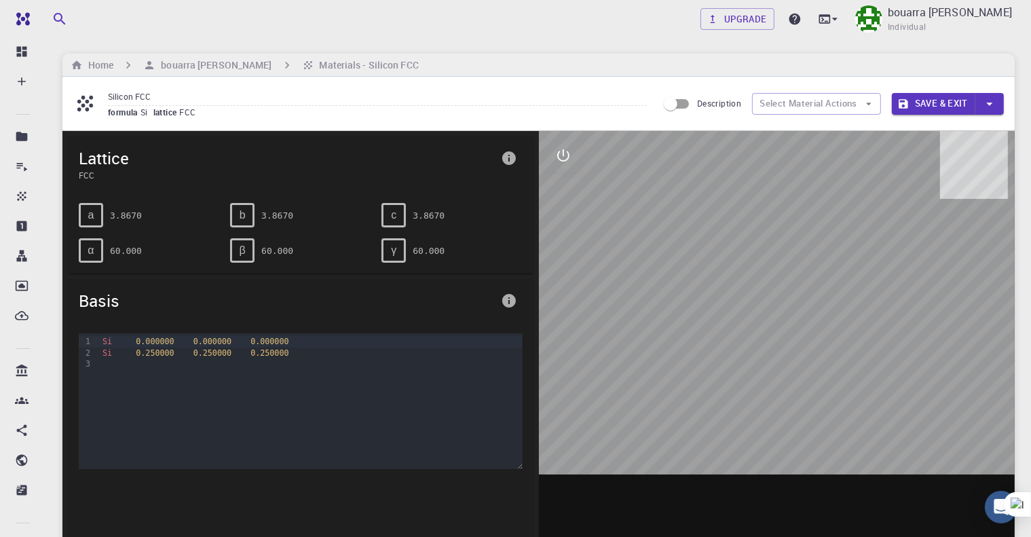
drag, startPoint x: 693, startPoint y: 352, endPoint x: 806, endPoint y: 275, distance: 136.8
click at [806, 275] on div at bounding box center [777, 342] width 476 height 422
drag, startPoint x: 806, startPoint y: 275, endPoint x: 733, endPoint y: 314, distance: 82.8
click at [733, 314] on div at bounding box center [777, 342] width 476 height 422
click at [859, 105] on button "Select Material Actions" at bounding box center [816, 104] width 129 height 22
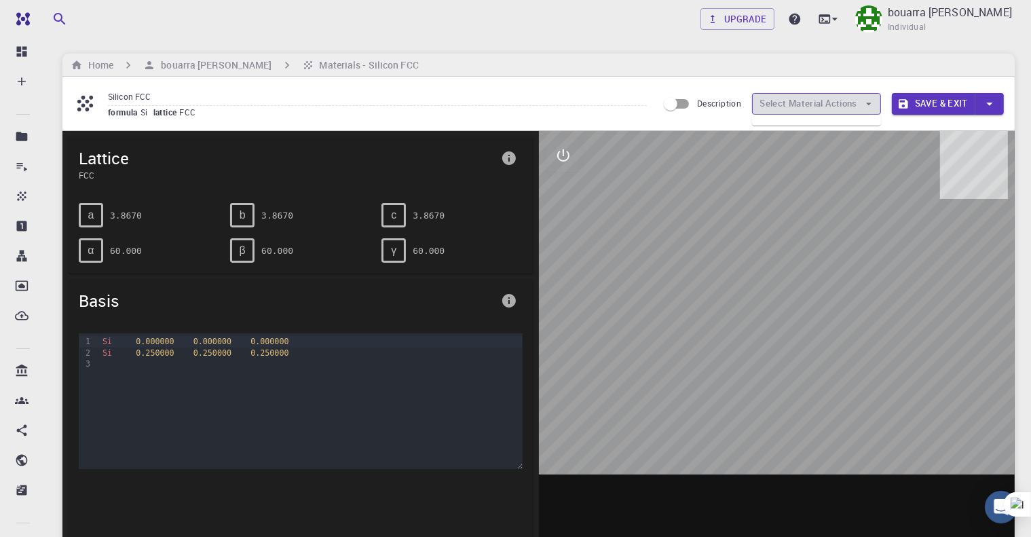
click at [859, 105] on button "Select Material Actions" at bounding box center [816, 104] width 129 height 22
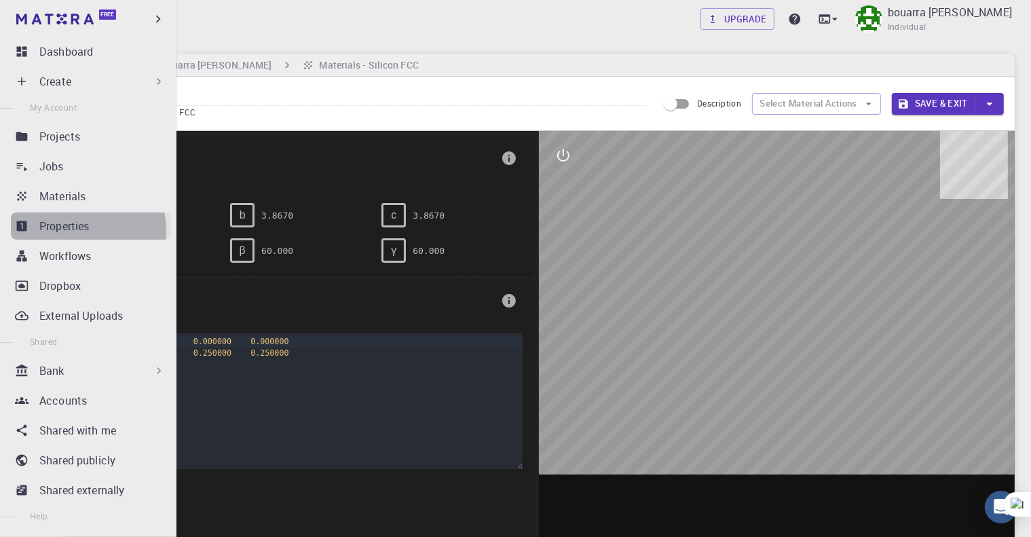
click at [78, 230] on p "Properties" at bounding box center [64, 226] width 50 height 16
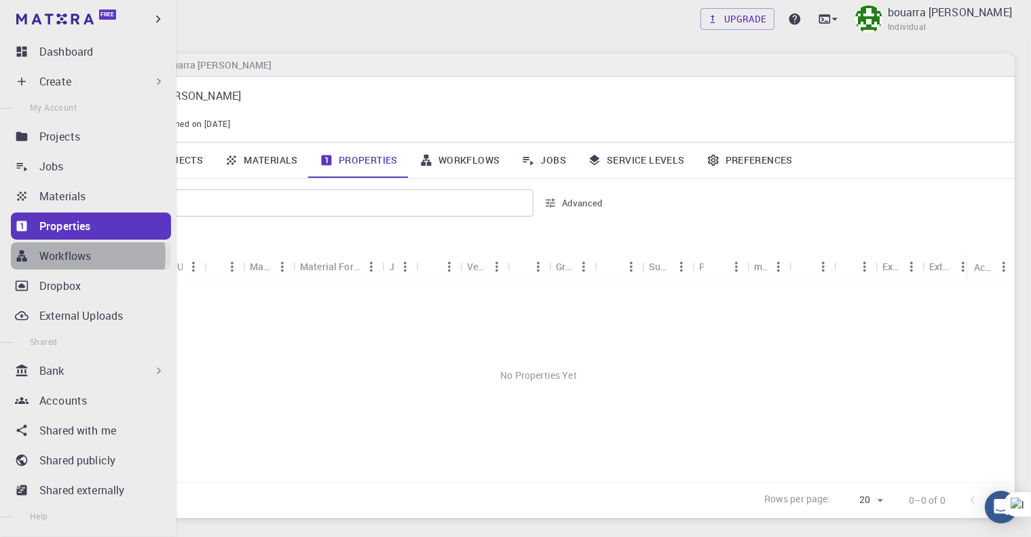
click at [76, 256] on p "Workflows" at bounding box center [65, 256] width 52 height 16
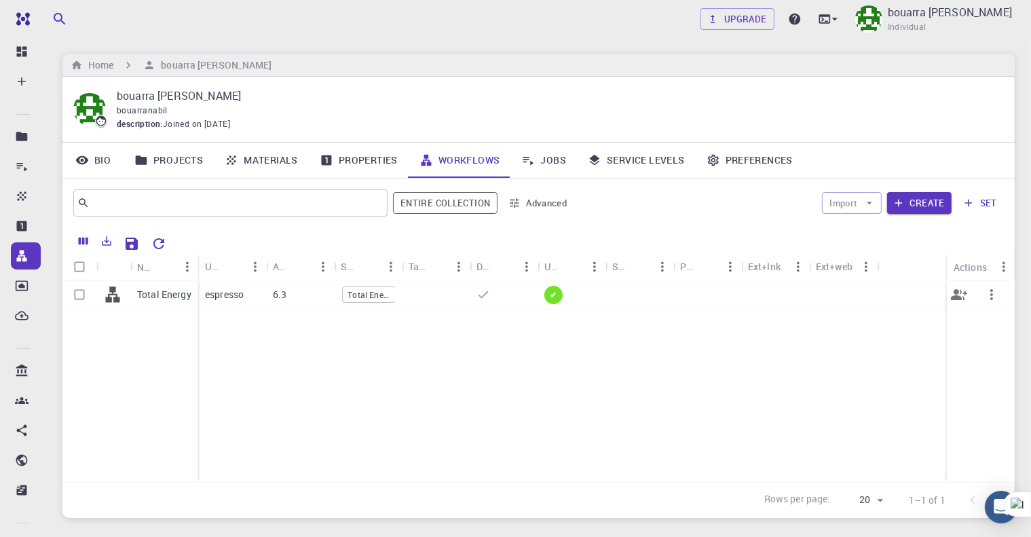
click at [371, 289] on span "Total Energy" at bounding box center [369, 295] width 53 height 12
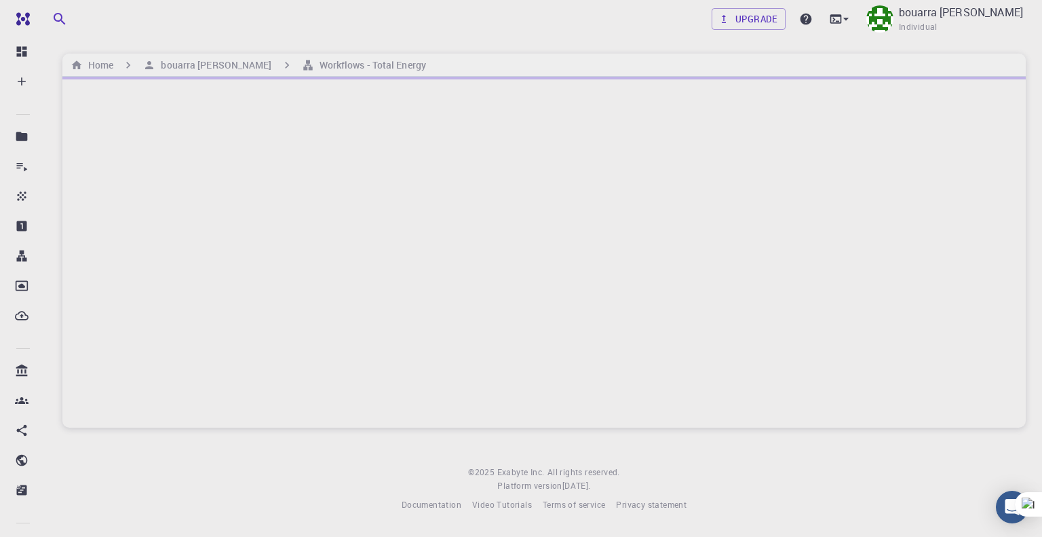
click at [308, 491] on footer "© 2025 Exabyte Inc. All rights reserved. Platform version 2025.7.24 . Documenta…" at bounding box center [544, 488] width 996 height 46
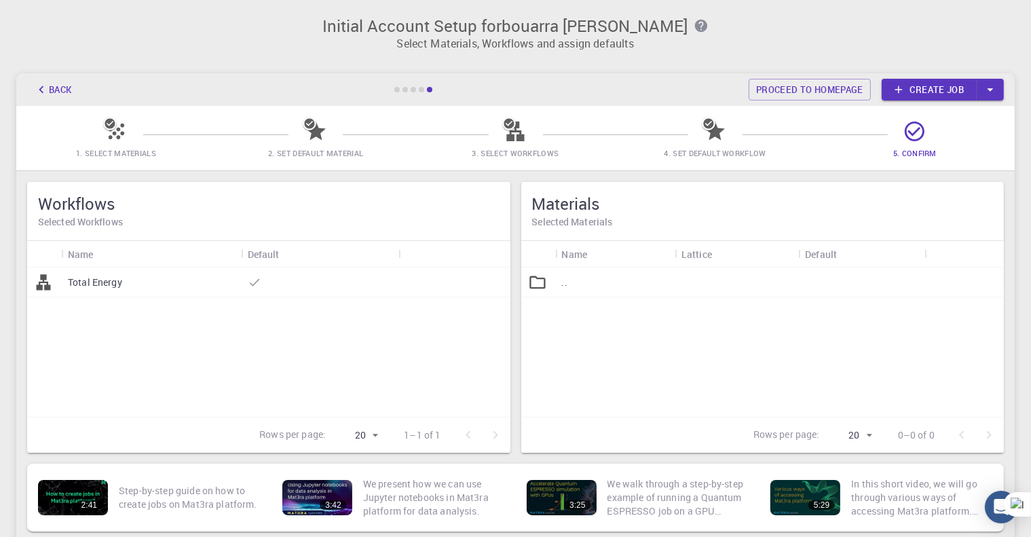
click at [209, 180] on div "Workflows Selected Workflows Name Default Total Energy Rows per page: 20 20 1–1…" at bounding box center [269, 317] width 494 height 282
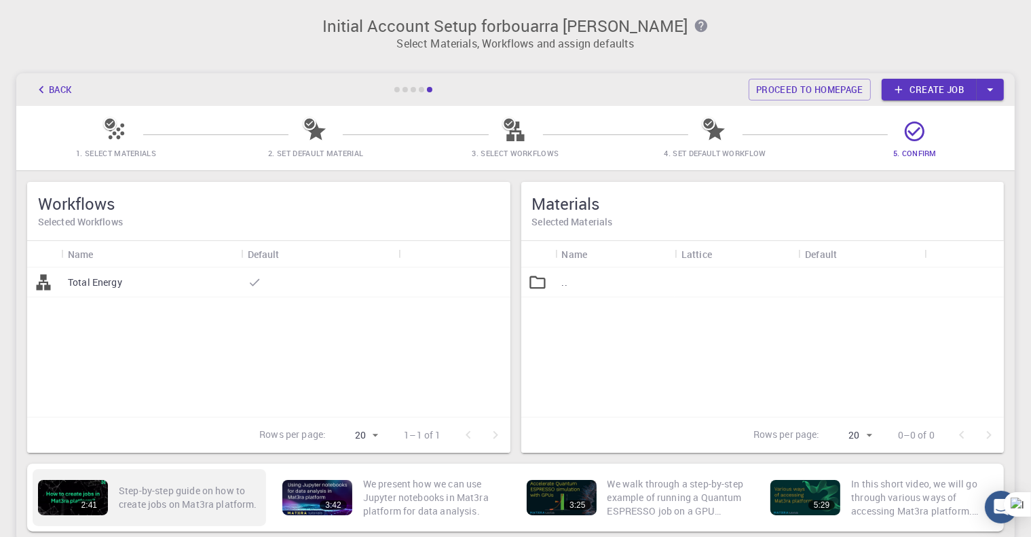
click at [84, 496] on div "2:41" at bounding box center [73, 497] width 70 height 35
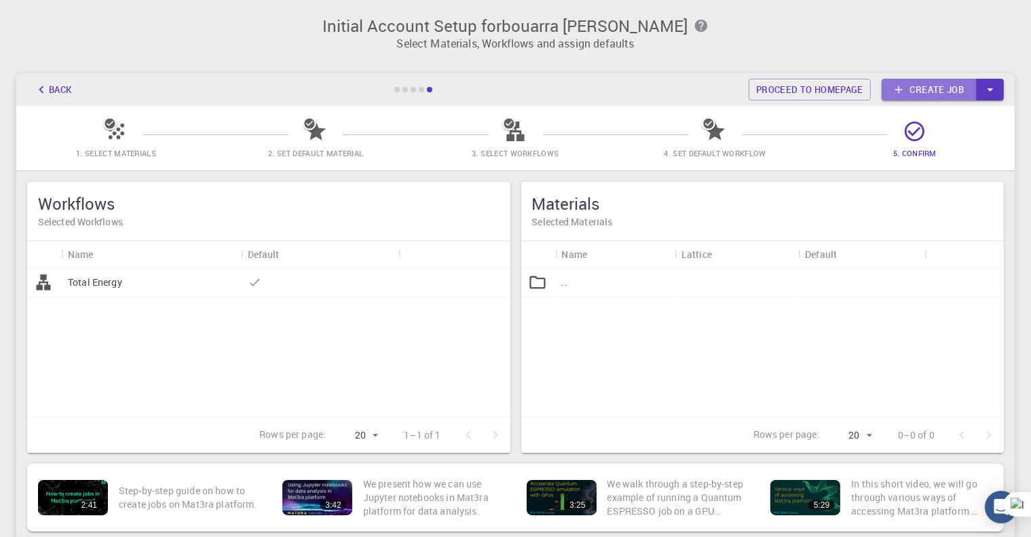
click at [912, 83] on link "Create job" at bounding box center [928, 90] width 95 height 22
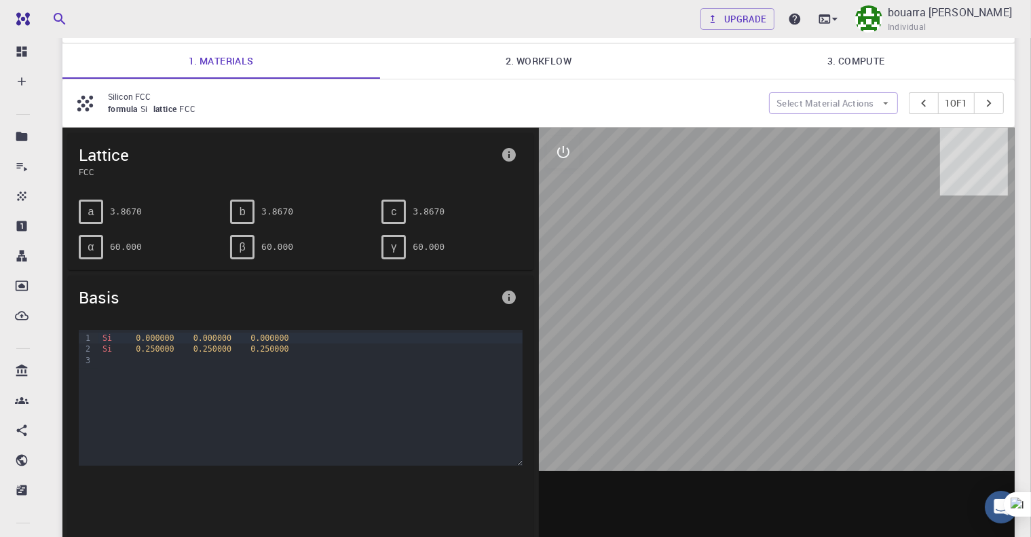
scroll to position [69, 0]
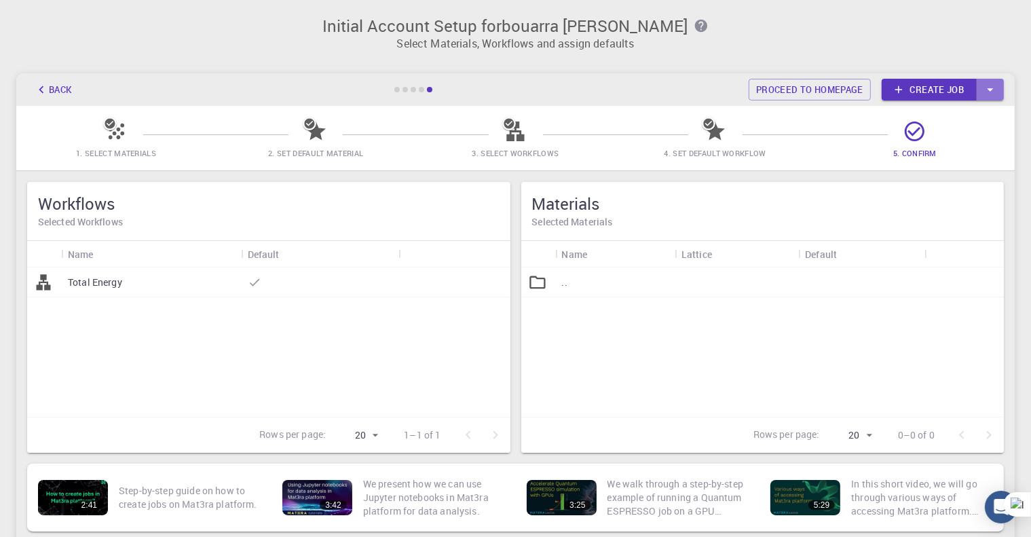
click at [980, 89] on button "button" at bounding box center [989, 90] width 27 height 22
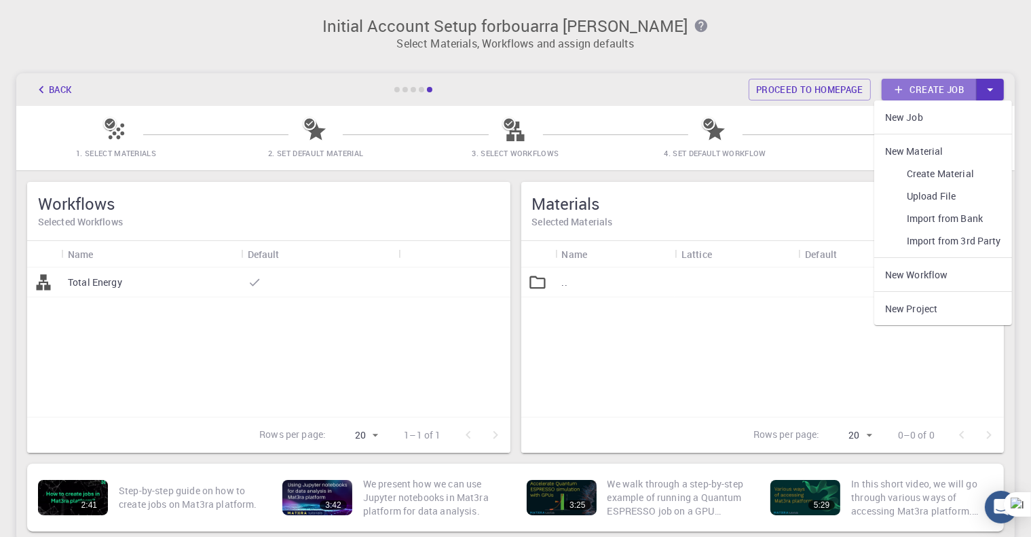
click at [942, 82] on link "Create job" at bounding box center [928, 90] width 95 height 22
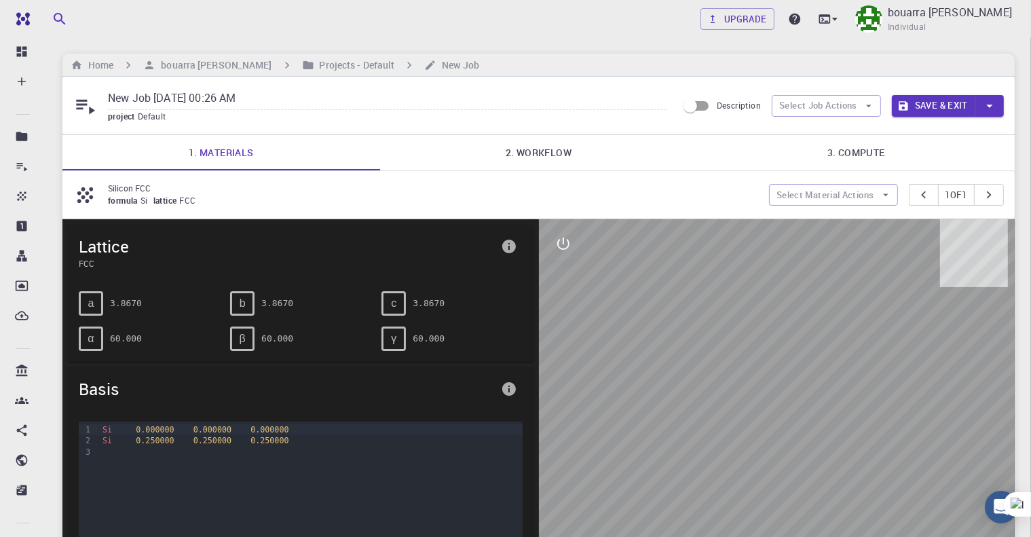
click at [985, 105] on icon "button" at bounding box center [989, 105] width 15 height 15
click at [909, 132] on li "Save & Exit" at bounding box center [929, 133] width 77 height 24
click at [933, 101] on button "Save & Exit" at bounding box center [932, 106] width 83 height 22
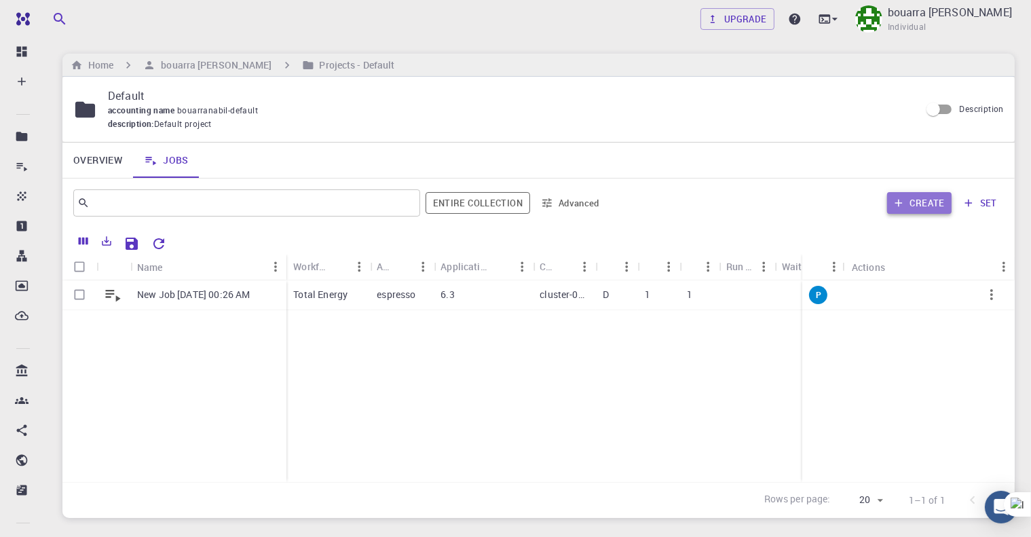
click at [923, 201] on button "Create" at bounding box center [919, 203] width 64 height 22
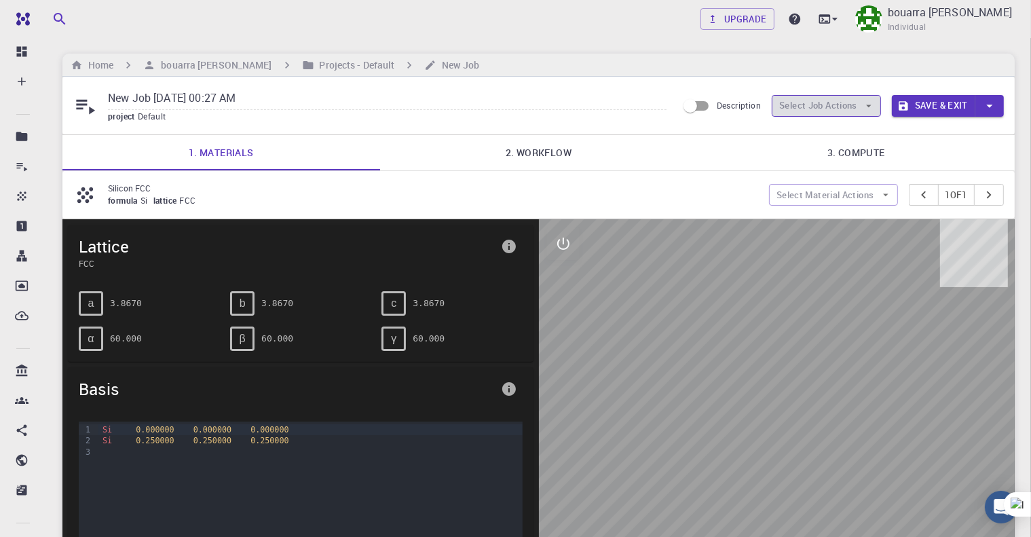
click at [870, 108] on icon "button" at bounding box center [868, 106] width 12 height 12
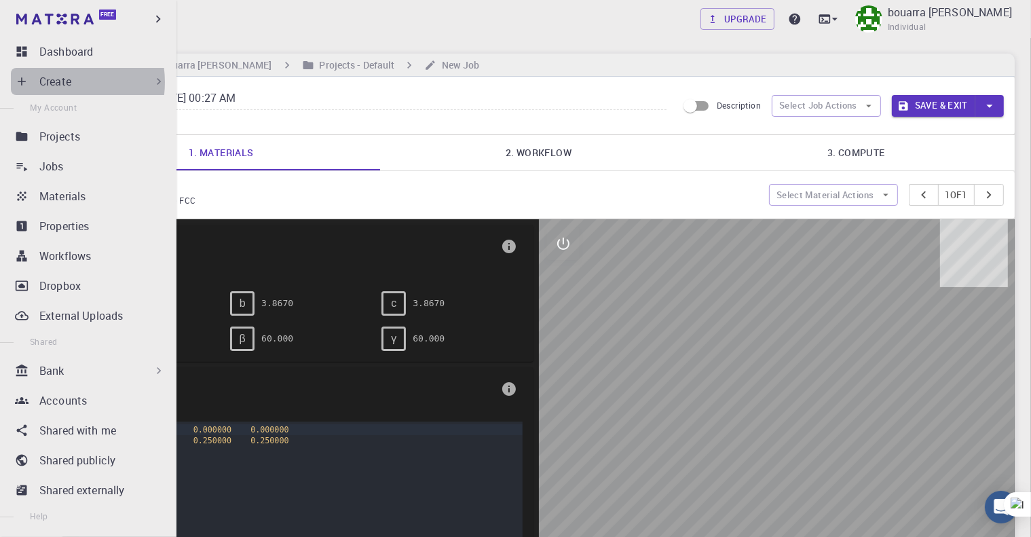
click at [54, 82] on p "Create" at bounding box center [55, 81] width 32 height 16
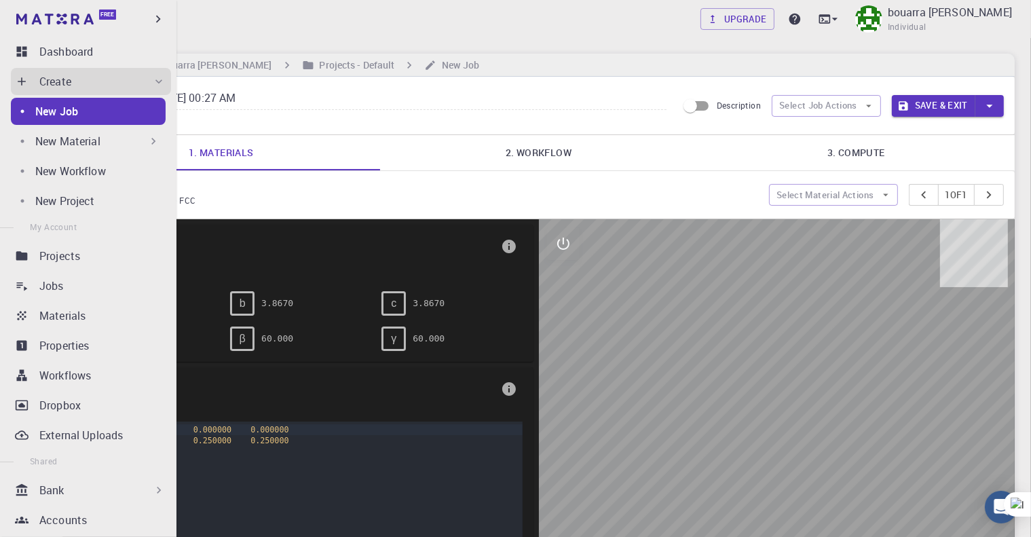
click at [61, 108] on p "New Job" at bounding box center [56, 111] width 43 height 16
click at [73, 138] on p "New Material" at bounding box center [67, 141] width 65 height 16
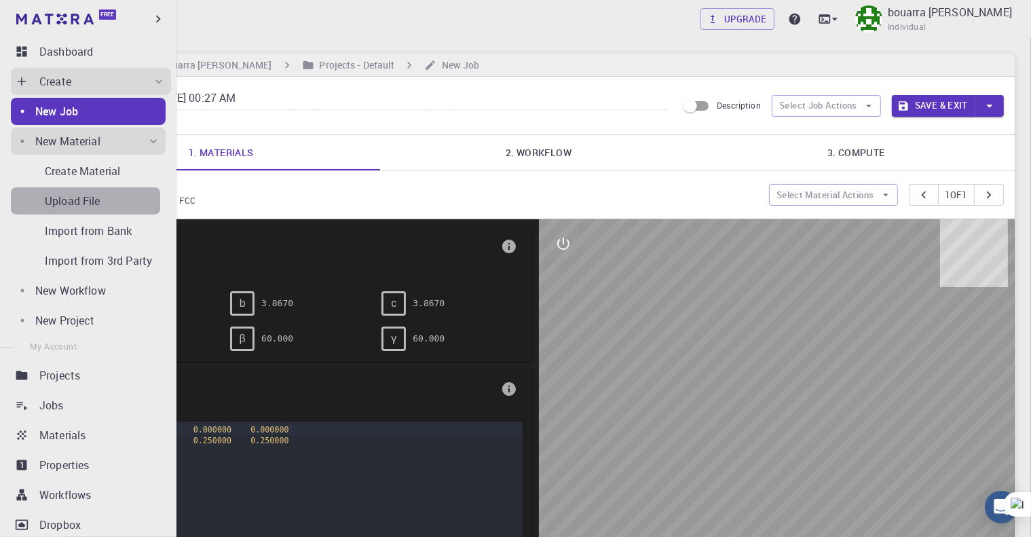
click at [89, 199] on p "Upload File" at bounding box center [73, 201] width 56 height 16
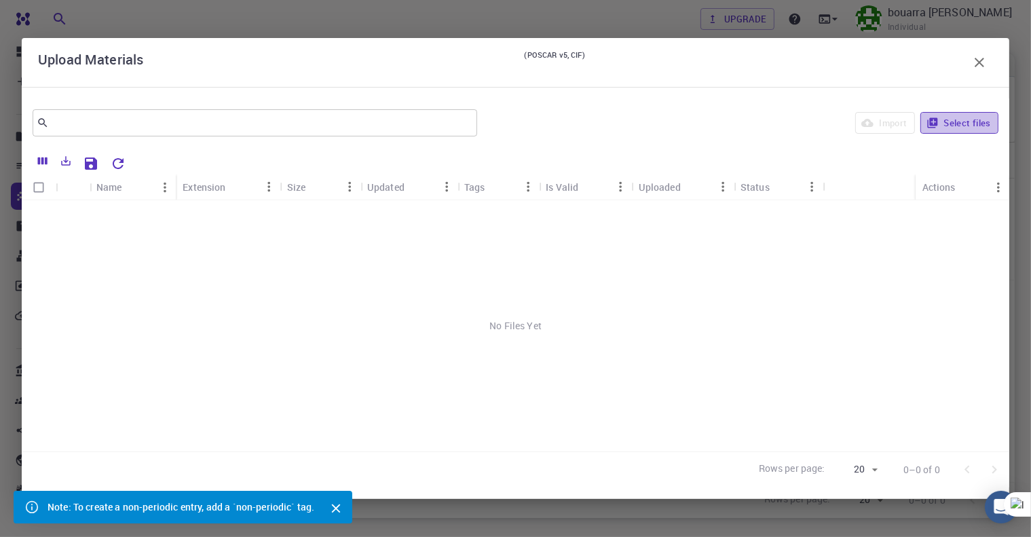
click at [939, 125] on button "Select files" at bounding box center [959, 123] width 78 height 22
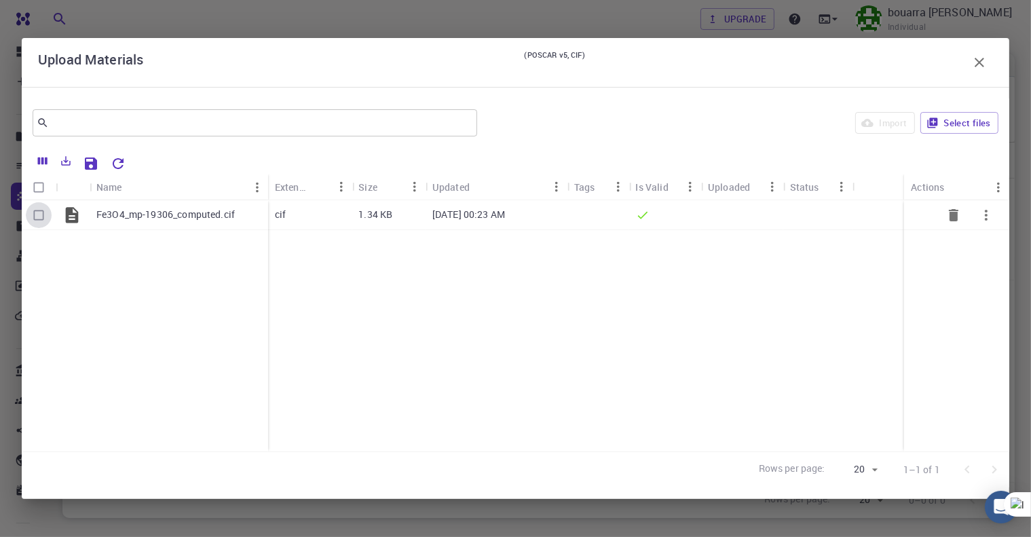
click at [42, 214] on input "Select row" at bounding box center [39, 215] width 26 height 26
checkbox input "true"
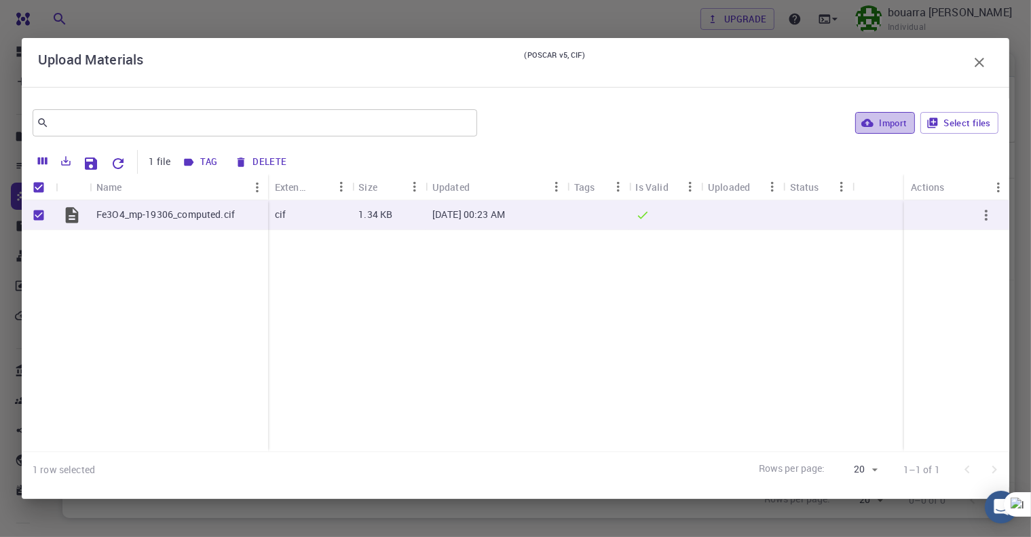
click at [866, 122] on icon "button" at bounding box center [867, 123] width 12 height 8
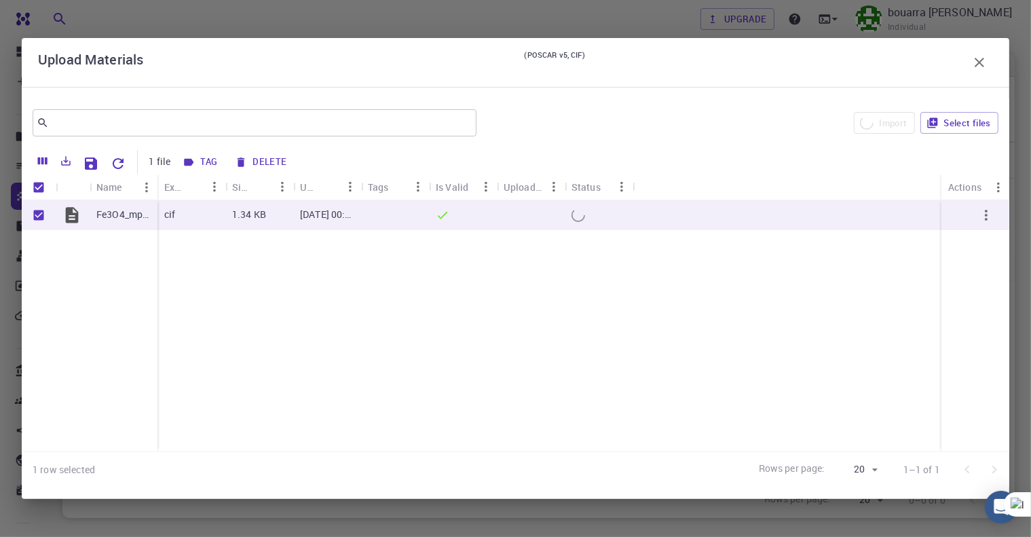
checkbox input "false"
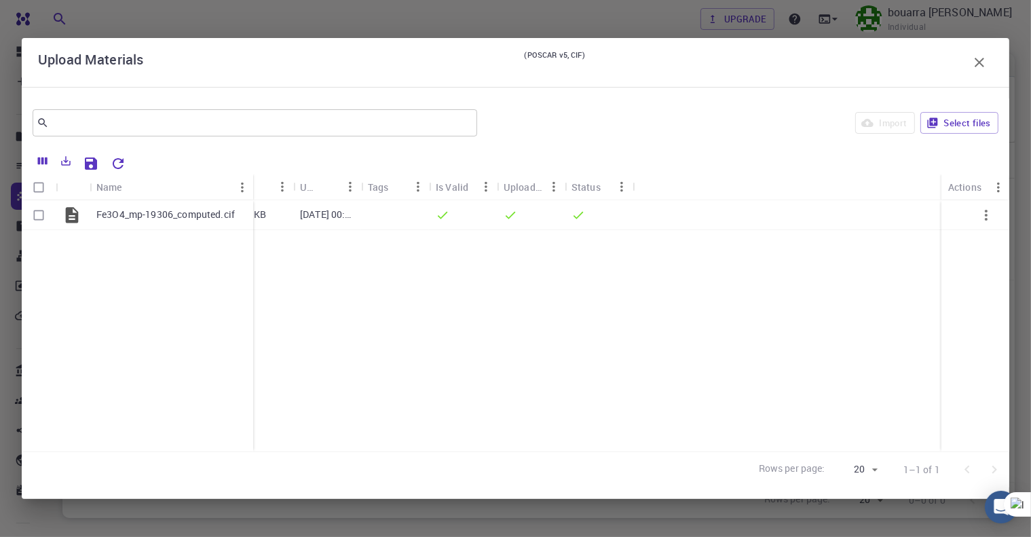
drag, startPoint x: 157, startPoint y: 181, endPoint x: 252, endPoint y: 179, distance: 95.7
click at [252, 179] on div "Name" at bounding box center [255, 187] width 14 height 26
click at [64, 162] on icon "Export" at bounding box center [66, 161] width 12 height 12
click at [204, 153] on div at bounding box center [565, 162] width 867 height 24
click at [981, 66] on icon "button" at bounding box center [979, 62] width 16 height 16
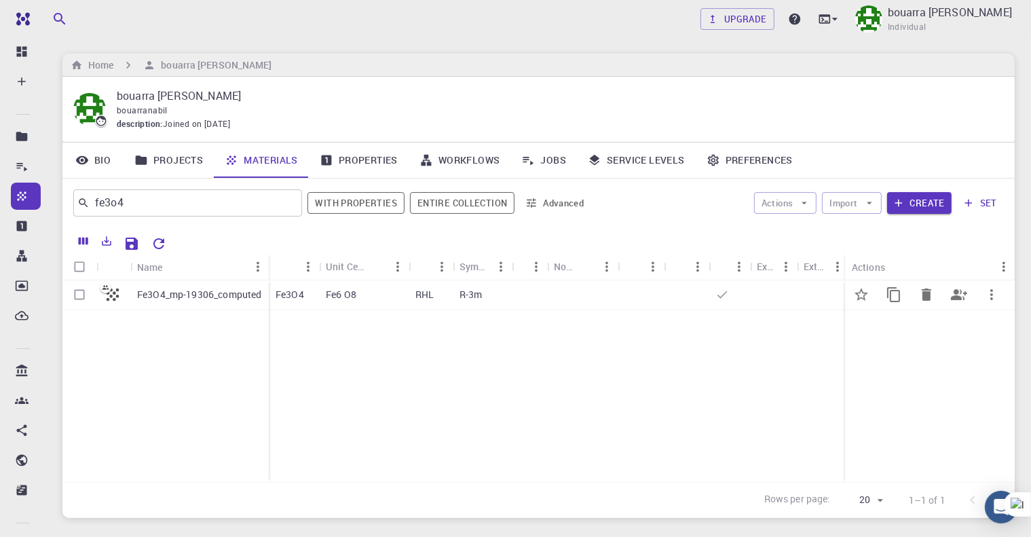
click at [81, 295] on input "Select row" at bounding box center [79, 295] width 26 height 26
checkbox input "true"
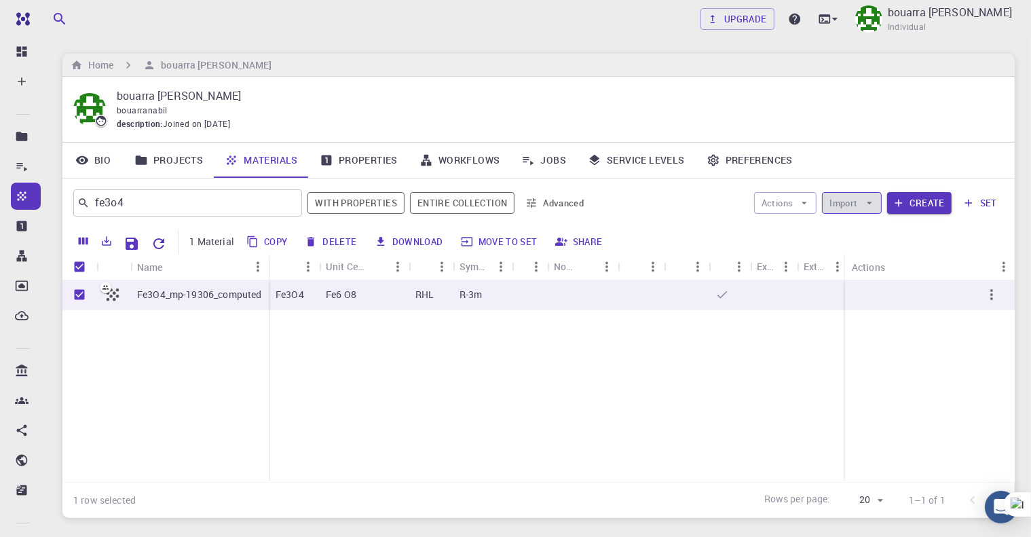
click at [863, 202] on button "Import" at bounding box center [851, 203] width 59 height 22
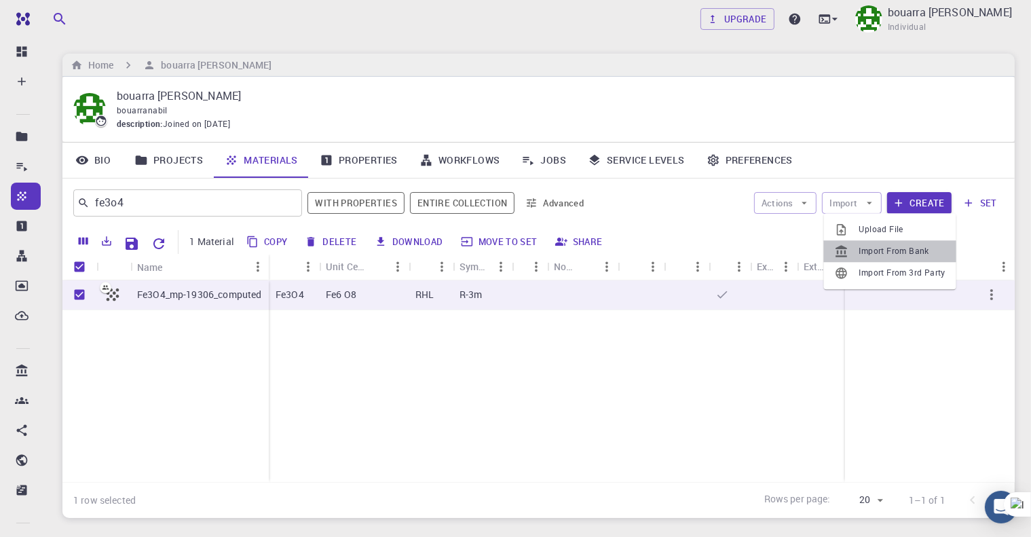
click at [887, 252] on span "Import From Bank" at bounding box center [902, 251] width 86 height 14
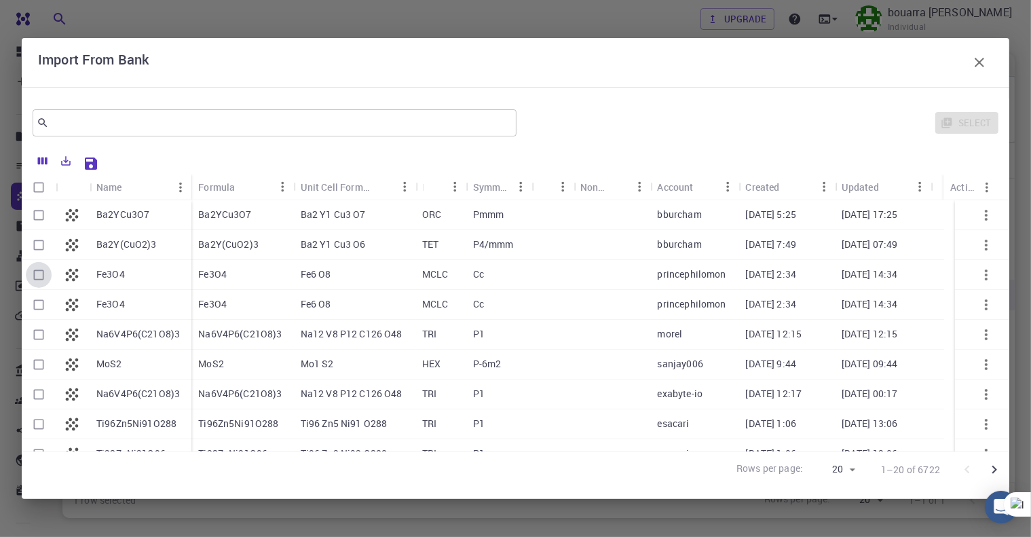
click at [36, 276] on input "Select row" at bounding box center [39, 275] width 26 height 26
checkbox input "true"
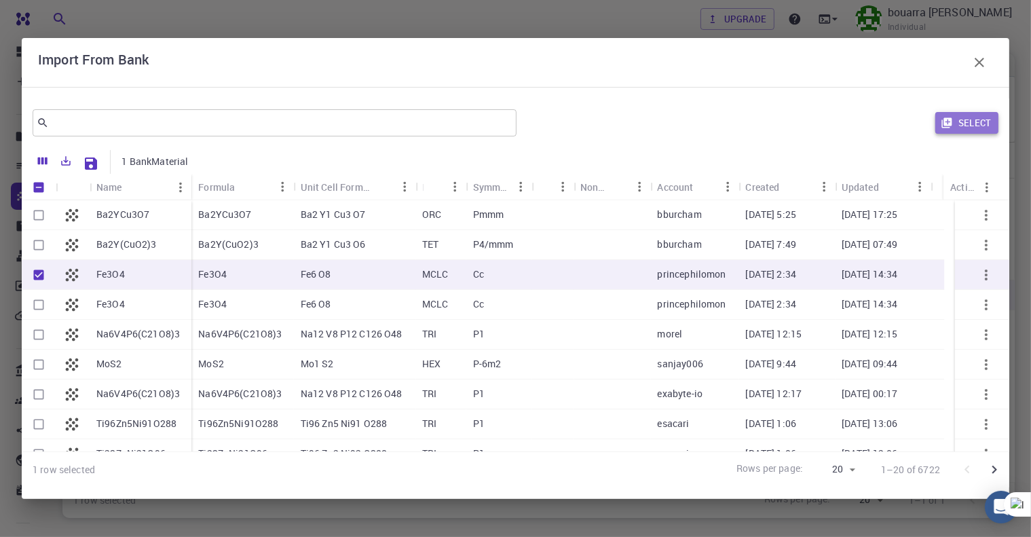
click at [955, 119] on button "Select" at bounding box center [966, 123] width 63 height 22
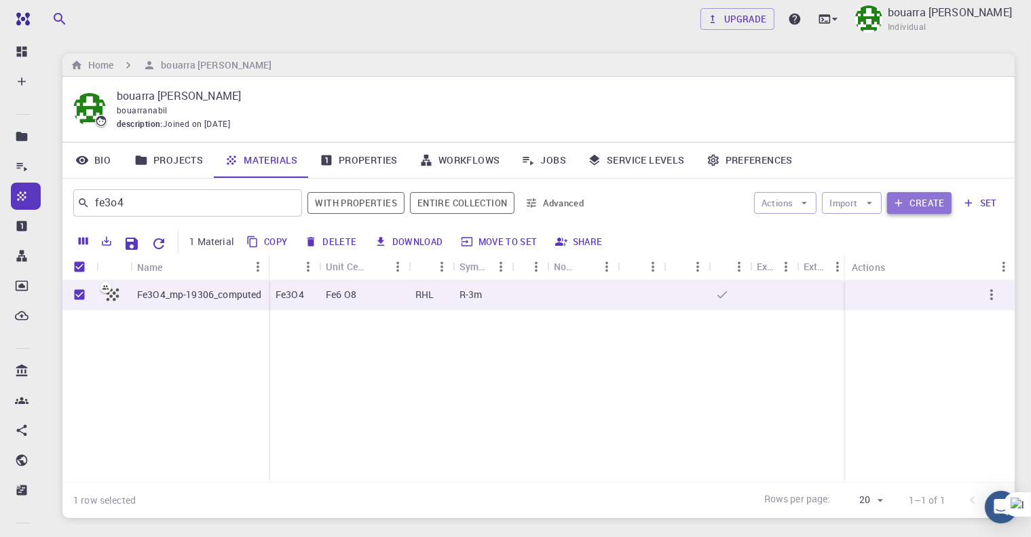
click at [907, 196] on button "Create" at bounding box center [919, 203] width 64 height 22
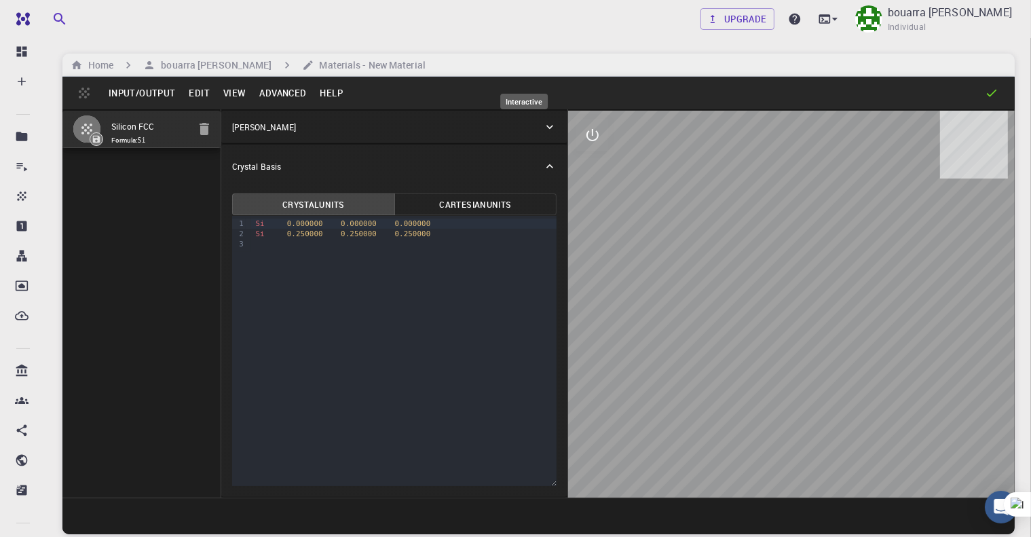
click at [576, 131] on button "interactive" at bounding box center [592, 135] width 33 height 33
click at [584, 168] on icon "view" at bounding box center [592, 167] width 16 height 16
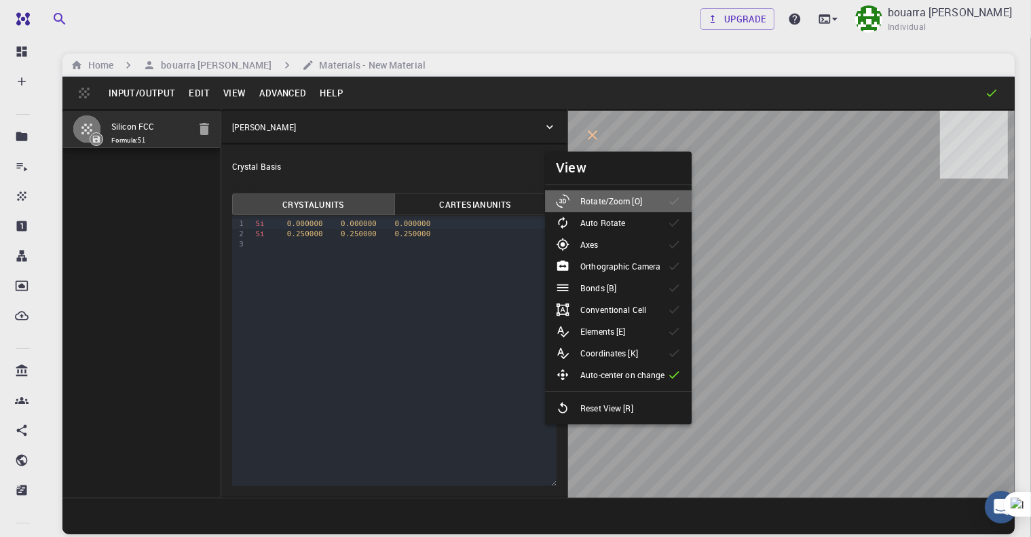
click at [617, 197] on p "Rotate/Zoom [O]" at bounding box center [611, 201] width 62 height 12
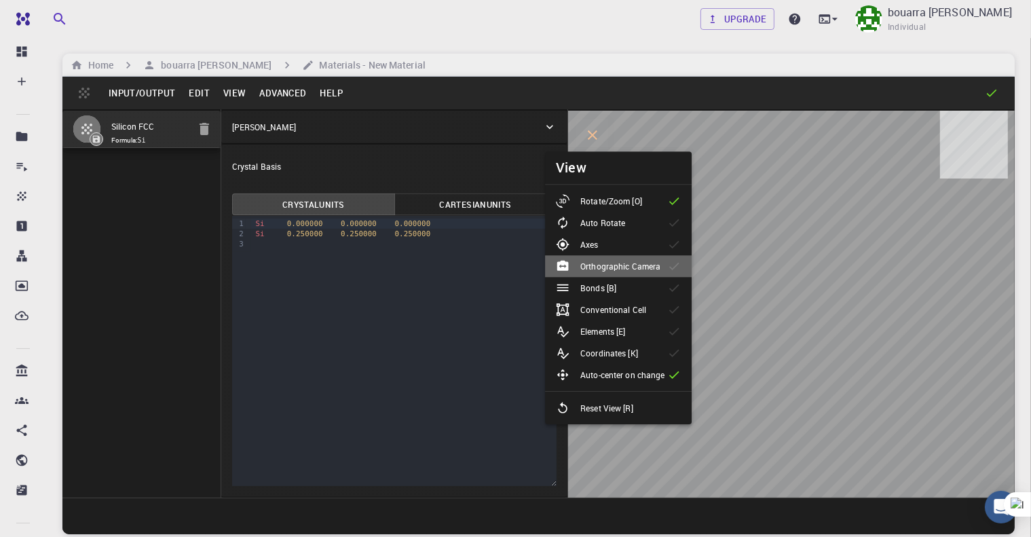
click at [645, 268] on p "Orthographic Camera" at bounding box center [620, 266] width 80 height 12
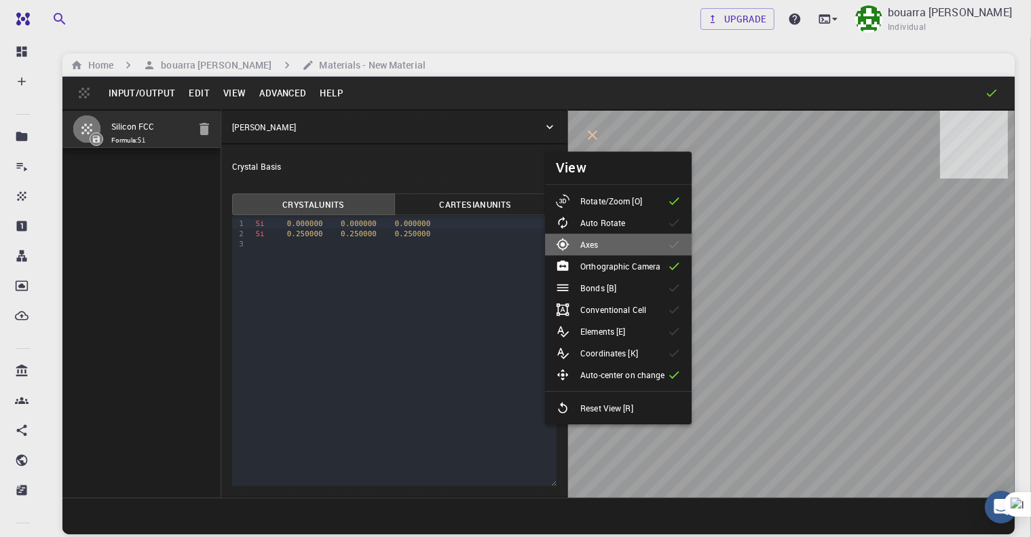
click at [646, 252] on li "Axes" at bounding box center [618, 244] width 147 height 22
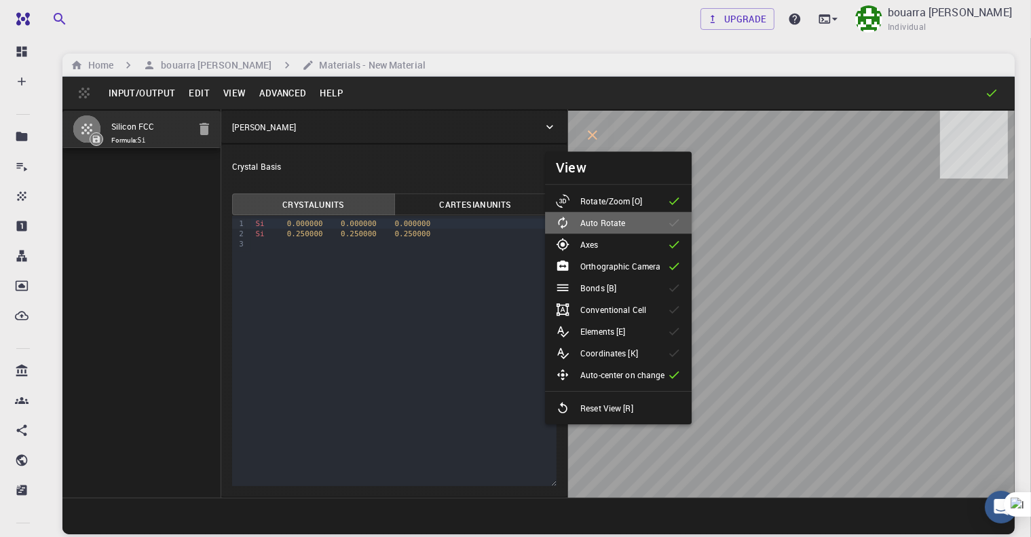
click at [648, 230] on li "Auto Rotate" at bounding box center [618, 223] width 147 height 22
click at [646, 292] on li "Bonds [B]" at bounding box center [618, 288] width 147 height 22
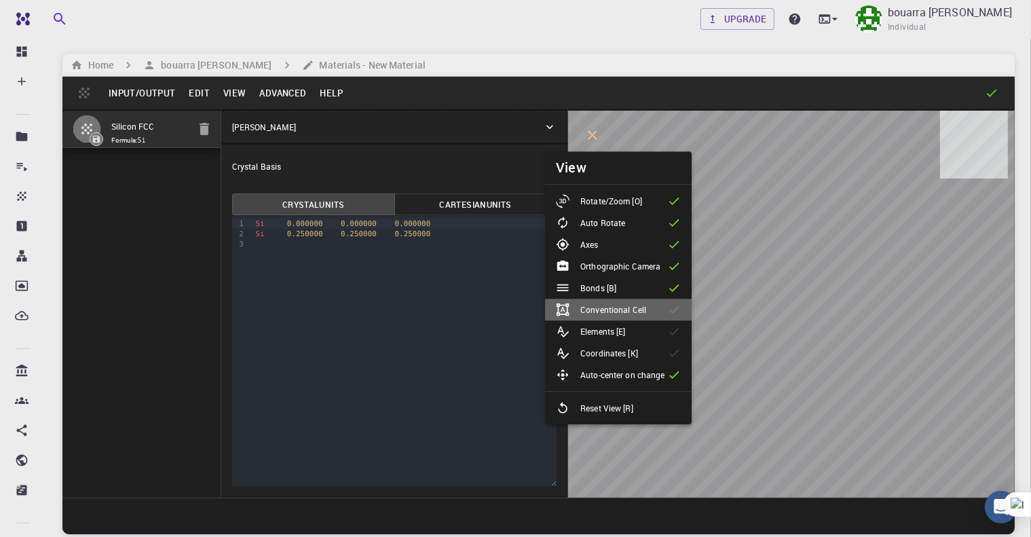
click at [646, 305] on div "Conventional Cell" at bounding box center [606, 310] width 101 height 14
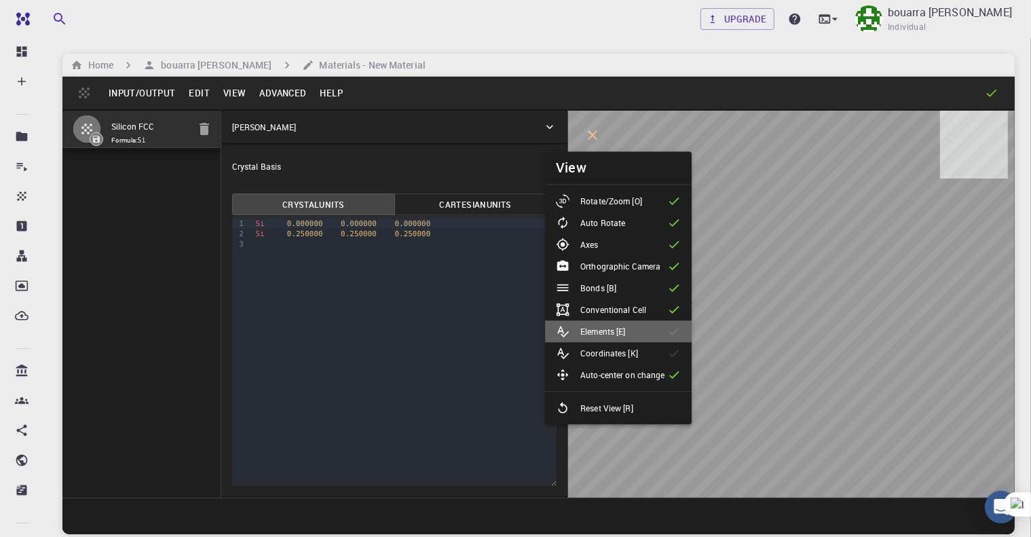
click at [642, 332] on li "Elements [E]" at bounding box center [618, 331] width 147 height 22
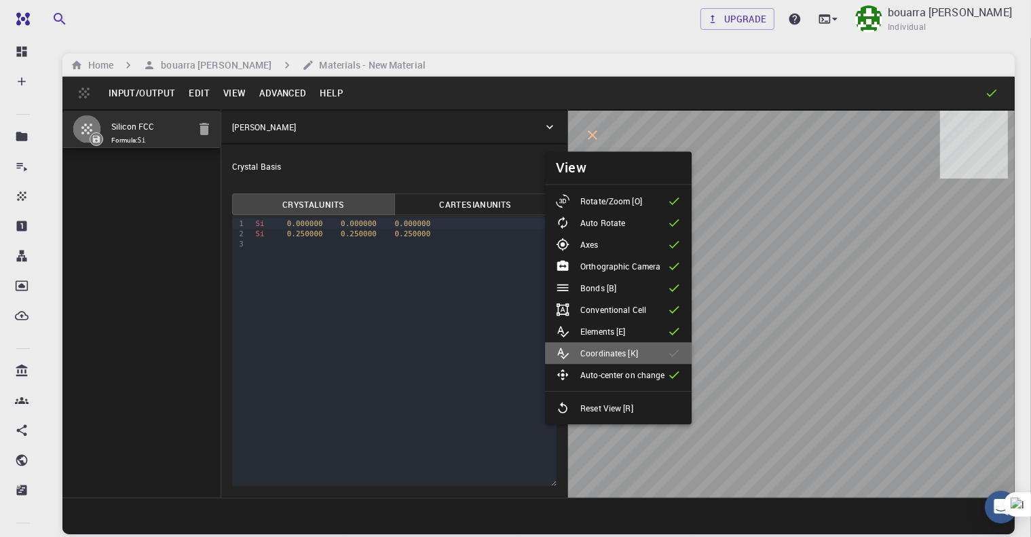
click at [640, 352] on div "Coordinates [K]" at bounding box center [602, 353] width 93 height 14
click at [195, 92] on button "Edit" at bounding box center [199, 93] width 35 height 22
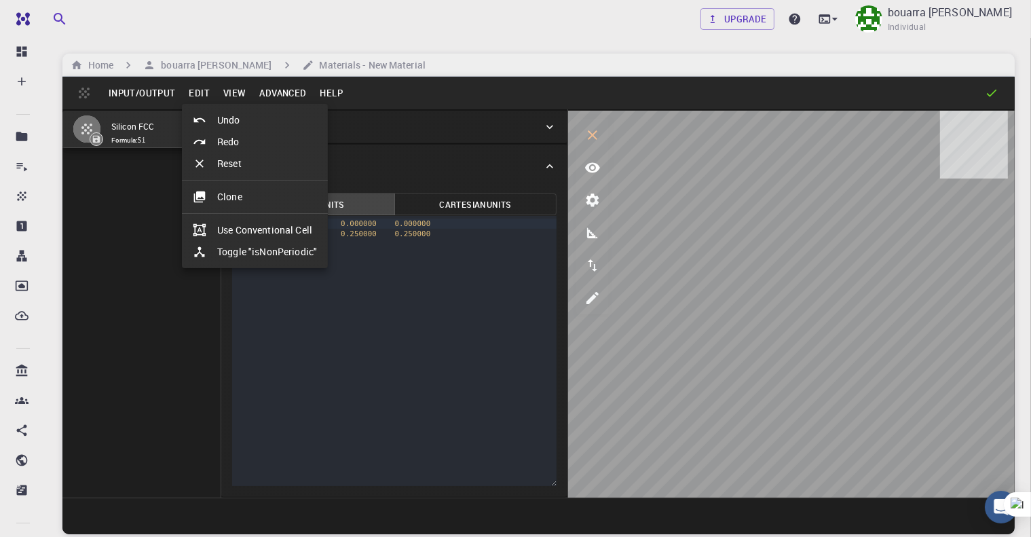
click at [452, 43] on div at bounding box center [515, 268] width 1031 height 537
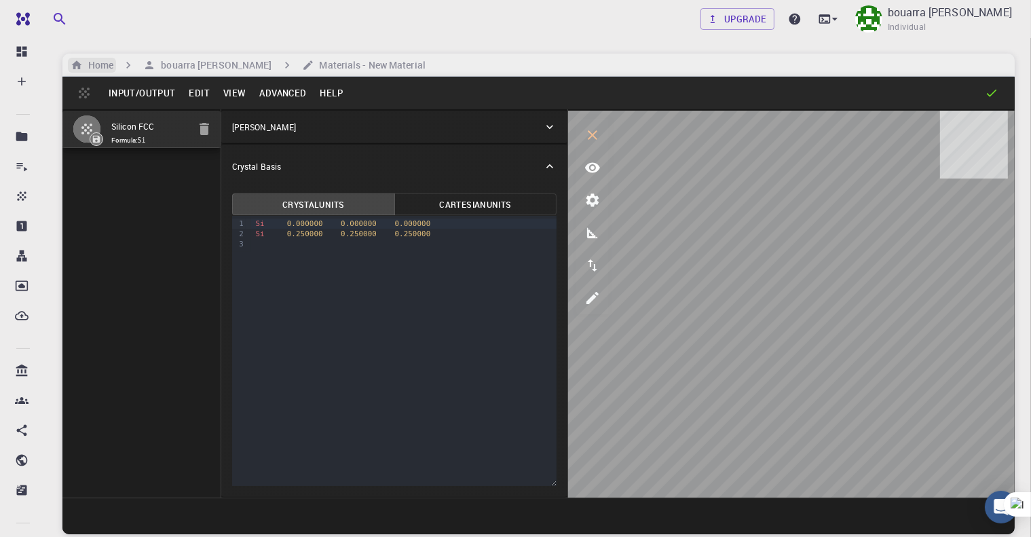
click at [111, 67] on h6 "Home" at bounding box center [98, 65] width 31 height 15
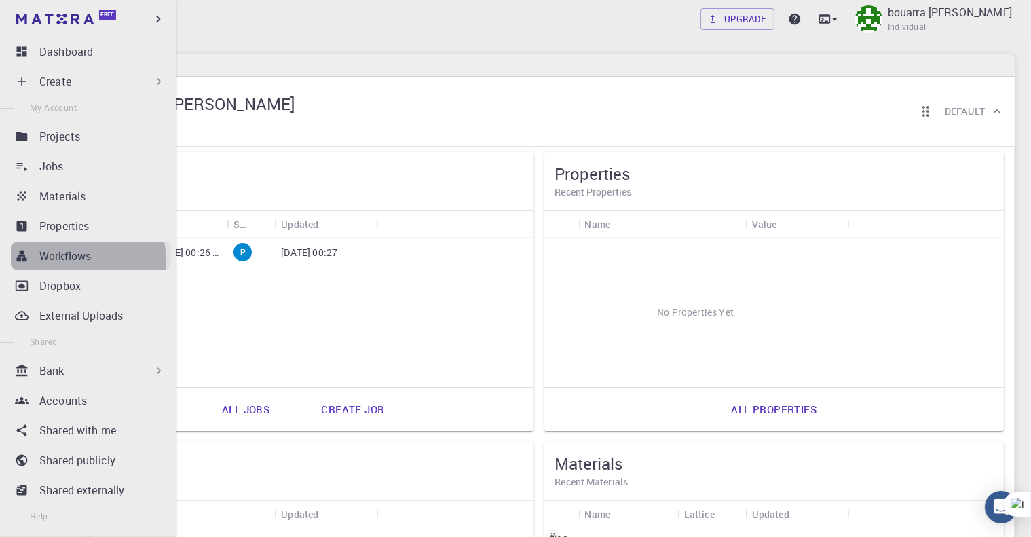
click at [71, 261] on p "Workflows" at bounding box center [65, 256] width 52 height 16
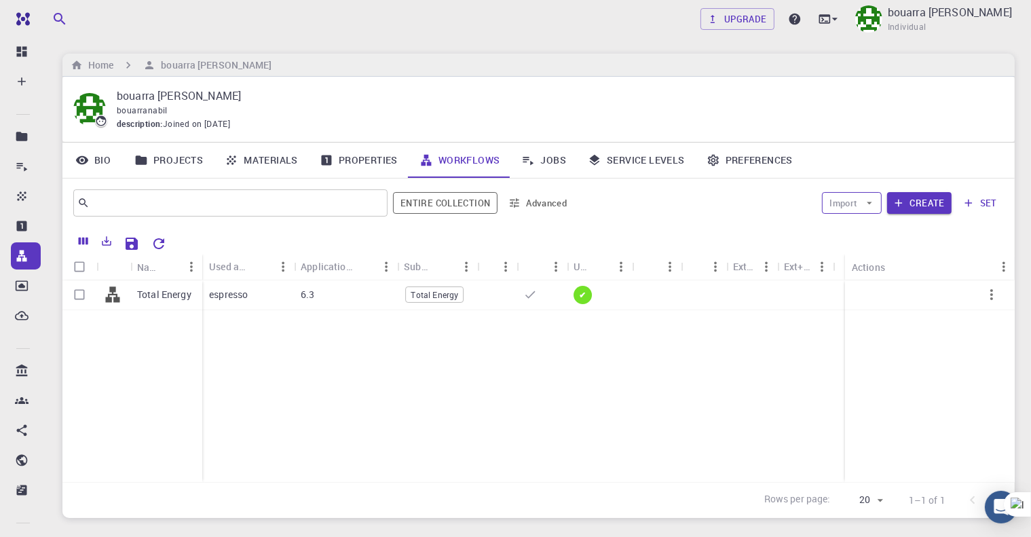
click at [877, 200] on button "Import" at bounding box center [851, 203] width 59 height 22
click at [883, 226] on span "Import From Bank" at bounding box center [894, 230] width 70 height 14
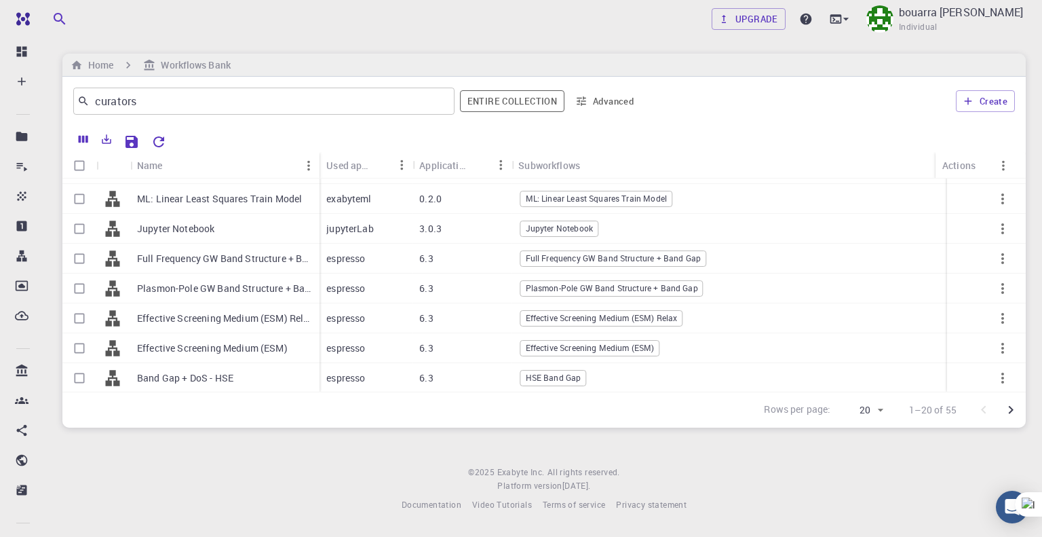
scroll to position [395, 0]
click at [79, 364] on input "Select row" at bounding box center [79, 377] width 26 height 26
checkbox input "true"
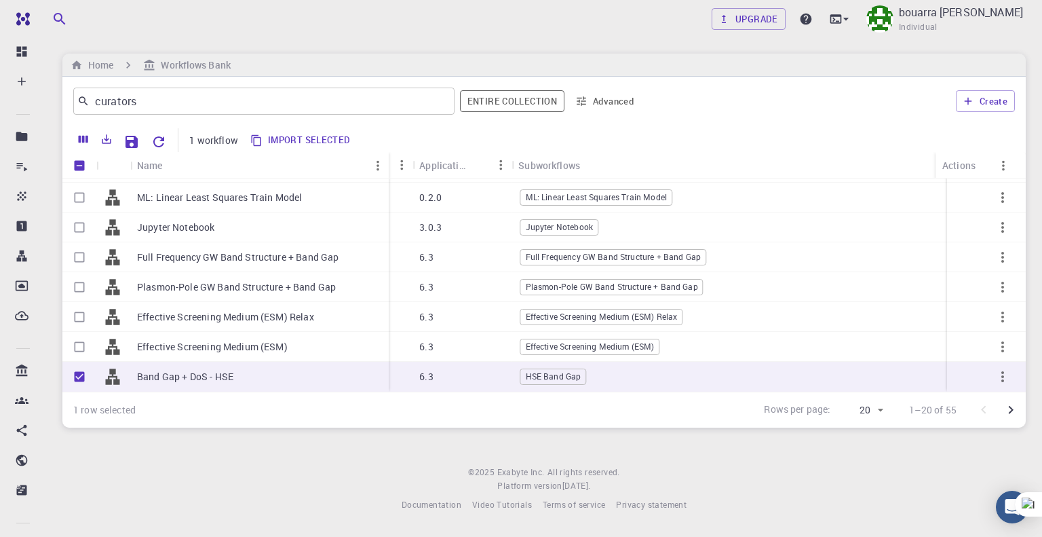
drag, startPoint x: 320, startPoint y: 159, endPoint x: 391, endPoint y: 157, distance: 72.0
click at [391, 157] on div "Name Used application Application Version Subworkflows Tags Created Account Act…" at bounding box center [543, 165] width 963 height 26
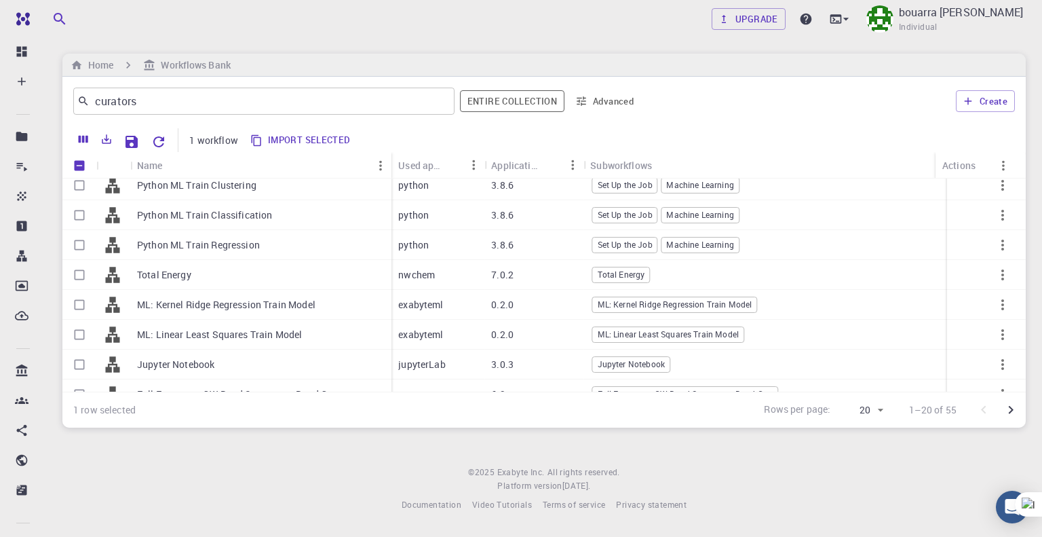
scroll to position [232, 0]
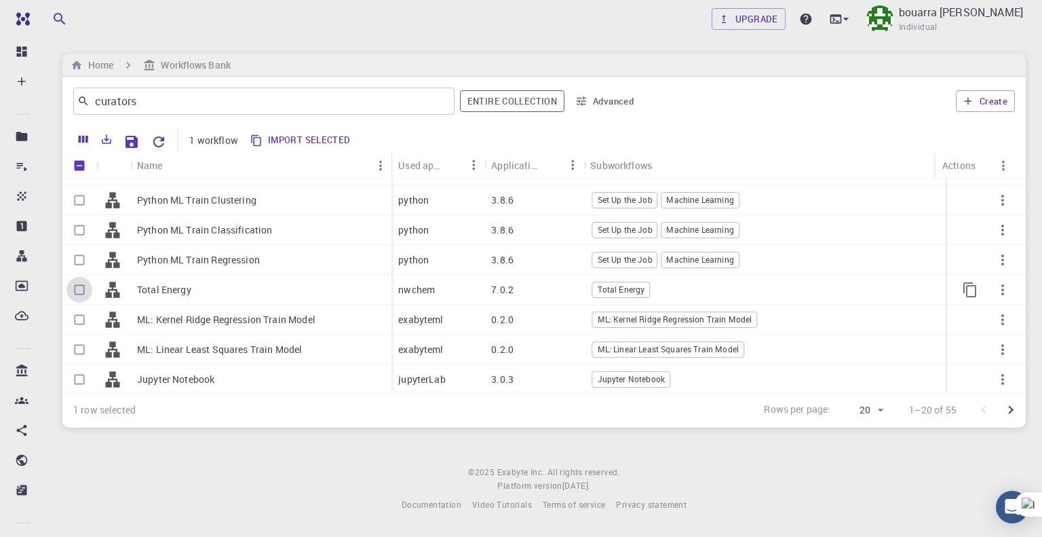
click at [79, 291] on input "Select row" at bounding box center [79, 290] width 26 height 26
checkbox input "true"
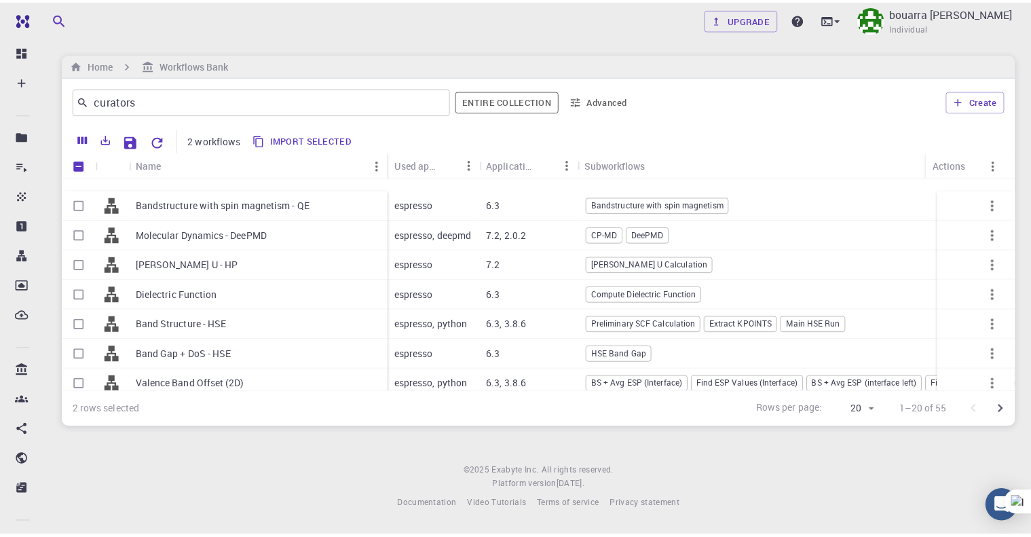
scroll to position [0, 0]
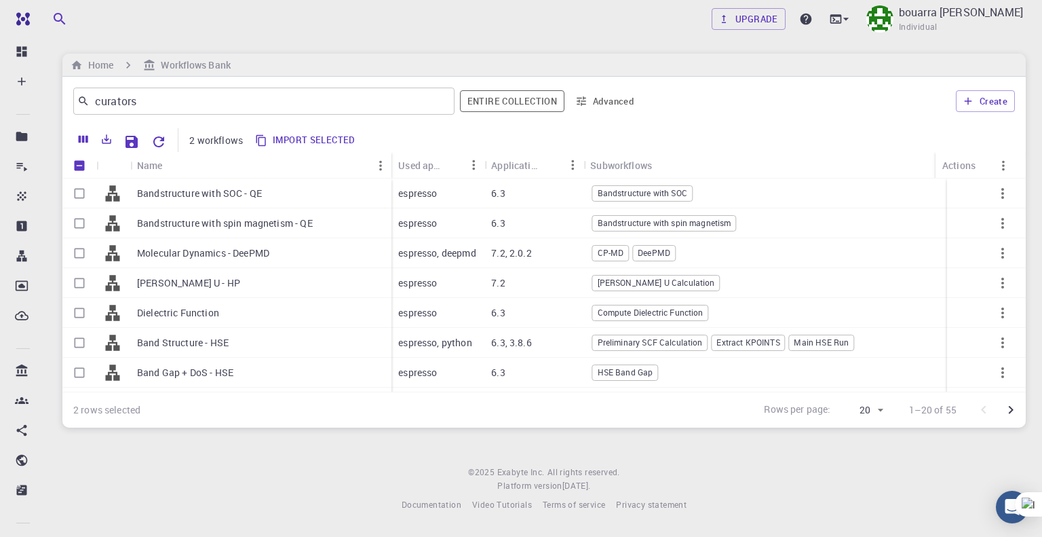
click at [873, 64] on div "Home Workflows Bank" at bounding box center [543, 65] width 963 height 23
click at [781, 60] on div "Home Workflows Bank" at bounding box center [543, 65] width 963 height 23
click at [864, 457] on div "Upgrade bouarra nabil Individual Home Workflows Bank curators ​ Entire collecti…" at bounding box center [544, 266] width 996 height 533
click at [966, 99] on icon "button" at bounding box center [968, 101] width 12 height 12
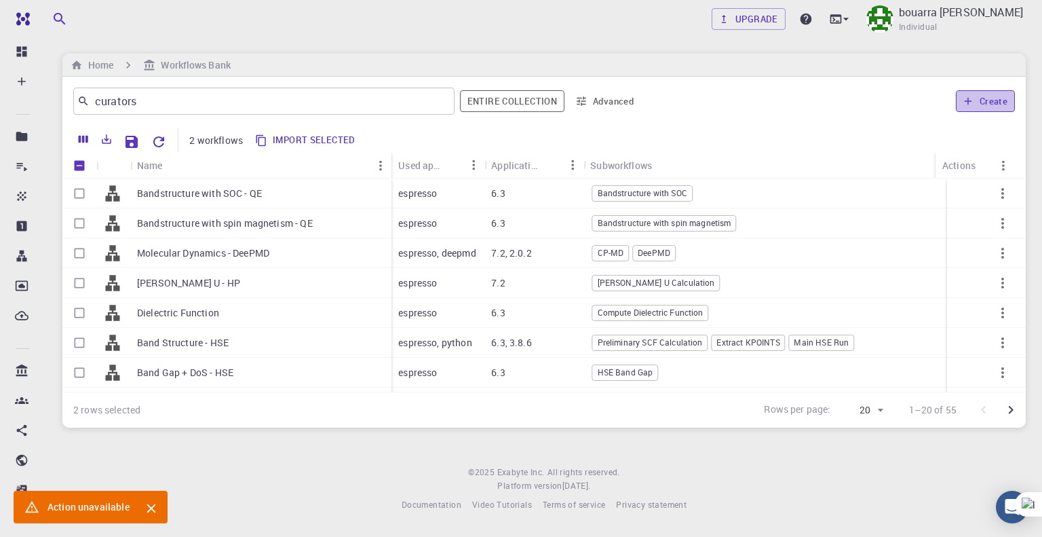
click at [971, 100] on icon "button" at bounding box center [968, 101] width 12 height 12
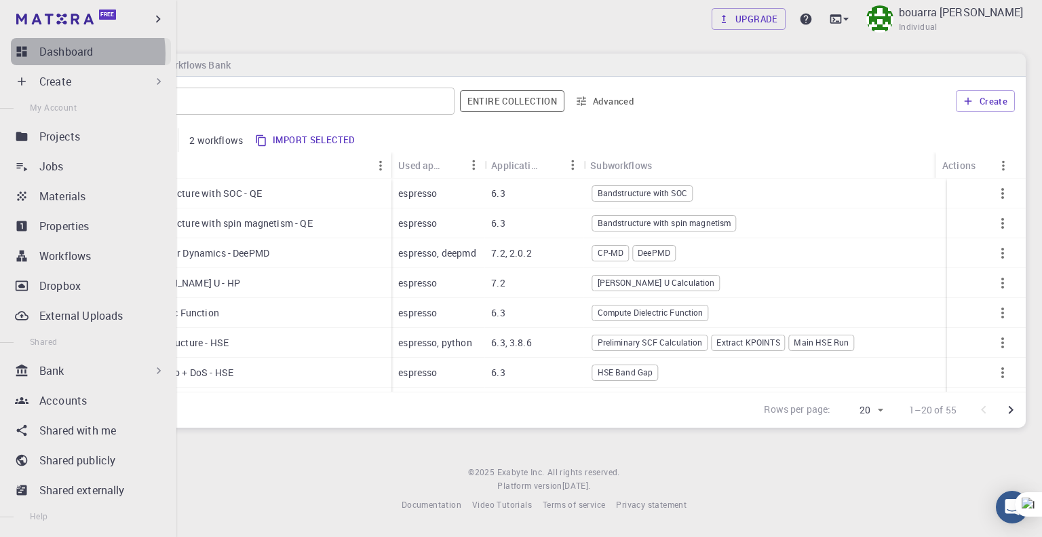
click at [60, 54] on p "Dashboard" at bounding box center [66, 51] width 54 height 16
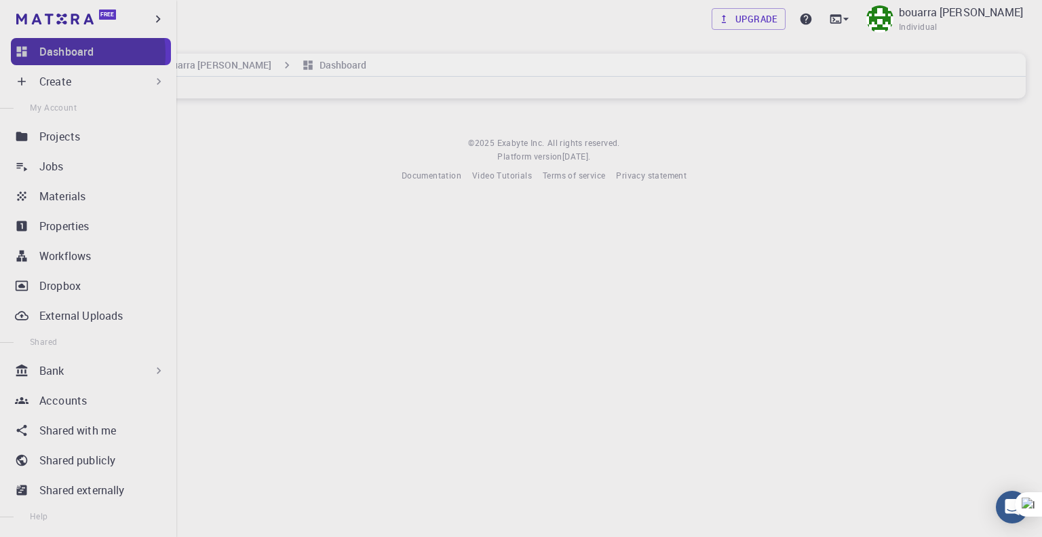
click at [60, 54] on p "Dashboard" at bounding box center [66, 51] width 54 height 16
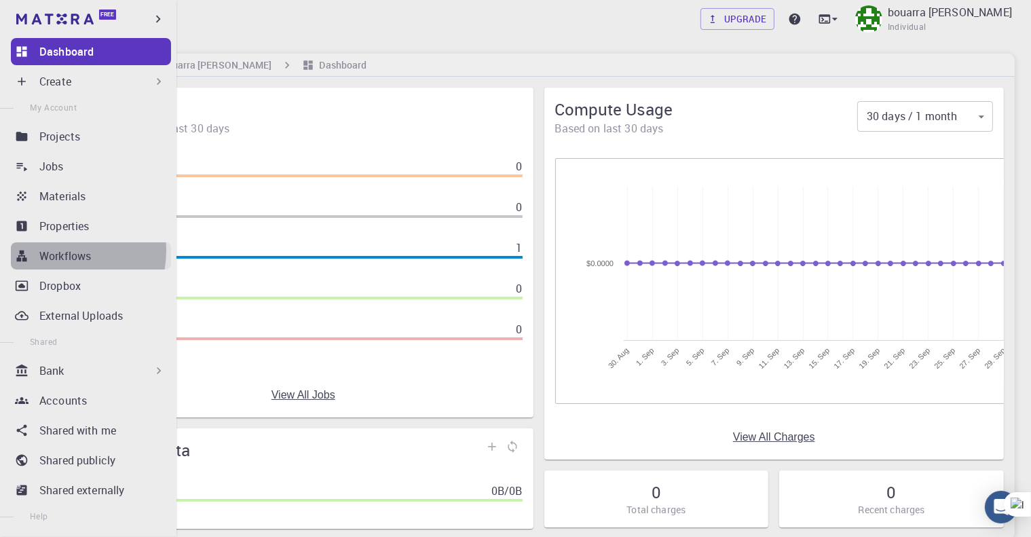
click at [60, 250] on p "Workflows" at bounding box center [65, 256] width 52 height 16
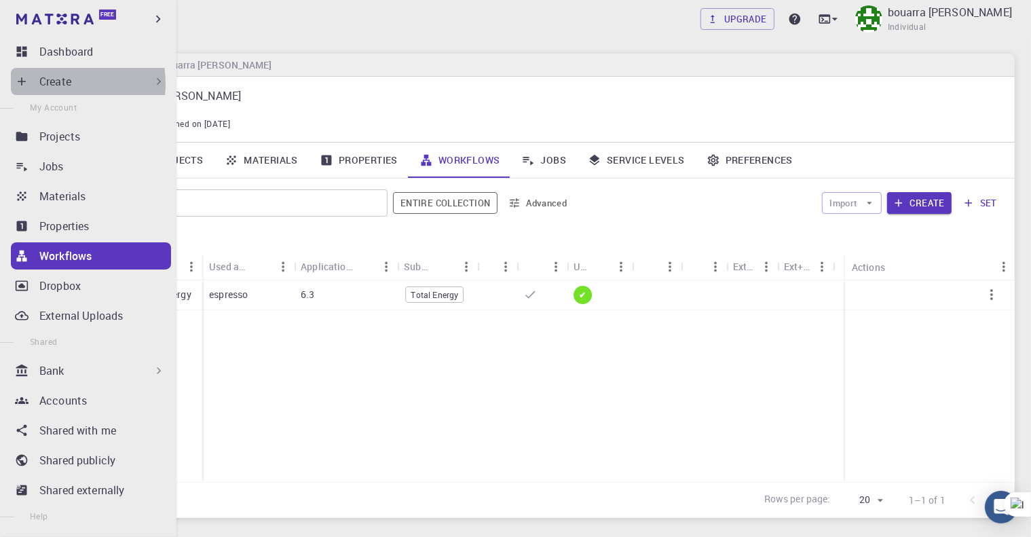
click at [57, 83] on p "Create" at bounding box center [55, 81] width 32 height 16
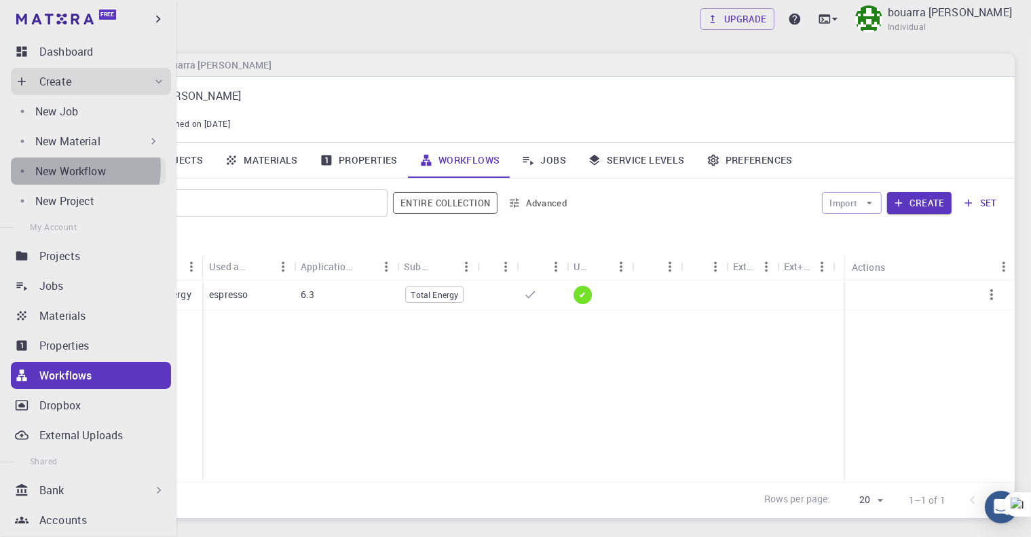
click at [73, 168] on p "New Workflow" at bounding box center [70, 171] width 71 height 16
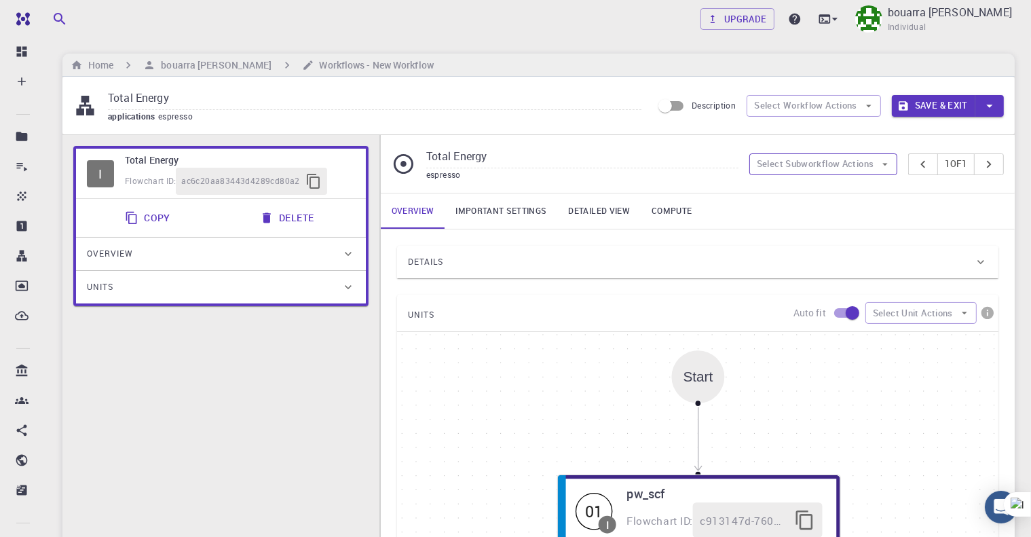
click at [789, 166] on button "Select Subworkflow Actions" at bounding box center [823, 164] width 149 height 22
click at [598, 163] on input "Total Energy" at bounding box center [582, 157] width 312 height 22
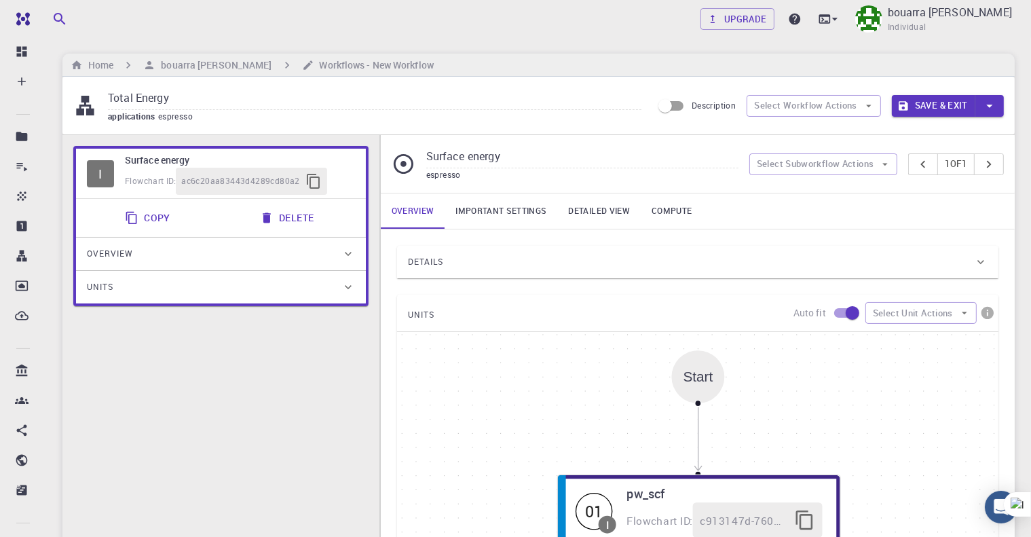
click at [541, 157] on input "Surface energy" at bounding box center [582, 157] width 312 height 22
click at [486, 157] on input "Surface energy" at bounding box center [582, 157] width 312 height 22
type input "Surface Energy"
click at [646, 240] on div "Details Properties atomic-forces fermi-energy pressure stress-tensor total-ener…" at bounding box center [698, 492] width 634 height 526
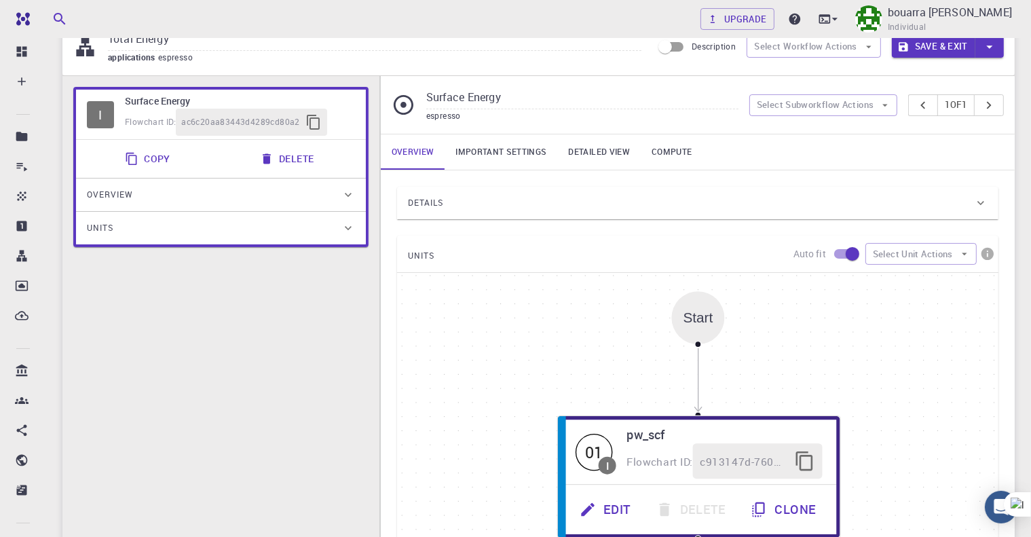
scroll to position [45, 0]
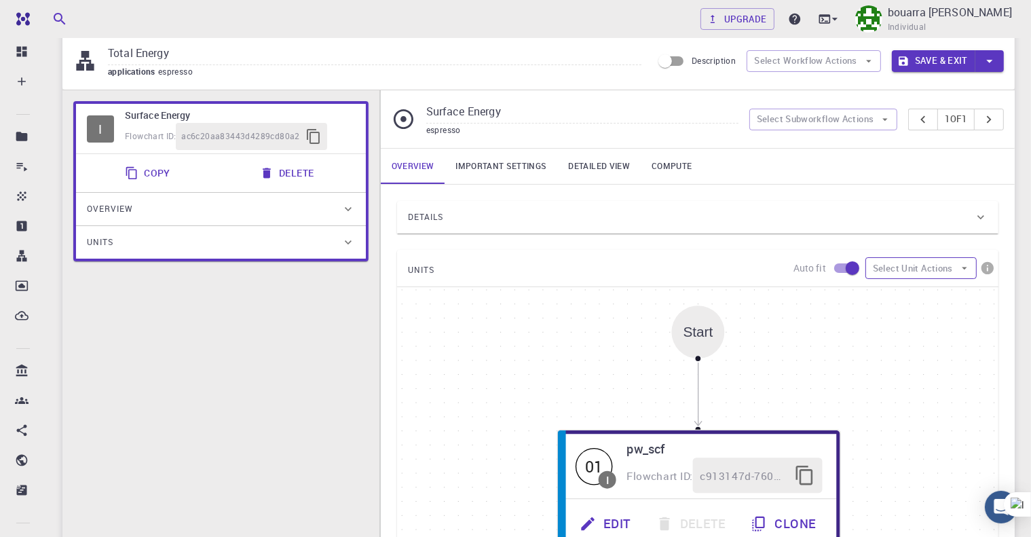
click at [906, 268] on button "Select Unit Actions" at bounding box center [920, 268] width 111 height 22
click at [908, 294] on span "Add Unit" at bounding box center [932, 295] width 65 height 14
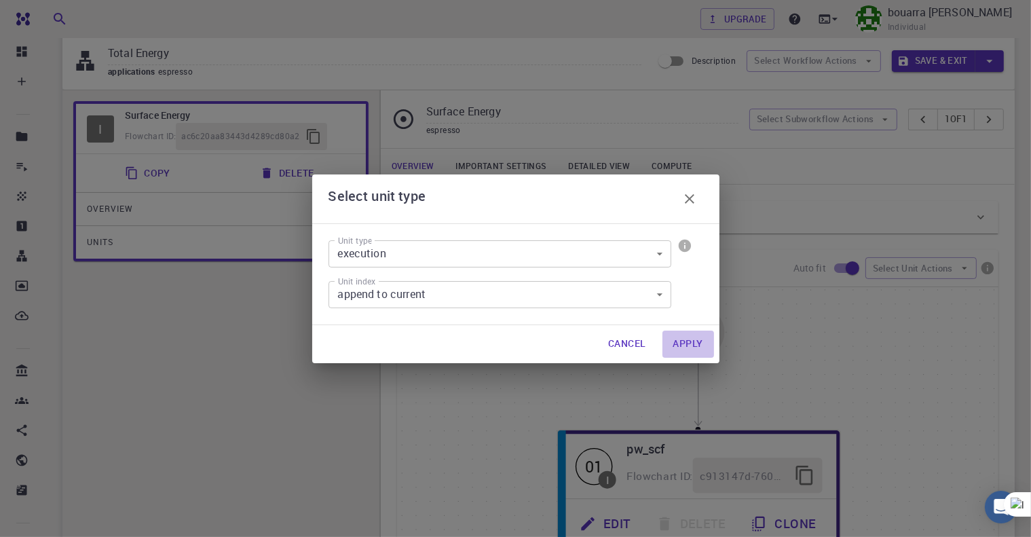
click at [689, 339] on button "Apply" at bounding box center [688, 343] width 52 height 27
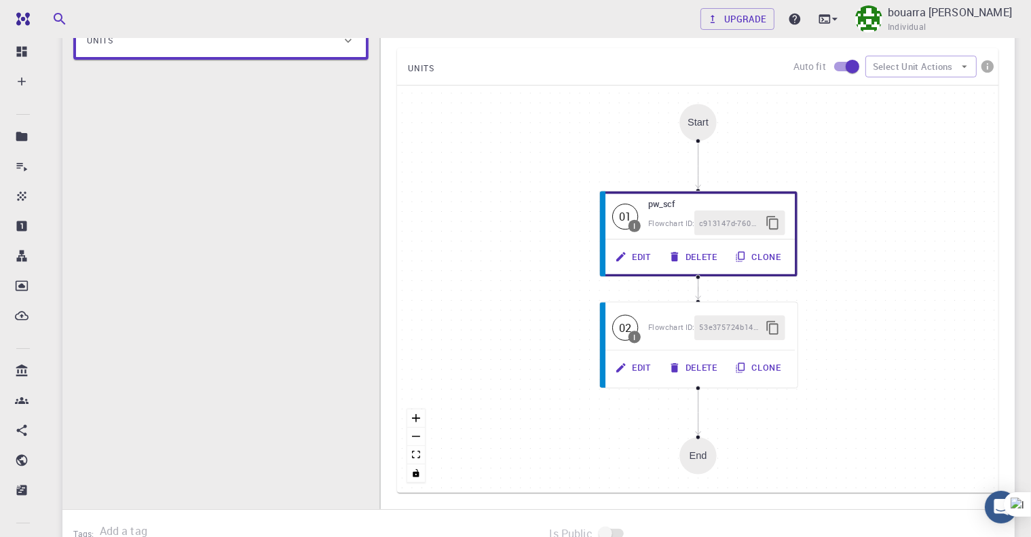
scroll to position [249, 0]
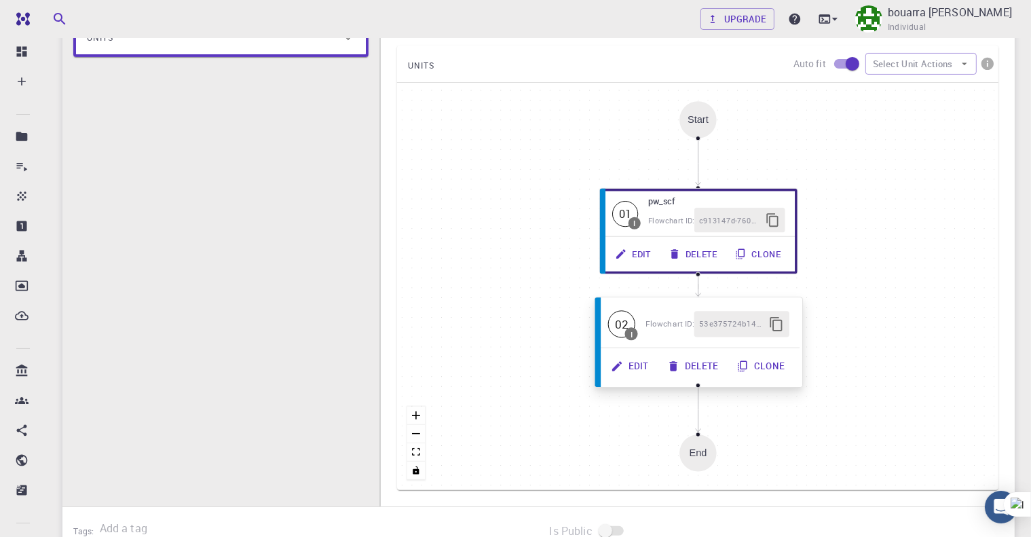
click at [636, 363] on button "Edit" at bounding box center [630, 366] width 56 height 26
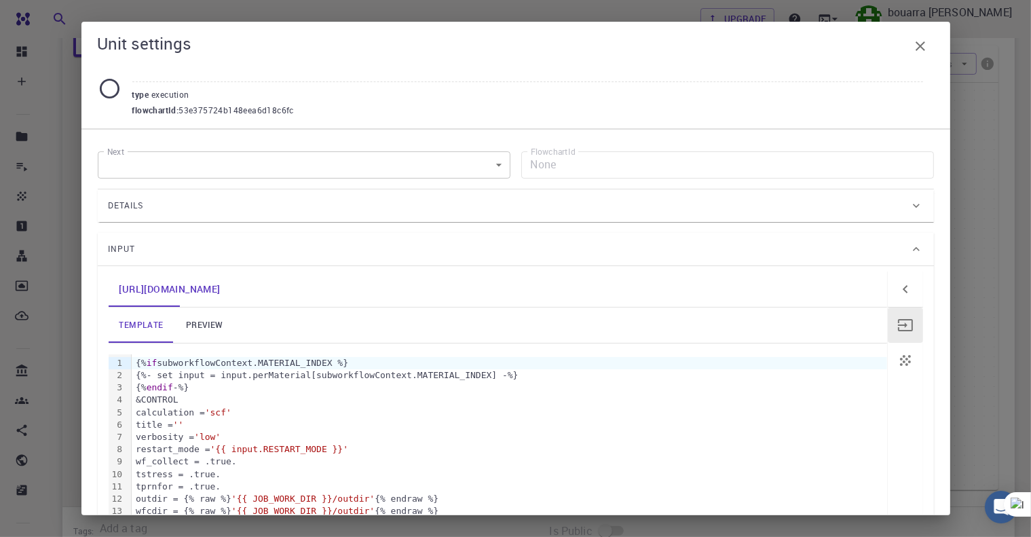
click at [749, 203] on div "Details" at bounding box center [509, 206] width 801 height 22
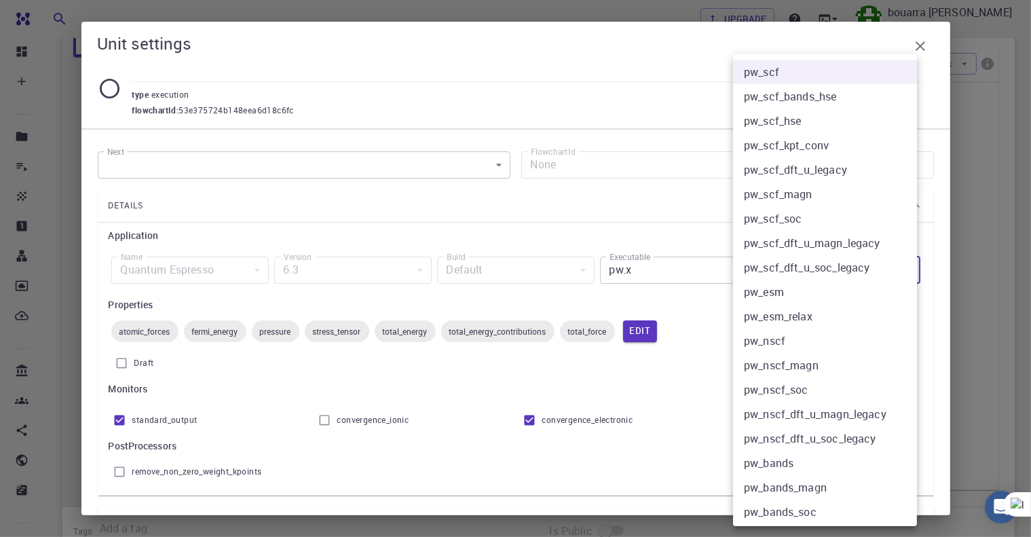
click at [879, 266] on body "Free Dashboard Create New Job New Material Create Material Upload File Import f…" at bounding box center [515, 224] width 1031 height 947
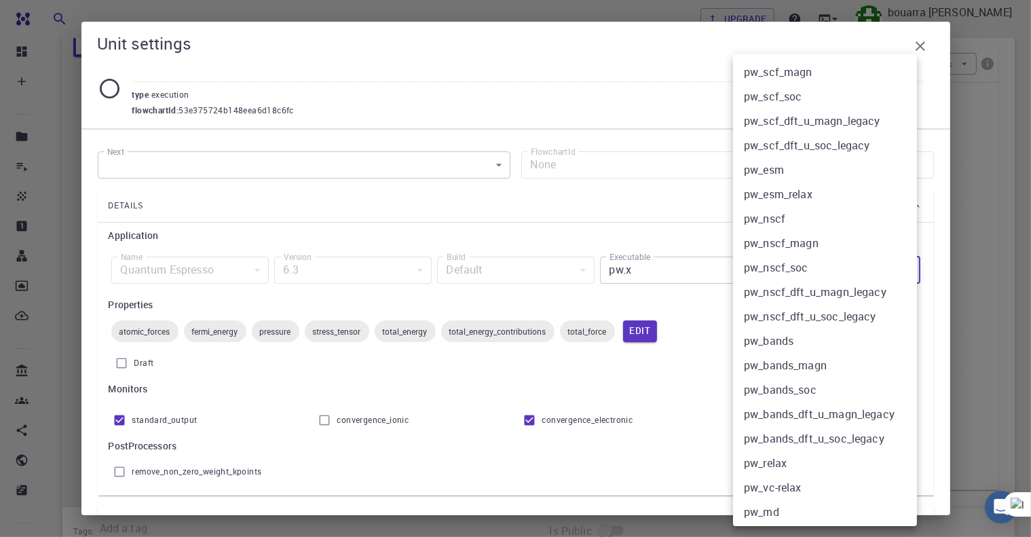
scroll to position [124, 0]
click at [878, 341] on li "pw_bands" at bounding box center [830, 338] width 195 height 24
type input "pw_bands"
checkbox input "false"
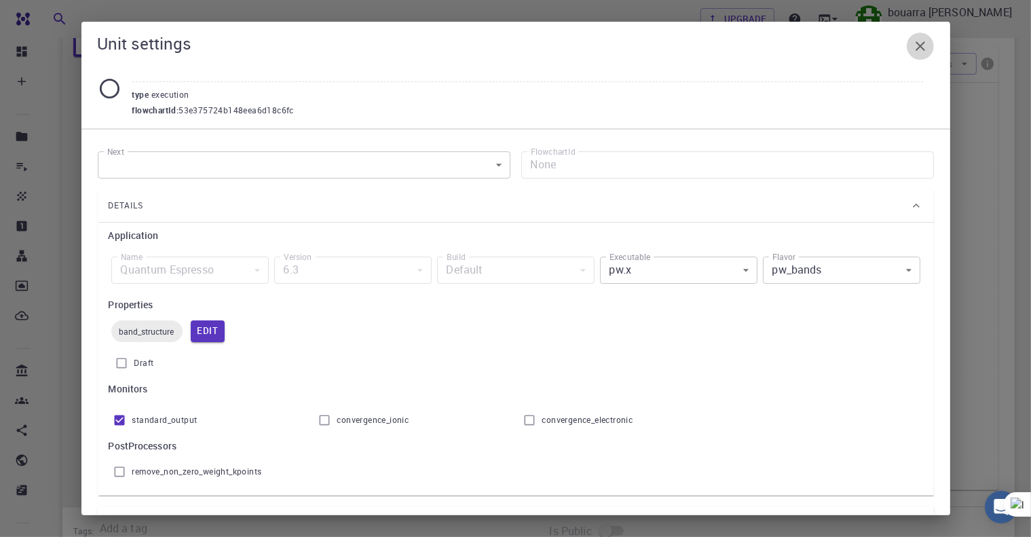
click at [917, 43] on icon "button" at bounding box center [919, 45] width 9 height 9
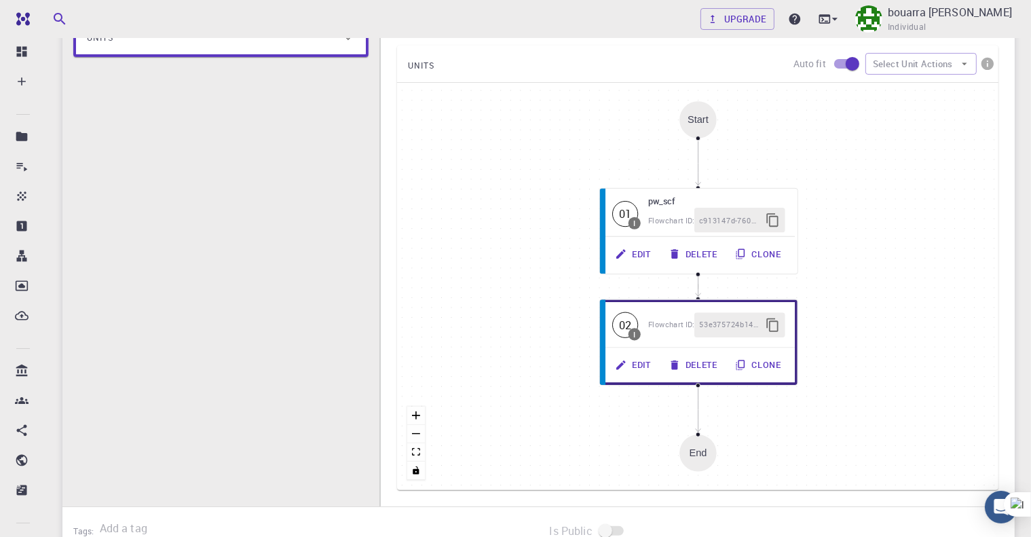
drag, startPoint x: 1029, startPoint y: 105, endPoint x: 1031, endPoint y: 98, distance: 7.1
click at [1031, 98] on html "Free Dashboard Create New Job New Material Create Material Upload File Import f…" at bounding box center [515, 224] width 1031 height 947
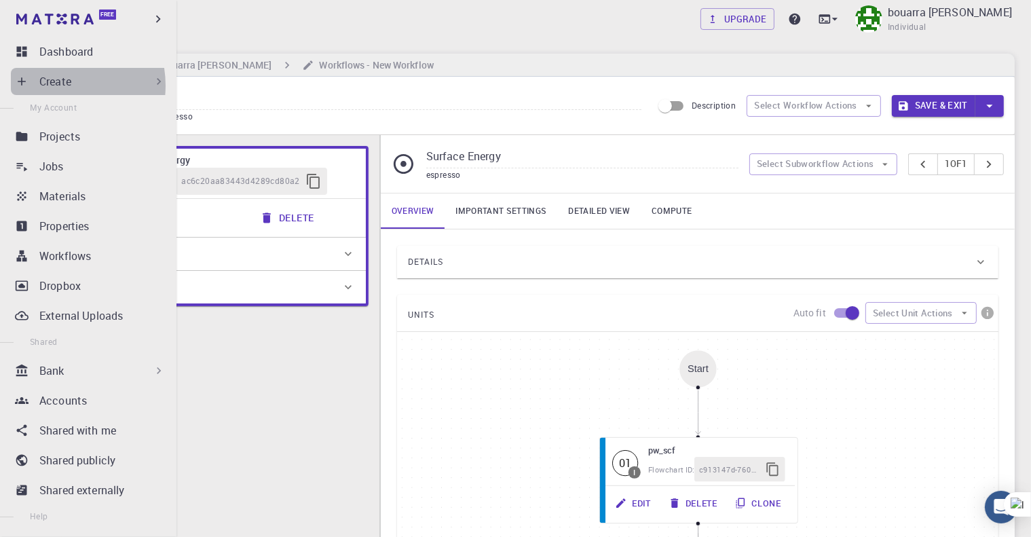
click at [52, 85] on p "Create" at bounding box center [55, 81] width 32 height 16
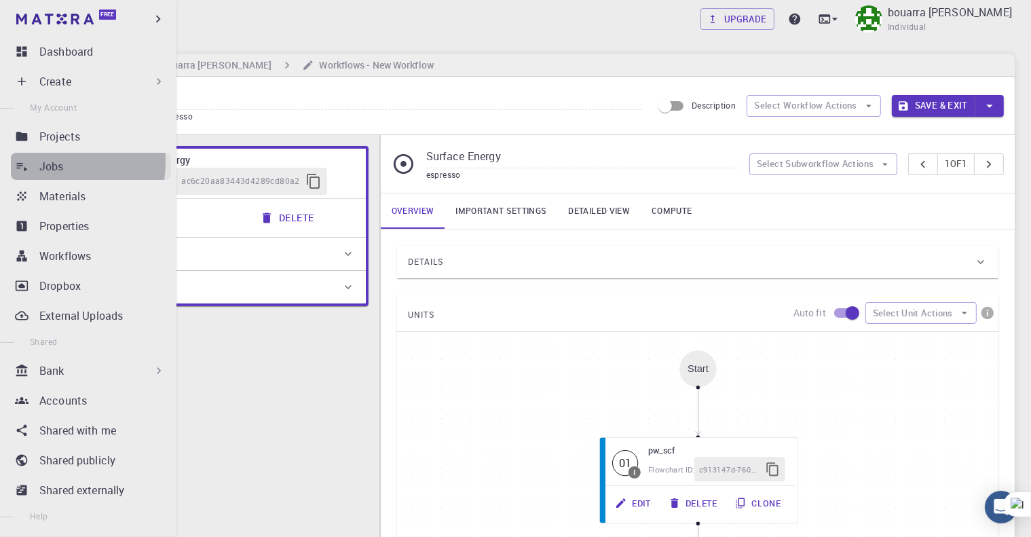
click at [50, 162] on p "Jobs" at bounding box center [51, 166] width 24 height 16
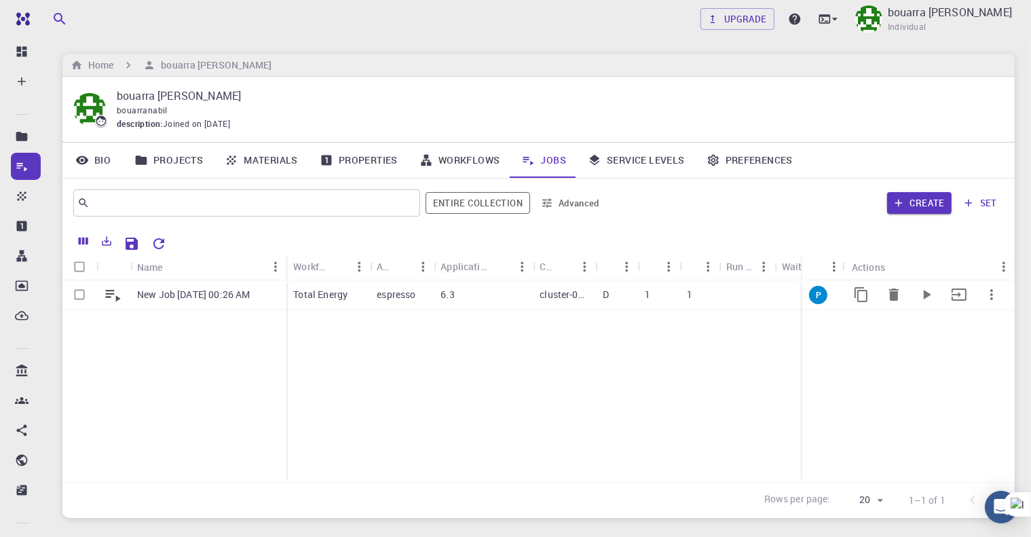
click at [408, 291] on p "espresso" at bounding box center [396, 295] width 39 height 14
click at [543, 372] on div "New Job Sep 30, 2025, 00:26 AM Total Energy espresso 6.3 cluster-001 D 1 1 09-3…" at bounding box center [690, 380] width 1256 height 201
click at [898, 197] on icon "button" at bounding box center [898, 203] width 12 height 12
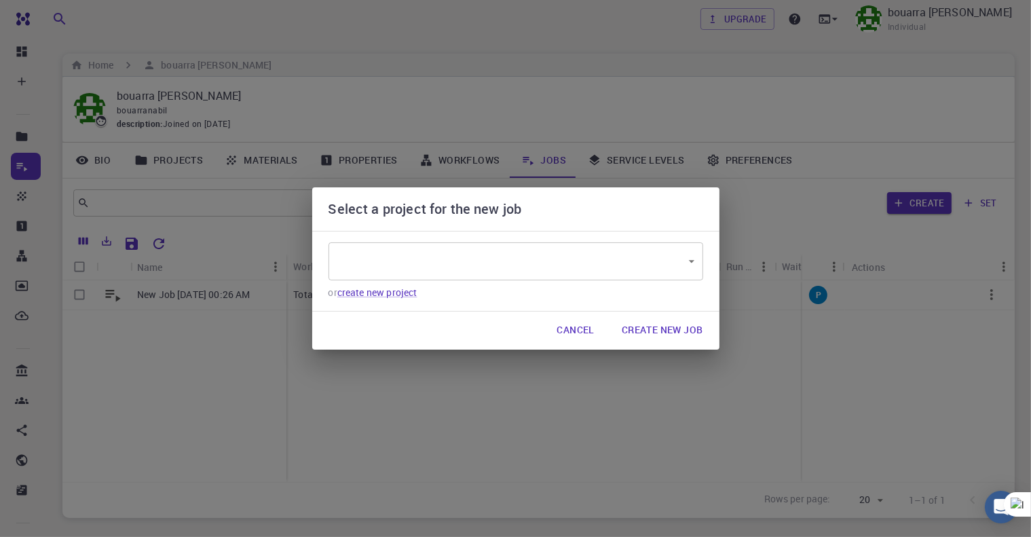
type input "Z4N95fxYshPA8r3kM"
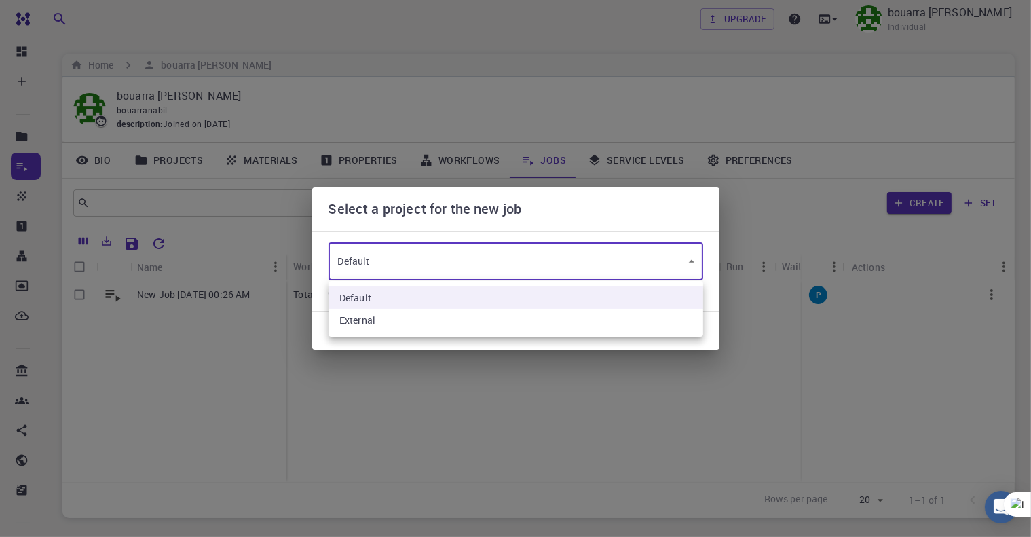
click at [695, 255] on body "Free Dashboard Create New Job New Material Create Material Upload File Import f…" at bounding box center [515, 311] width 1031 height 623
click at [695, 255] on div at bounding box center [515, 268] width 1031 height 537
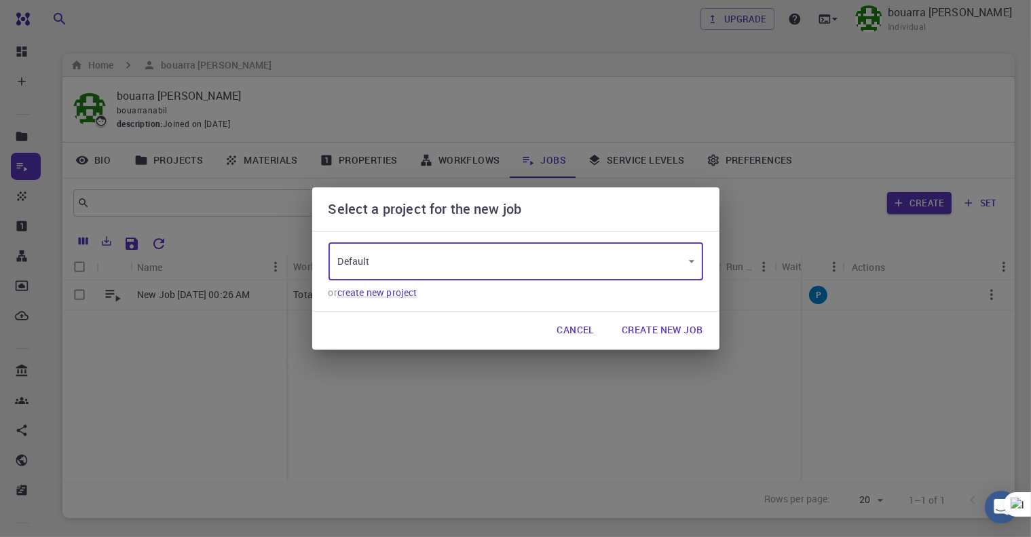
click at [643, 328] on button "Create New Job" at bounding box center [662, 330] width 103 height 27
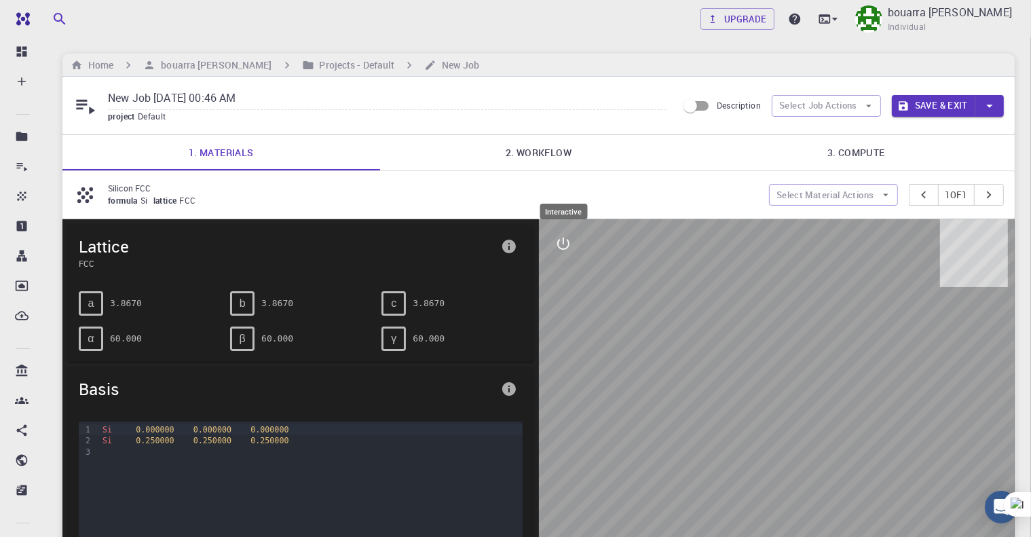
click at [566, 246] on icon "interactive" at bounding box center [563, 243] width 16 height 16
click at [564, 271] on icon "view" at bounding box center [563, 276] width 15 height 10
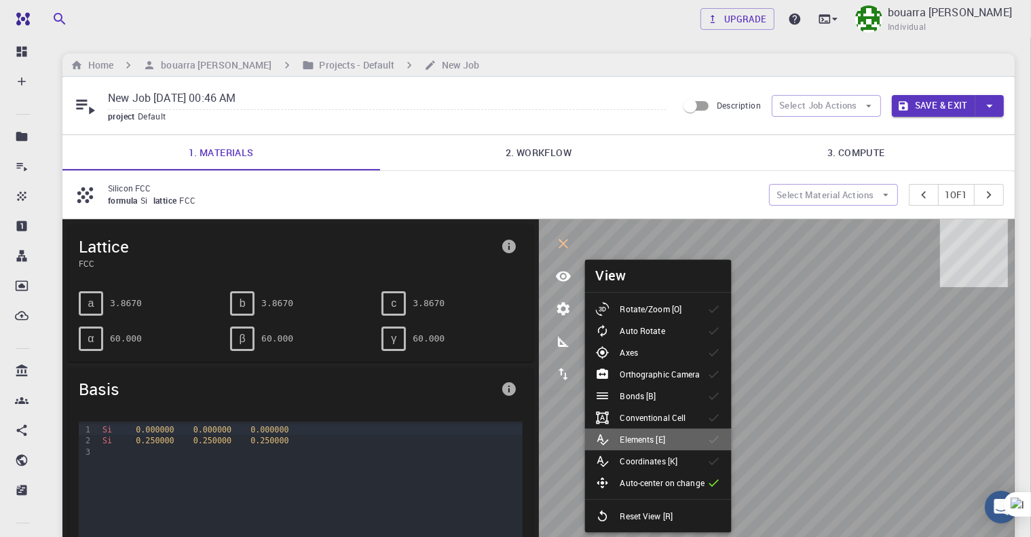
click at [642, 432] on div "Elements [E]" at bounding box center [636, 439] width 80 height 14
click at [651, 177] on div "Silicon FCC formula Si lattice FCC Select Material Actions 1 of 1" at bounding box center [538, 194] width 952 height 47
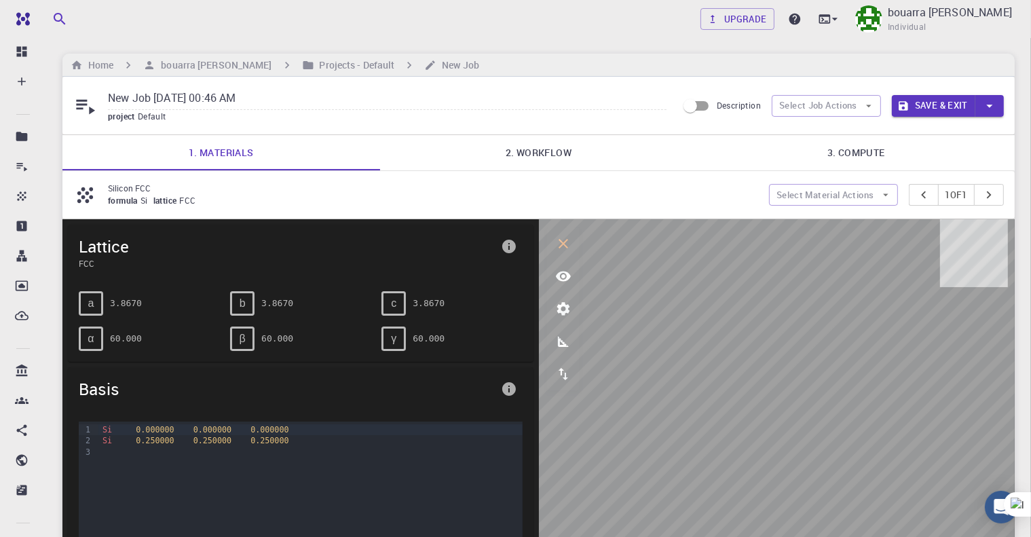
click at [651, 177] on div "Silicon FCC formula Si lattice FCC Select Material Actions 1 of 1" at bounding box center [538, 194] width 952 height 47
click at [815, 110] on button "Select Job Actions" at bounding box center [825, 106] width 109 height 22
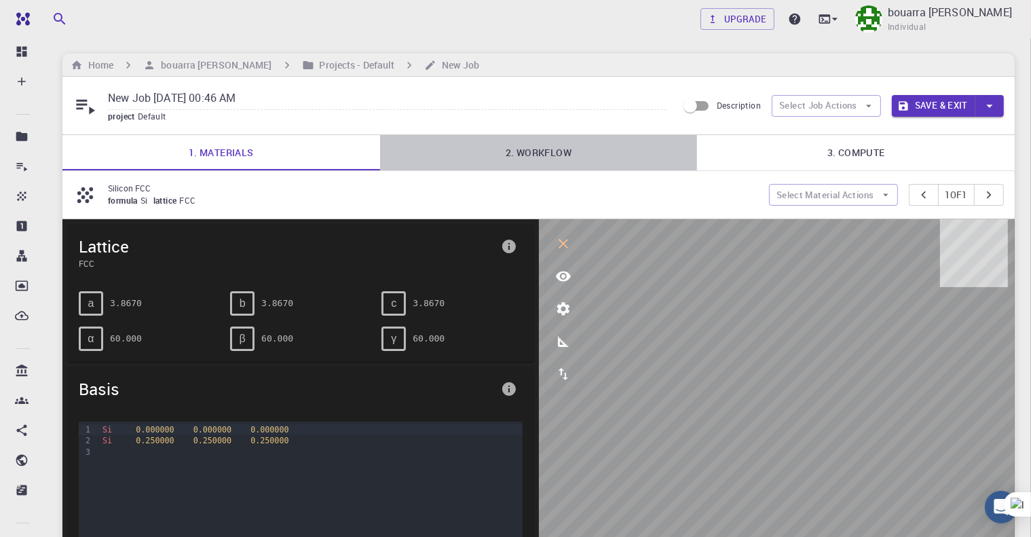
click at [540, 151] on link "2. Workflow" at bounding box center [539, 152] width 318 height 35
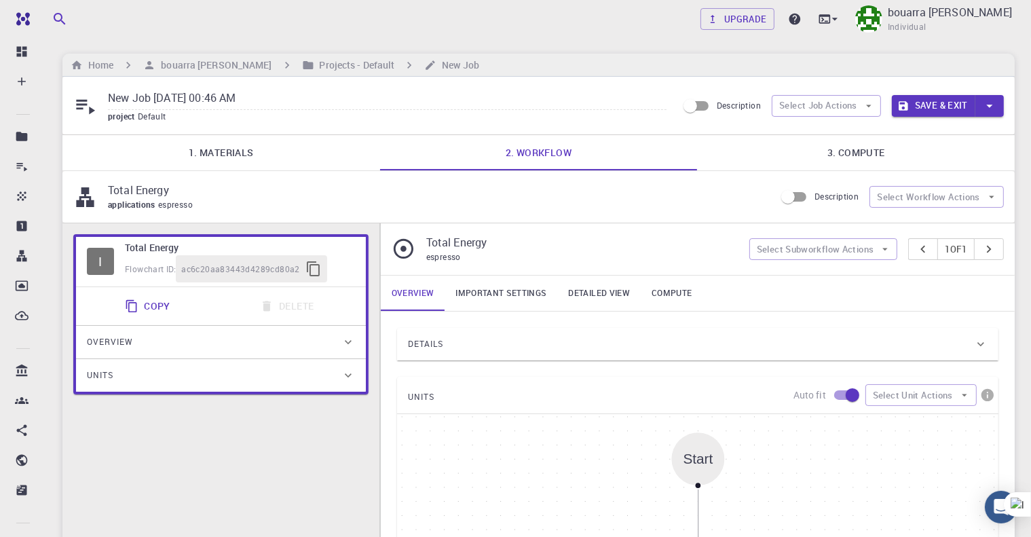
click at [254, 154] on link "1. Materials" at bounding box center [221, 152] width 318 height 35
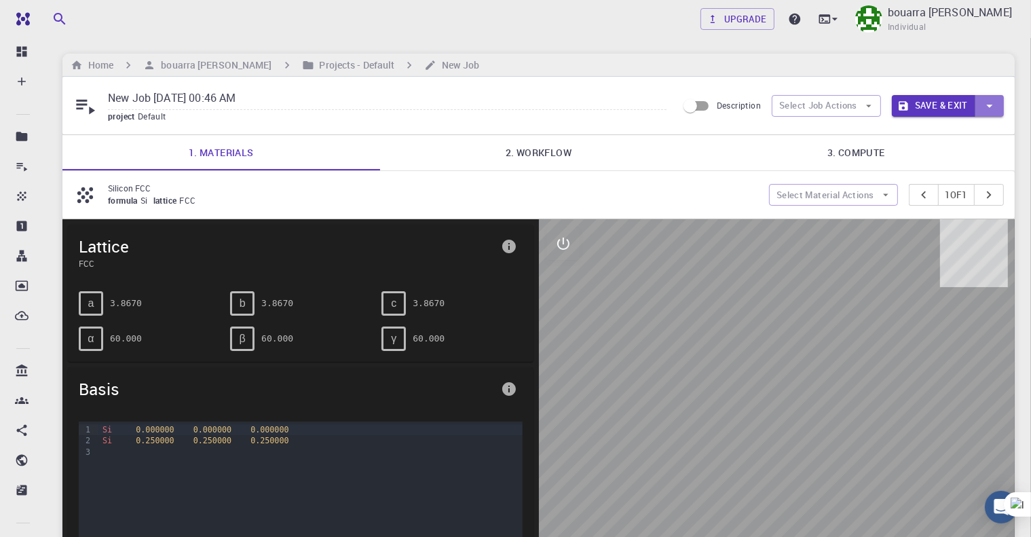
click at [990, 102] on icon "button" at bounding box center [989, 105] width 15 height 15
click at [23, 192] on div at bounding box center [515, 268] width 1031 height 537
click at [314, 70] on h6 "Projects - Default" at bounding box center [354, 65] width 81 height 15
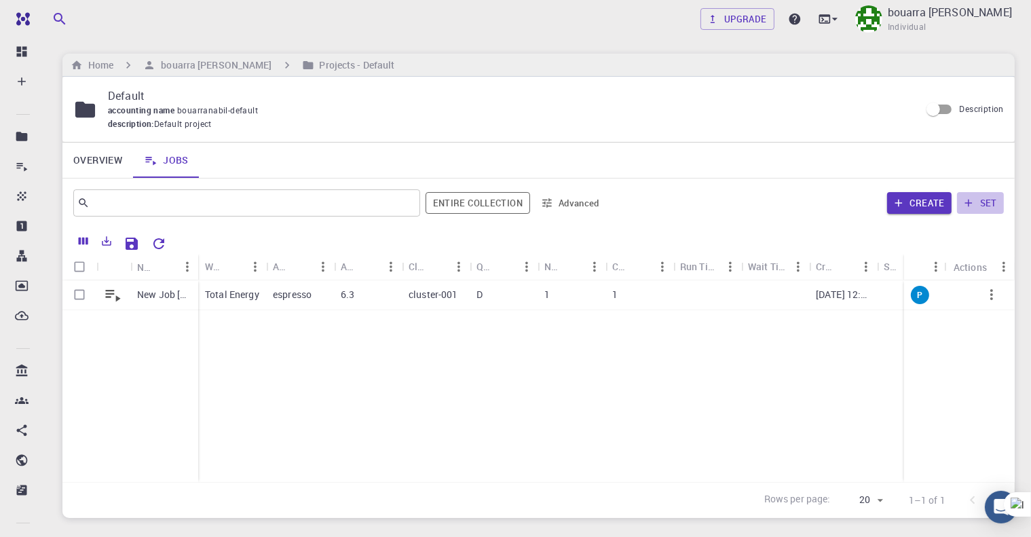
click at [967, 197] on icon "button" at bounding box center [968, 203] width 12 height 12
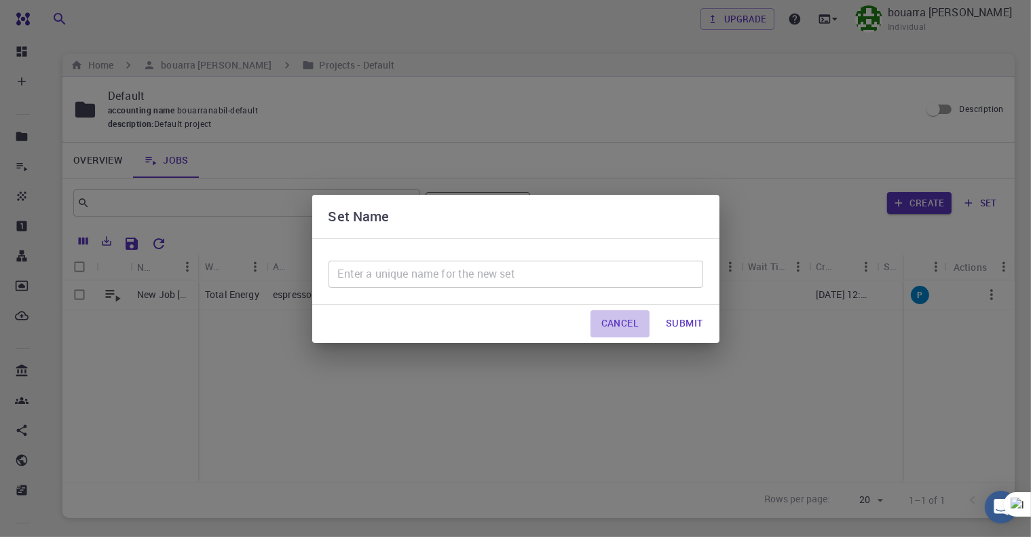
click at [626, 318] on button "Cancel" at bounding box center [619, 323] width 59 height 27
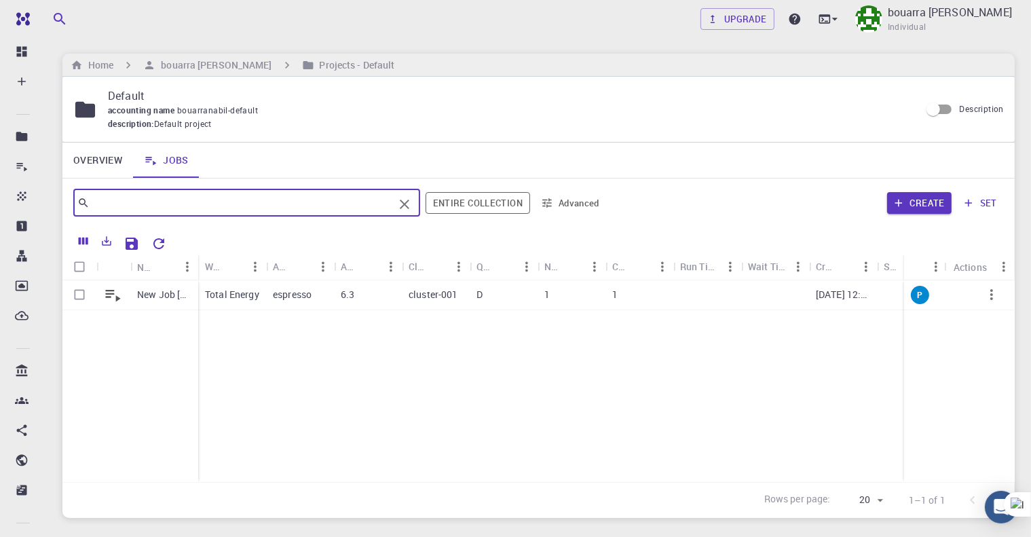
click at [306, 210] on input "text" at bounding box center [242, 202] width 304 height 19
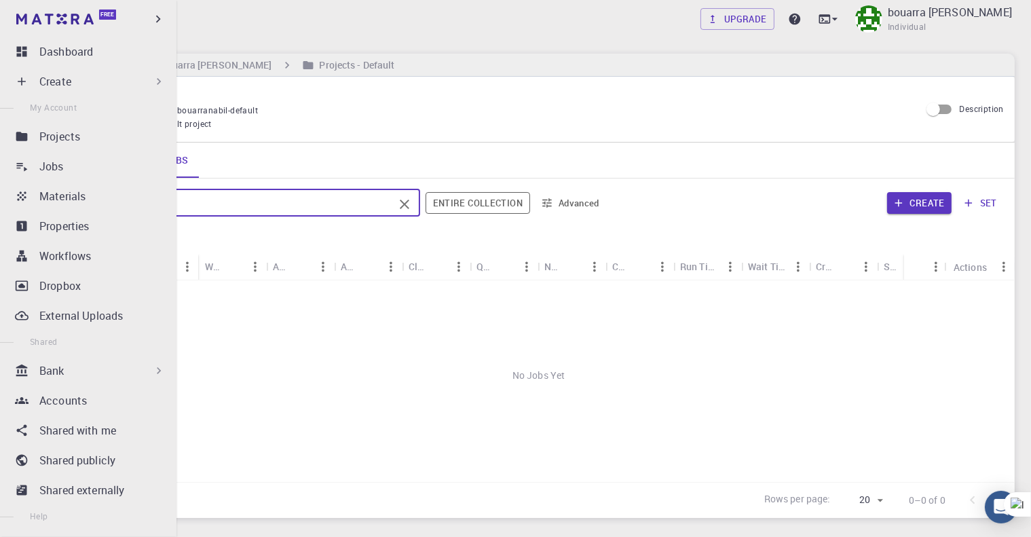
type input "fe3"
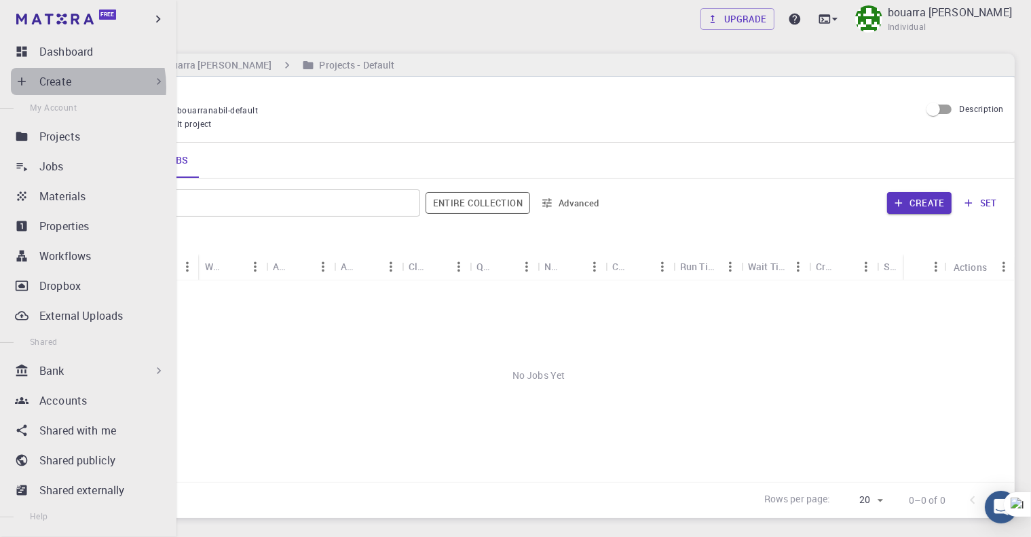
click at [61, 87] on p "Create" at bounding box center [55, 81] width 32 height 16
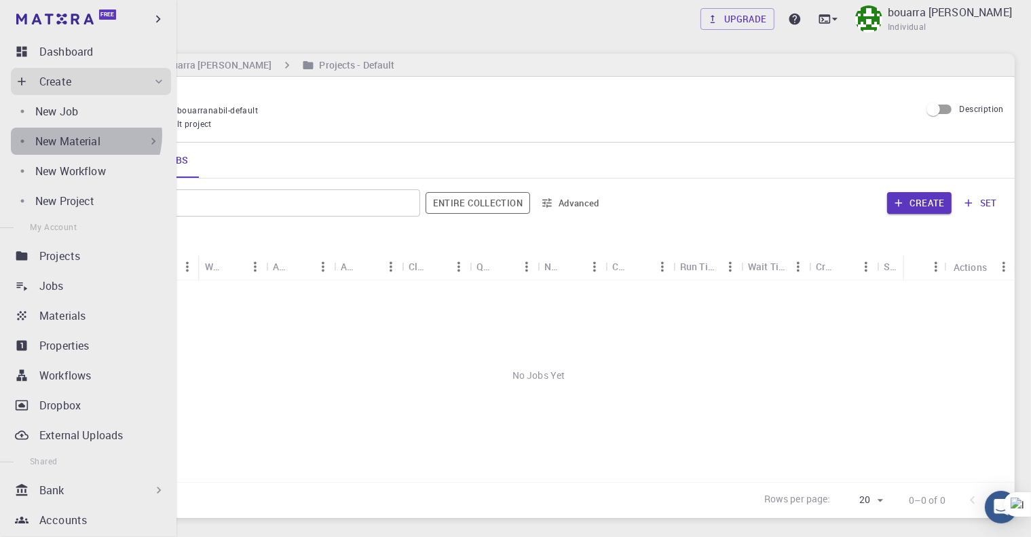
click at [85, 135] on p "New Material" at bounding box center [67, 141] width 65 height 16
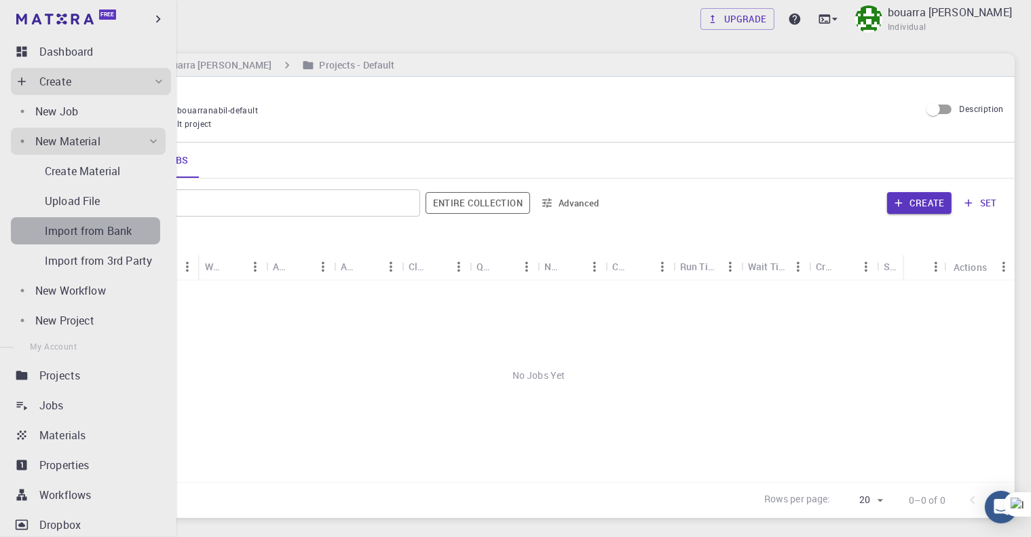
click at [100, 225] on p "Import from Bank" at bounding box center [88, 231] width 87 height 16
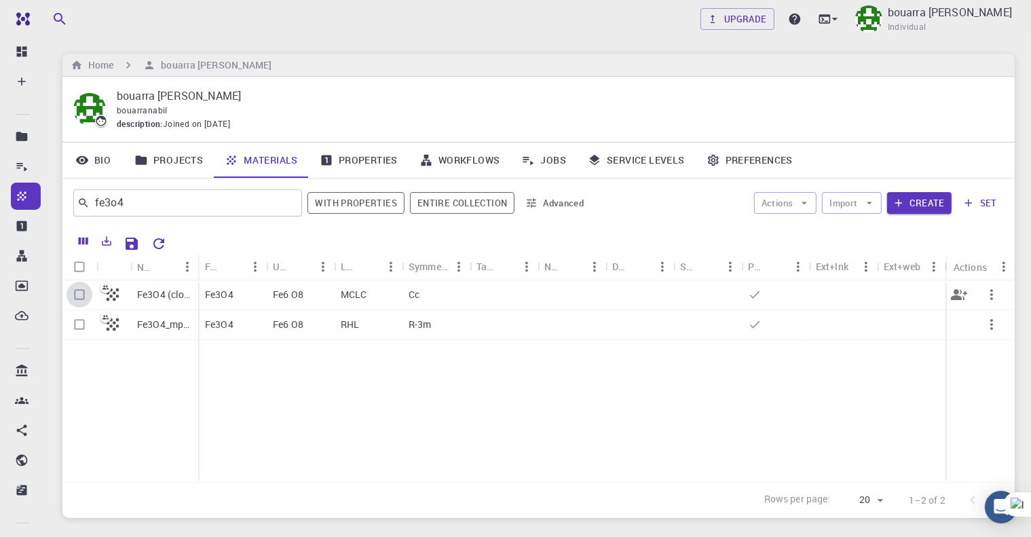
click at [76, 296] on input "Select row" at bounding box center [79, 295] width 26 height 26
checkbox input "true"
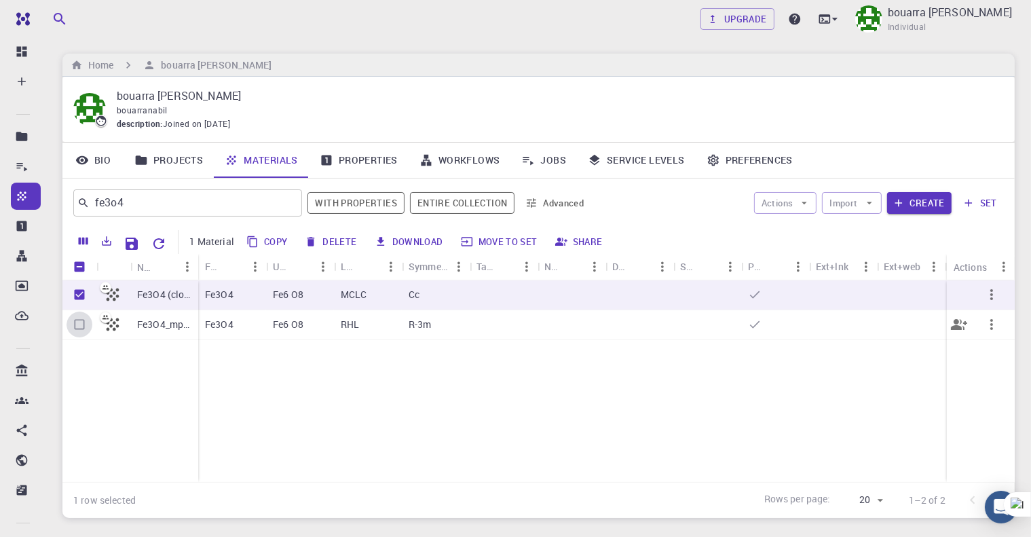
click at [78, 322] on input "Select row" at bounding box center [79, 324] width 26 height 26
checkbox input "true"
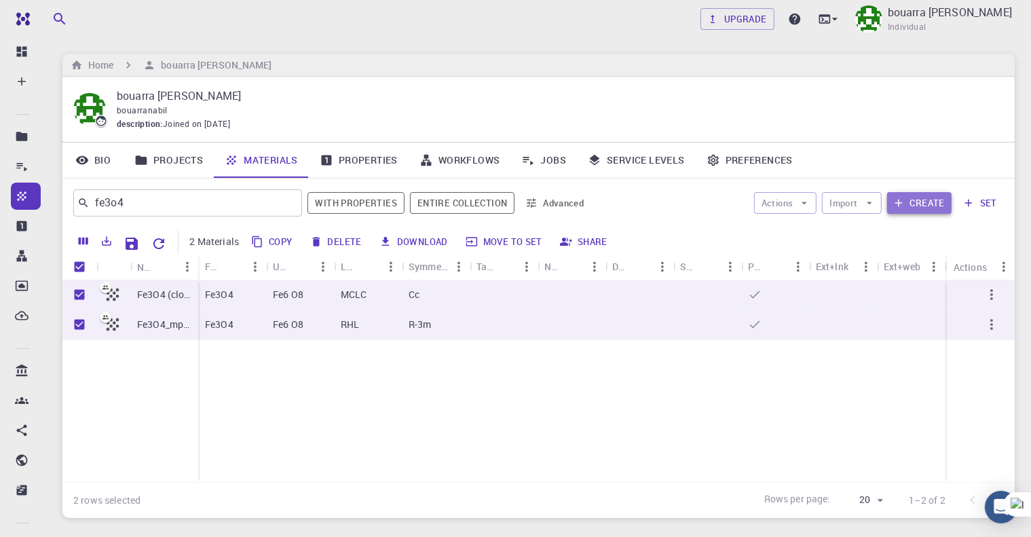
click at [912, 199] on button "Create" at bounding box center [919, 203] width 64 height 22
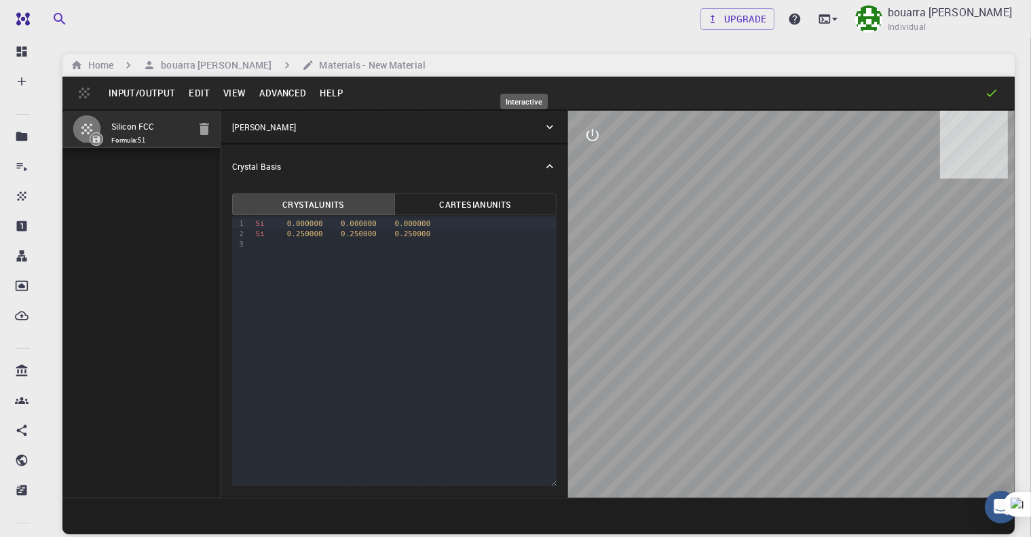
click at [584, 134] on icon "interactive" at bounding box center [592, 135] width 16 height 16
click at [584, 165] on icon "view" at bounding box center [592, 167] width 16 height 16
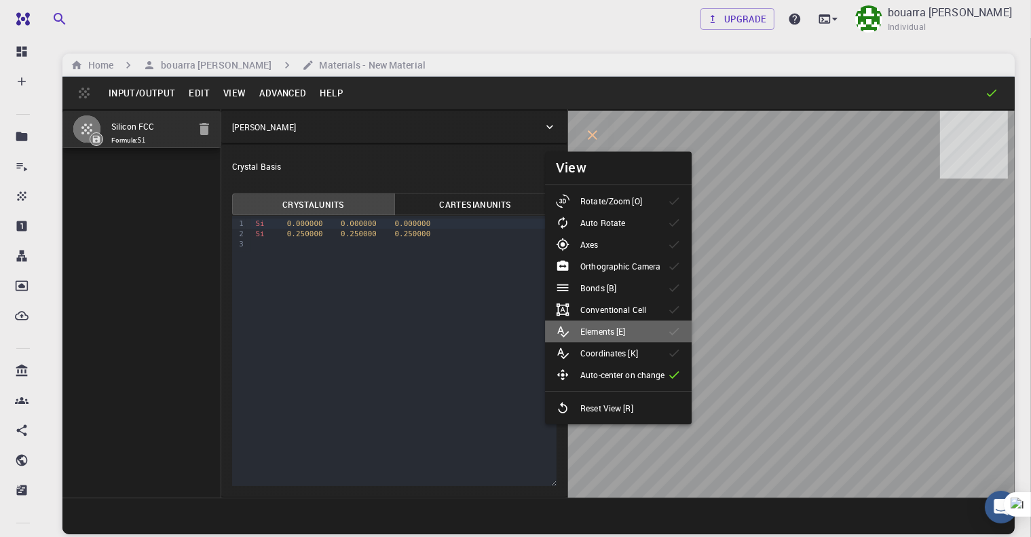
click at [607, 328] on p "Elements [E]" at bounding box center [602, 331] width 45 height 12
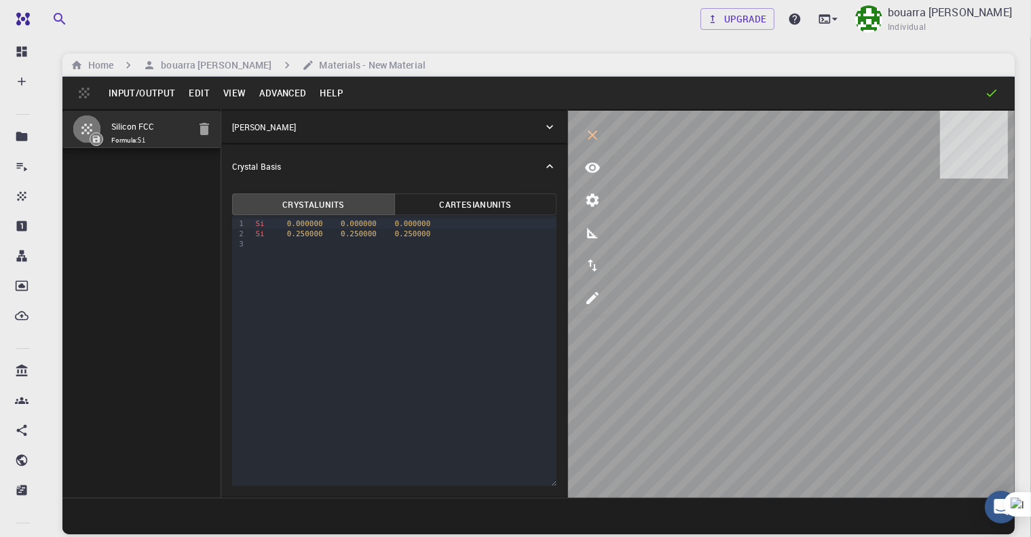
click at [195, 94] on button "Edit" at bounding box center [199, 93] width 35 height 22
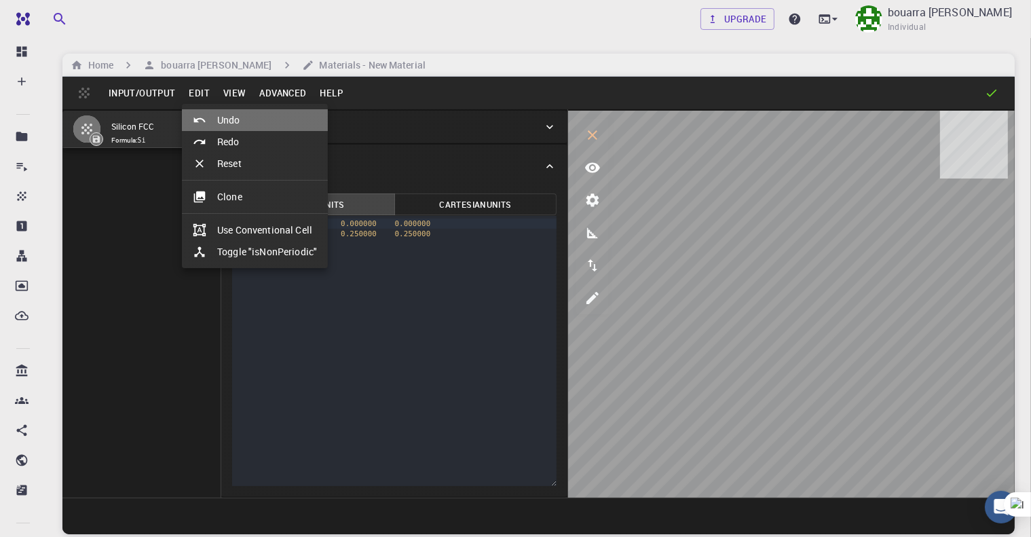
click at [219, 116] on li "Undo" at bounding box center [255, 120] width 146 height 22
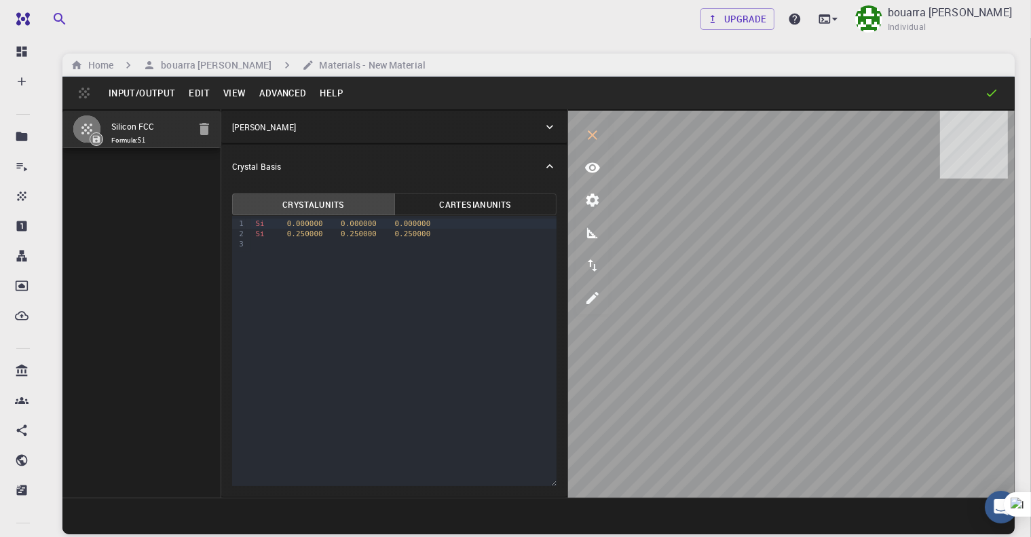
click at [233, 96] on button "View" at bounding box center [234, 93] width 37 height 22
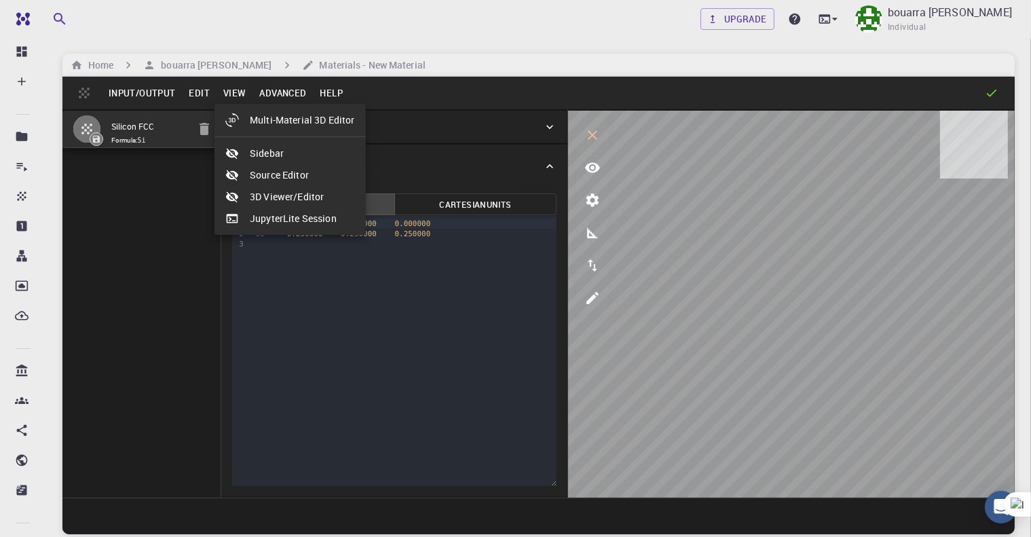
click at [148, 183] on div at bounding box center [515, 268] width 1031 height 537
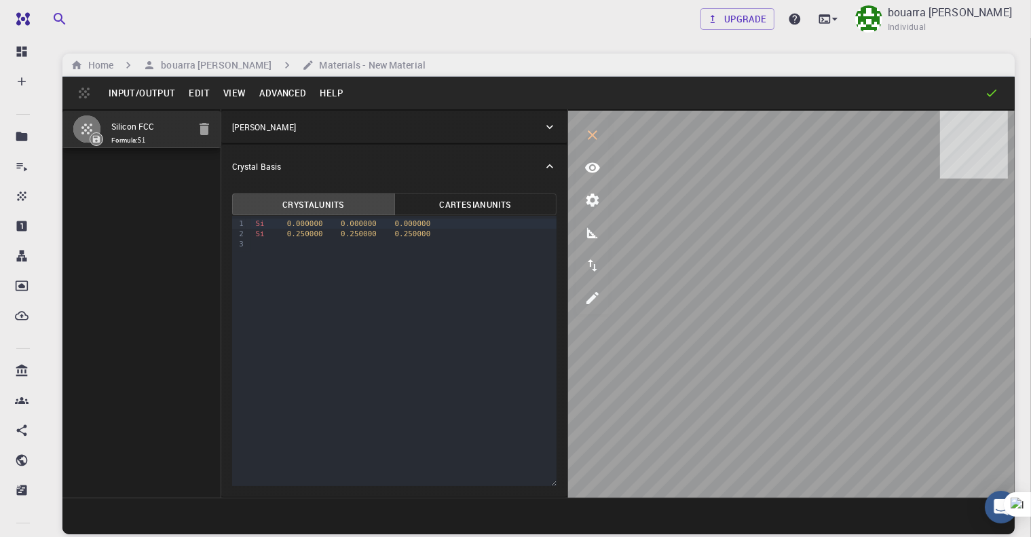
click at [328, 322] on div "9 1 2 3 › Si 0.000000 0.000000 0.000000 Si 0.250000 0.250000 0.250000" at bounding box center [394, 351] width 325 height 270
click at [199, 135] on icon "button" at bounding box center [203, 129] width 9 height 12
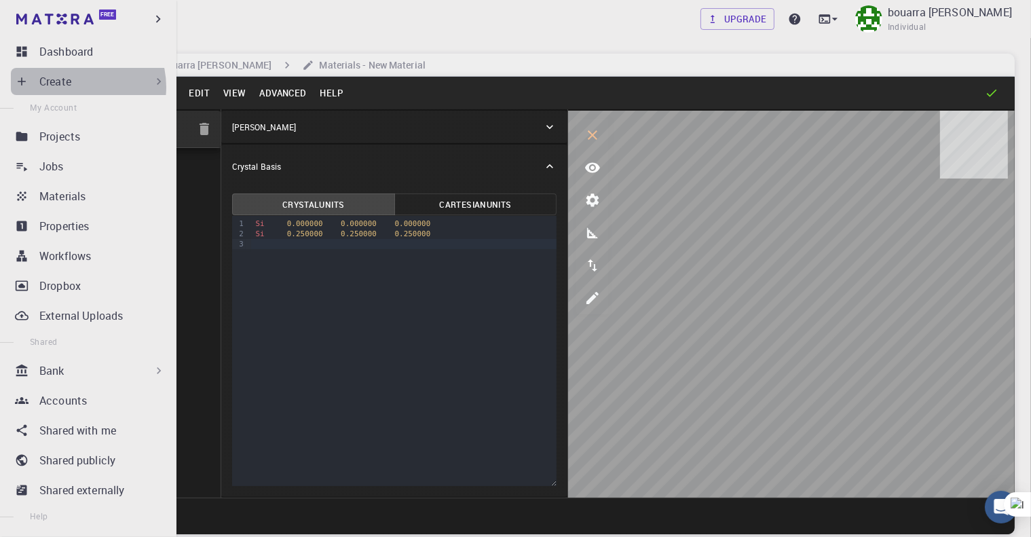
click at [75, 87] on div "Create" at bounding box center [102, 81] width 126 height 16
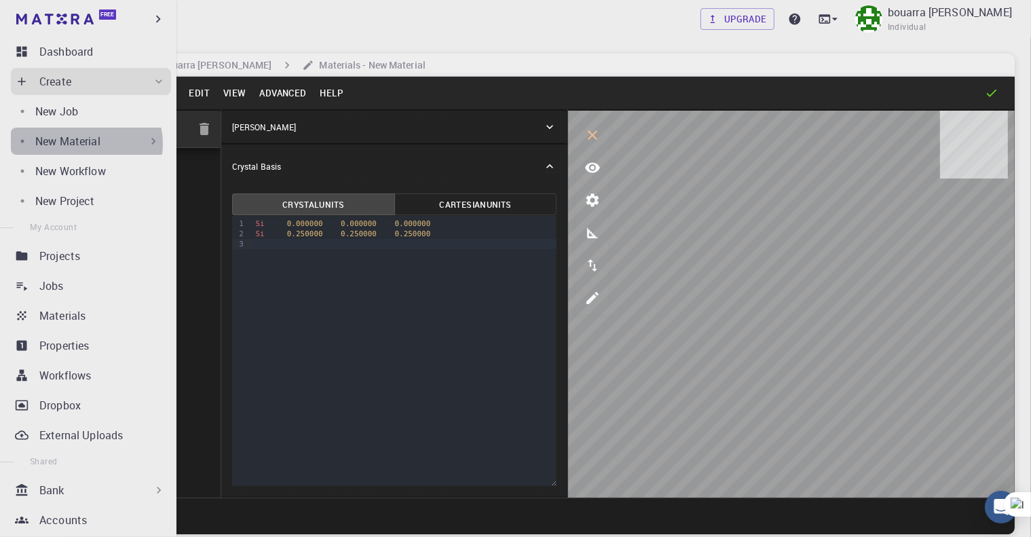
click at [85, 144] on p "New Material" at bounding box center [67, 141] width 65 height 16
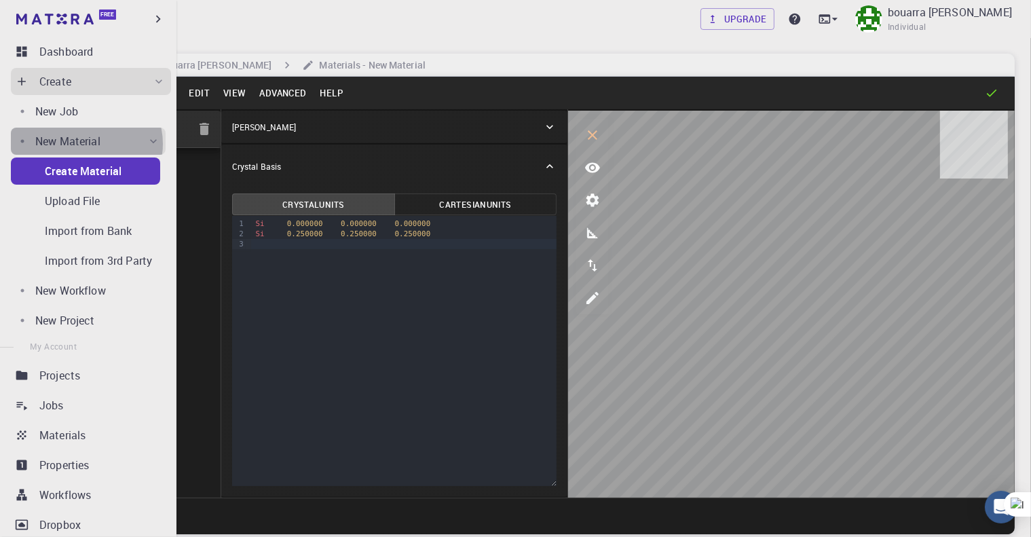
click at [85, 144] on p "New Material" at bounding box center [67, 141] width 65 height 16
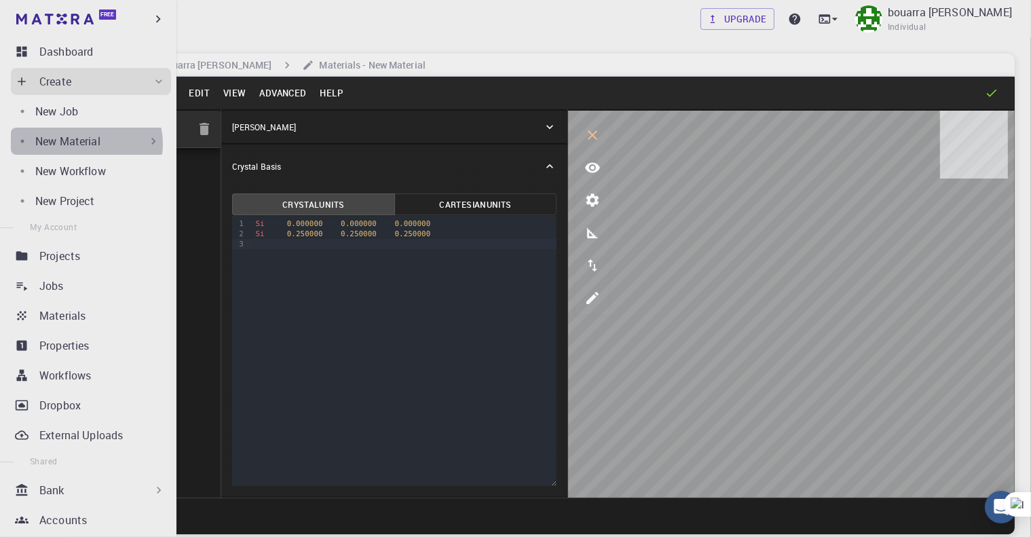
click at [85, 144] on p "New Material" at bounding box center [67, 141] width 65 height 16
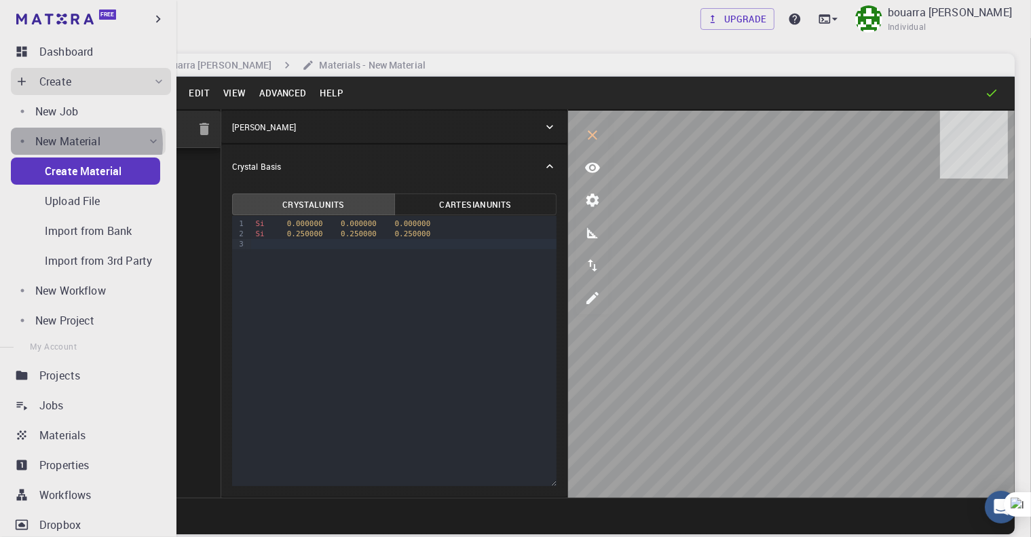
click at [85, 144] on p "New Material" at bounding box center [67, 141] width 65 height 16
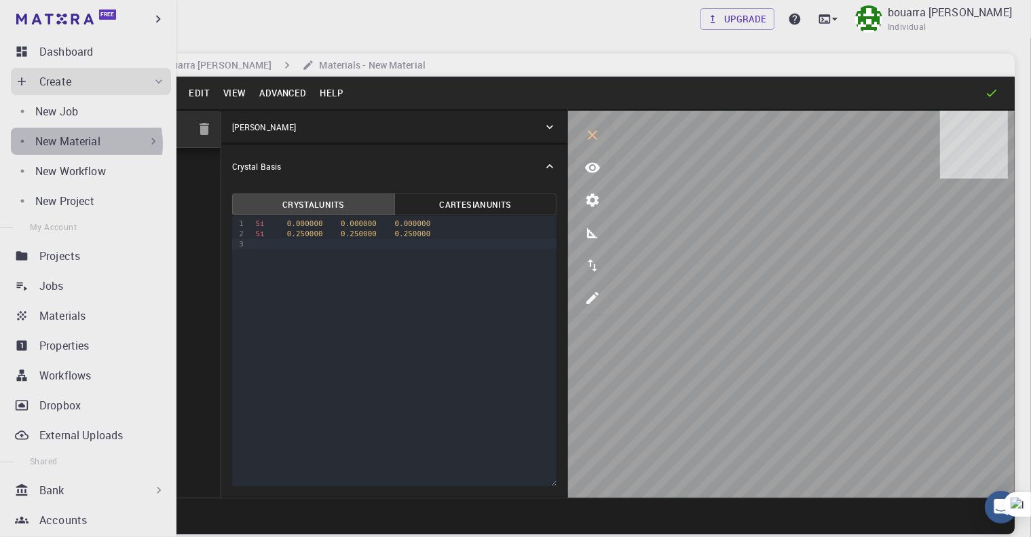
click at [85, 144] on p "New Material" at bounding box center [67, 141] width 65 height 16
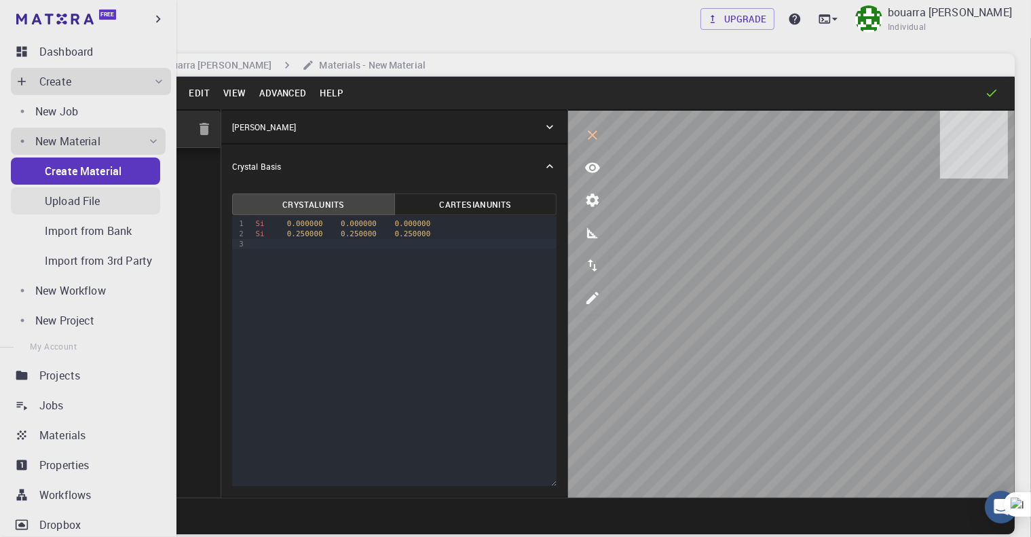
click at [81, 201] on p "Upload File" at bounding box center [73, 201] width 56 height 16
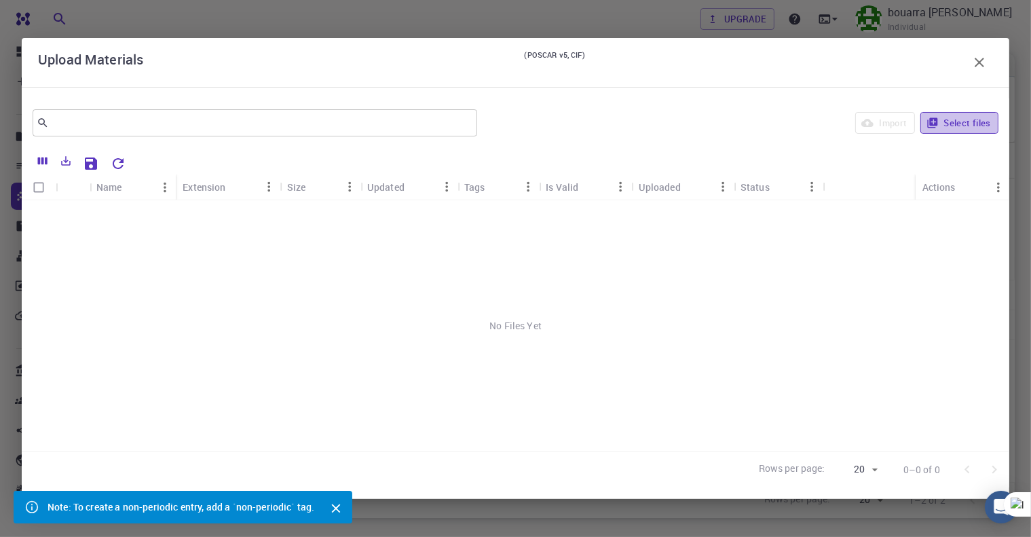
click at [945, 118] on button "Select files" at bounding box center [959, 123] width 78 height 22
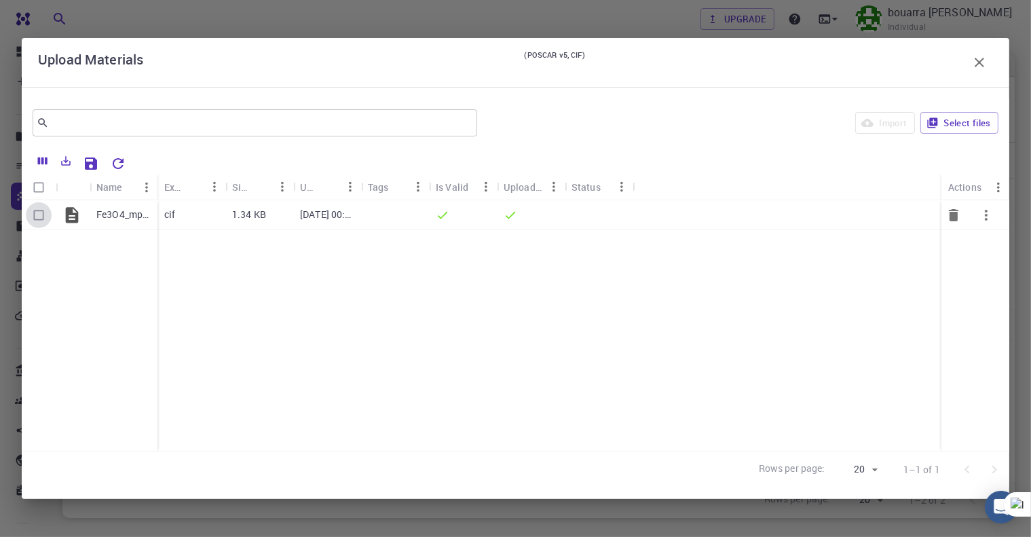
click at [43, 214] on input "Select row" at bounding box center [39, 215] width 26 height 26
checkbox input "true"
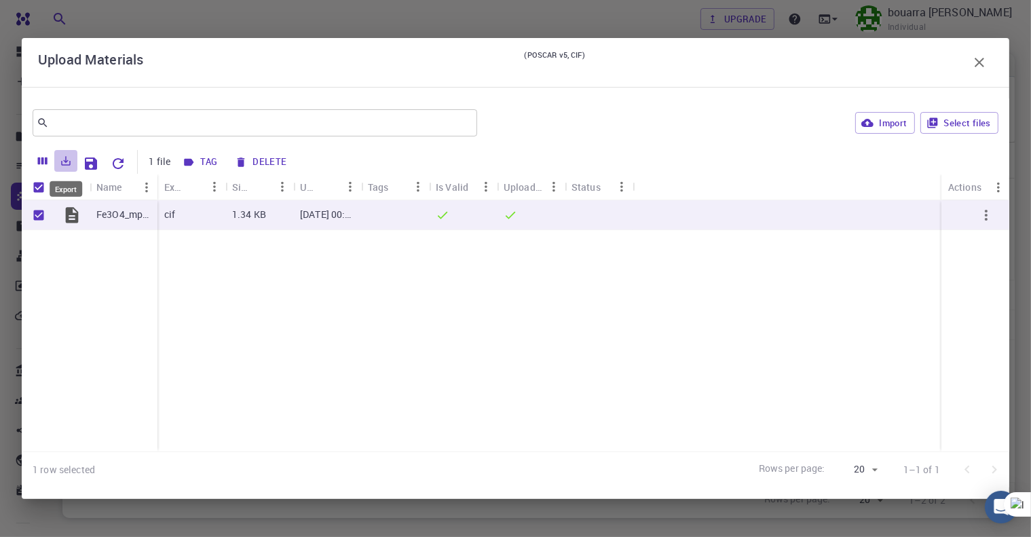
click at [66, 159] on icon "Export" at bounding box center [66, 161] width 12 height 12
click at [481, 164] on div "Tag Delete" at bounding box center [574, 162] width 793 height 24
click at [94, 160] on icon "Save Explorer Settings" at bounding box center [91, 163] width 12 height 12
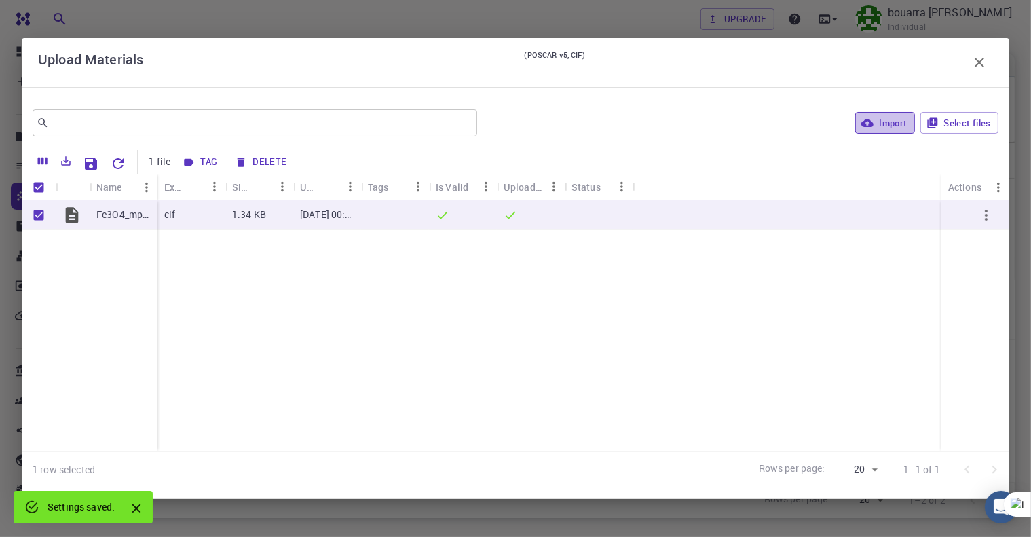
click at [885, 128] on button "Import" at bounding box center [884, 123] width 59 height 22
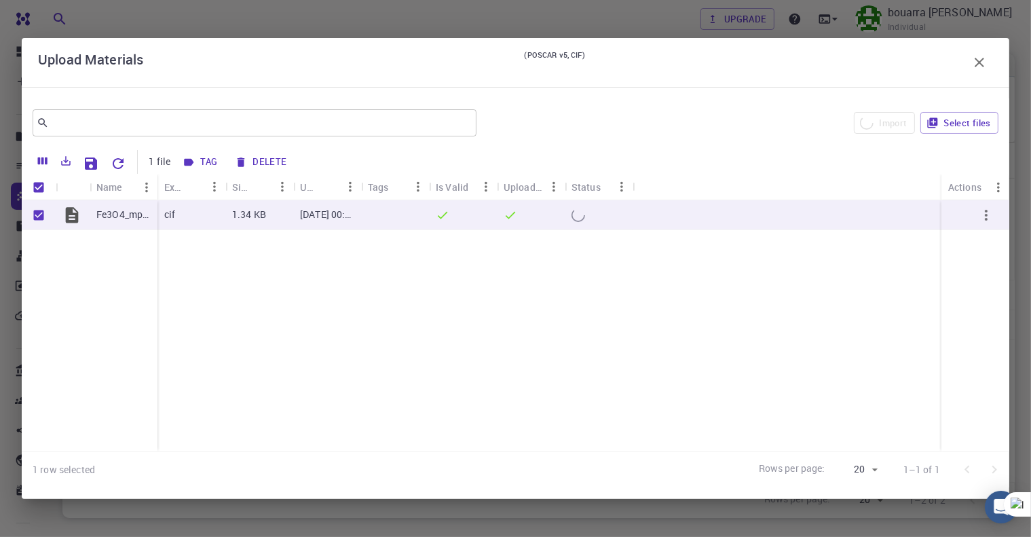
checkbox input "false"
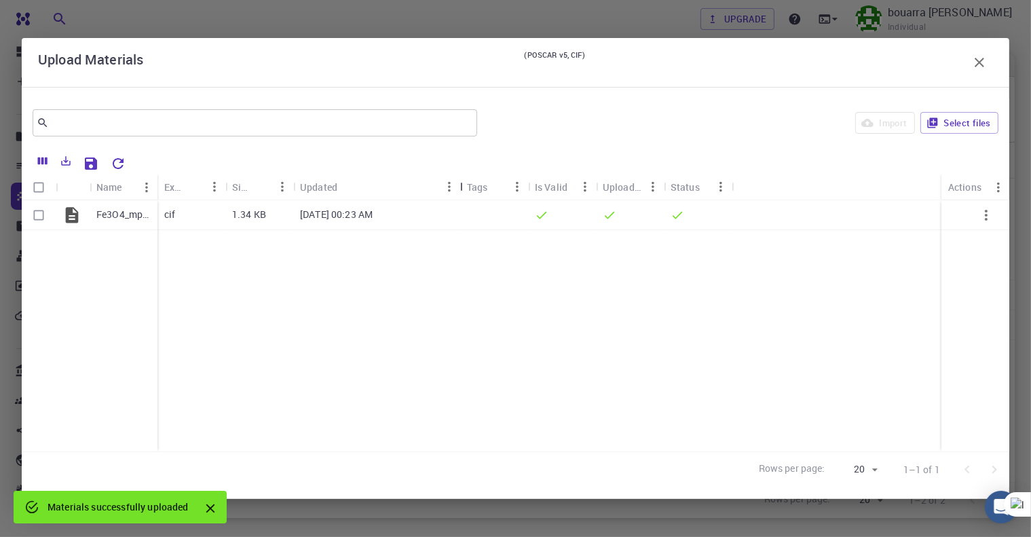
drag, startPoint x: 367, startPoint y: 187, endPoint x: 468, endPoint y: 176, distance: 101.6
click at [468, 176] on div "Updated" at bounding box center [462, 187] width 14 height 26
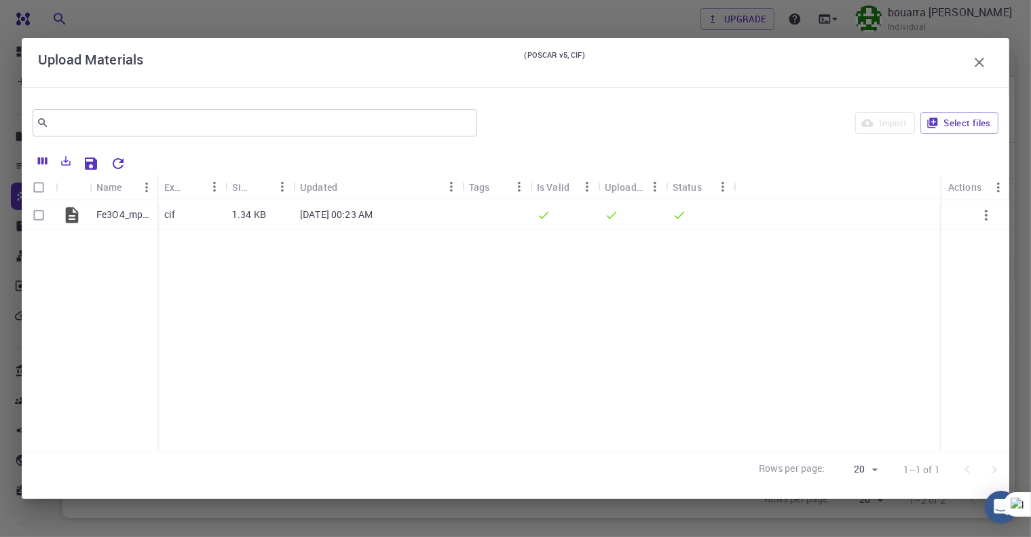
click at [983, 71] on button "button" at bounding box center [978, 62] width 27 height 27
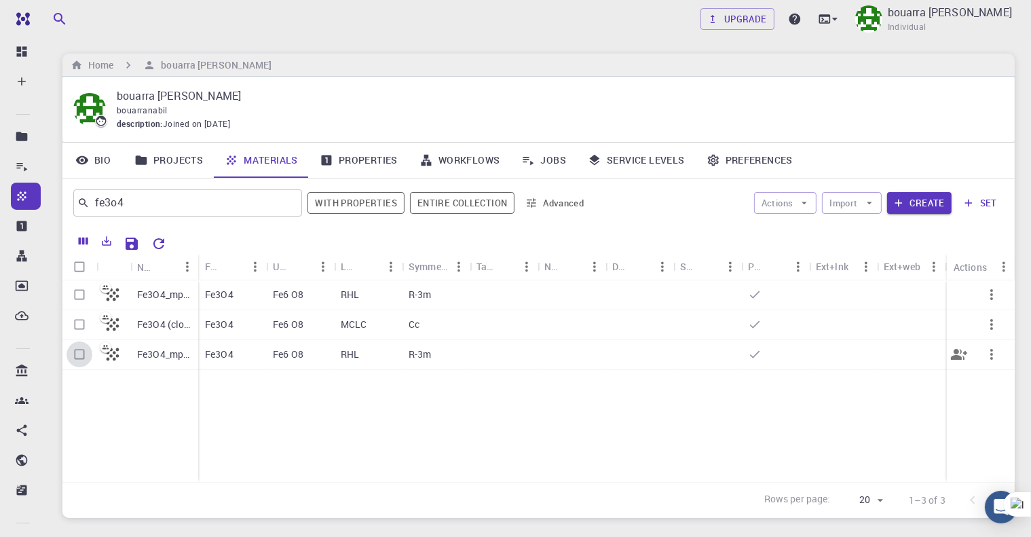
click at [80, 350] on input "Select row" at bounding box center [79, 354] width 26 height 26
checkbox input "true"
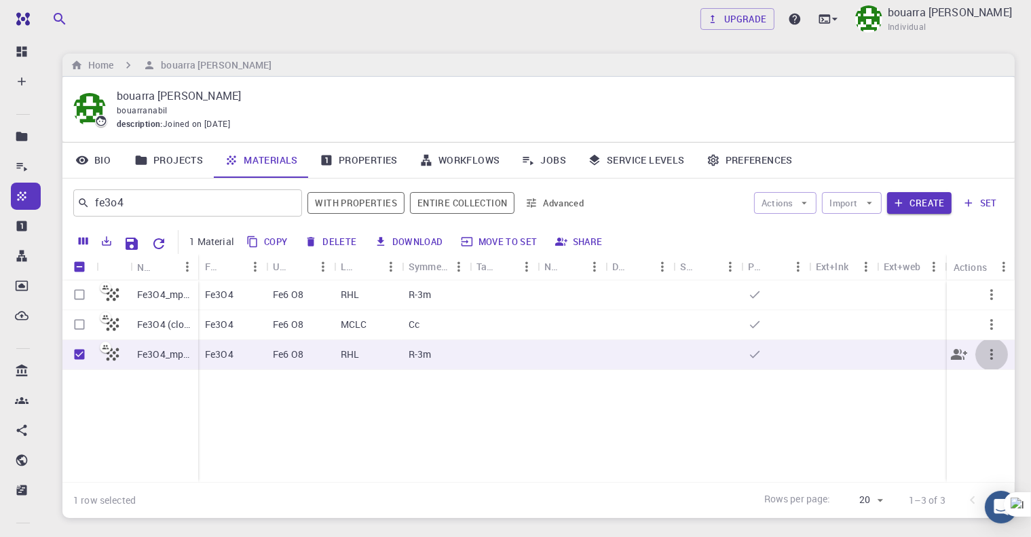
click at [991, 350] on icon "button" at bounding box center [991, 354] width 3 height 11
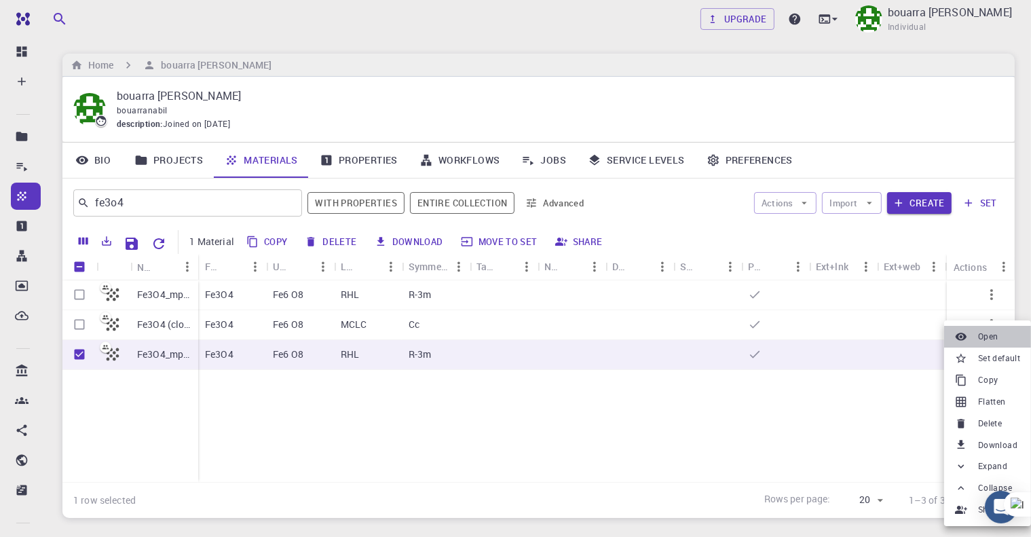
click at [988, 342] on span "Open" at bounding box center [988, 337] width 20 height 14
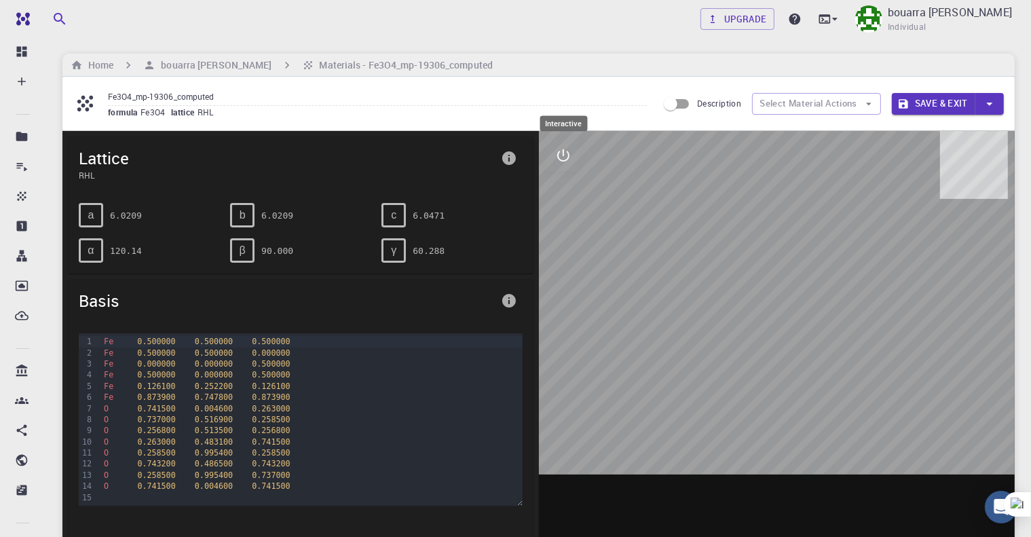
click at [565, 160] on icon "interactive" at bounding box center [563, 155] width 12 height 12
click at [568, 186] on icon "view" at bounding box center [563, 188] width 15 height 10
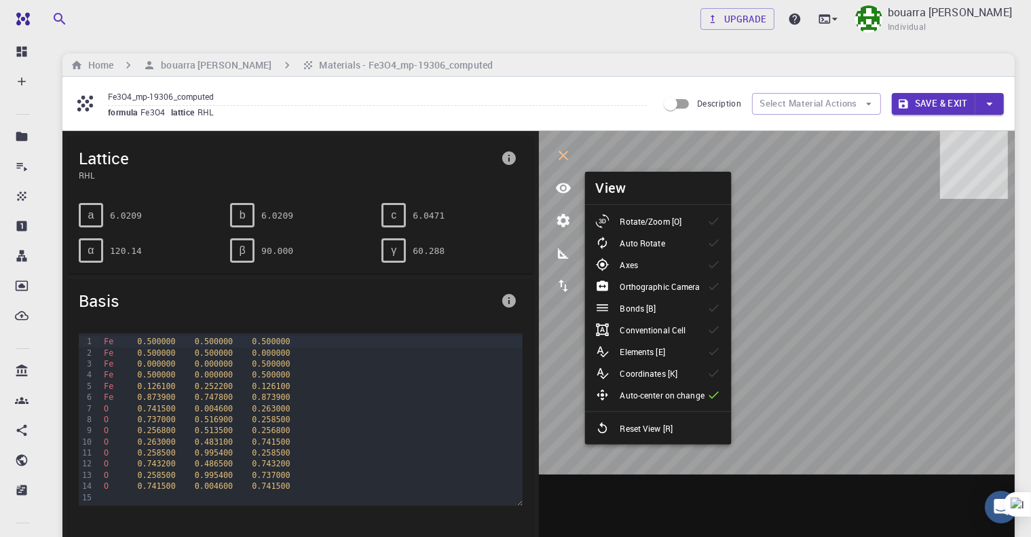
click at [659, 350] on p "Elements [E]" at bounding box center [642, 351] width 45 height 12
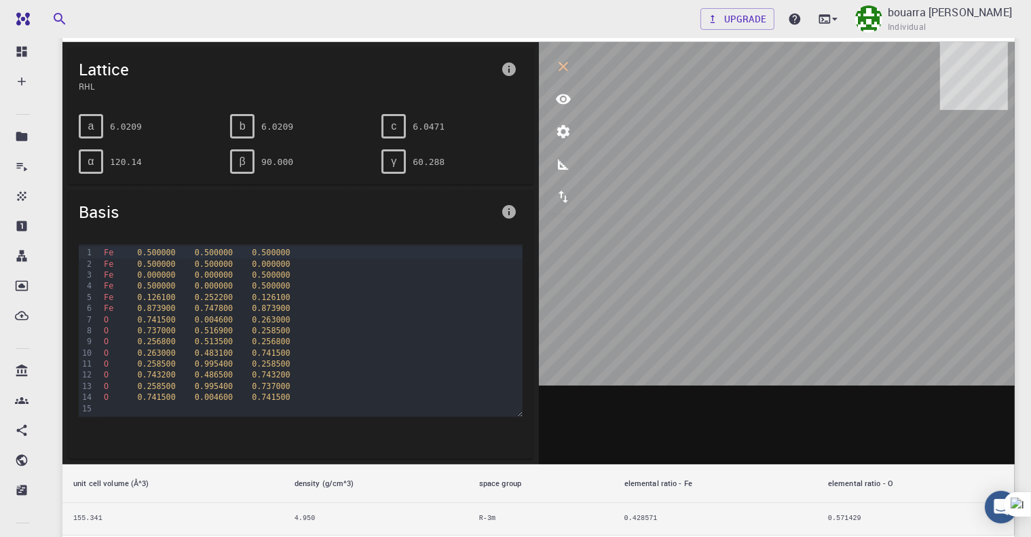
scroll to position [95, 0]
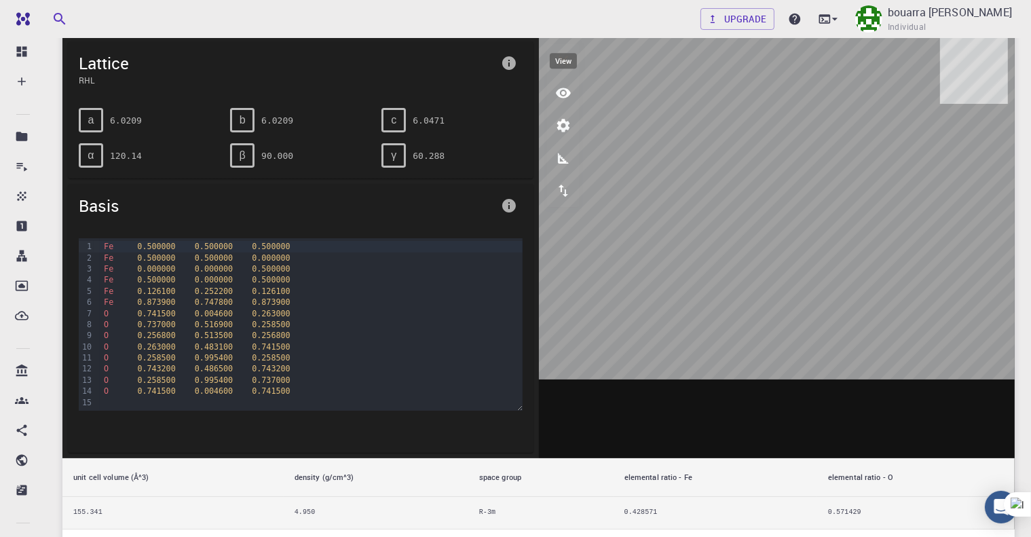
click at [560, 87] on icon "view" at bounding box center [563, 93] width 16 height 16
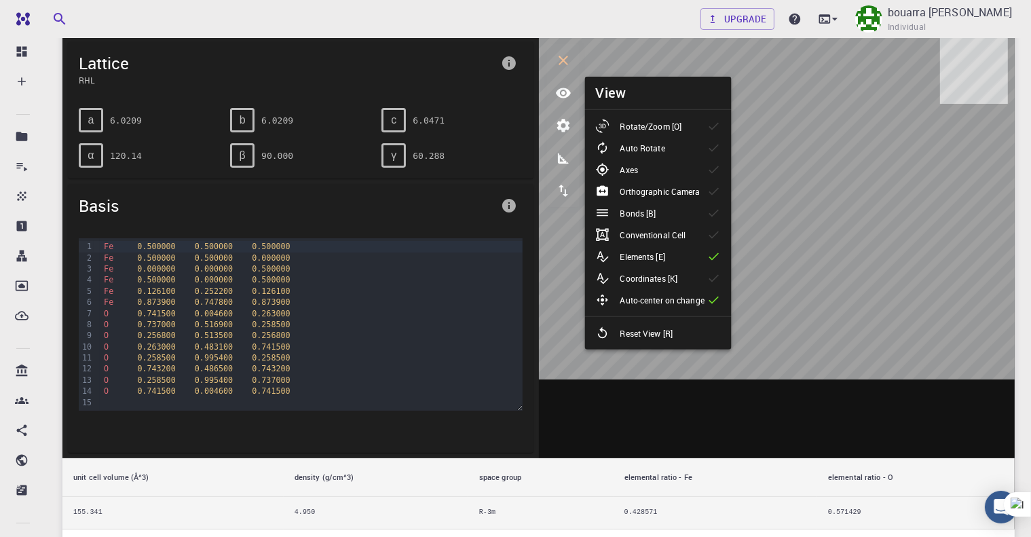
click at [634, 124] on p "Rotate/Zoom [O]" at bounding box center [651, 126] width 62 height 12
